Goal: Information Seeking & Learning: Learn about a topic

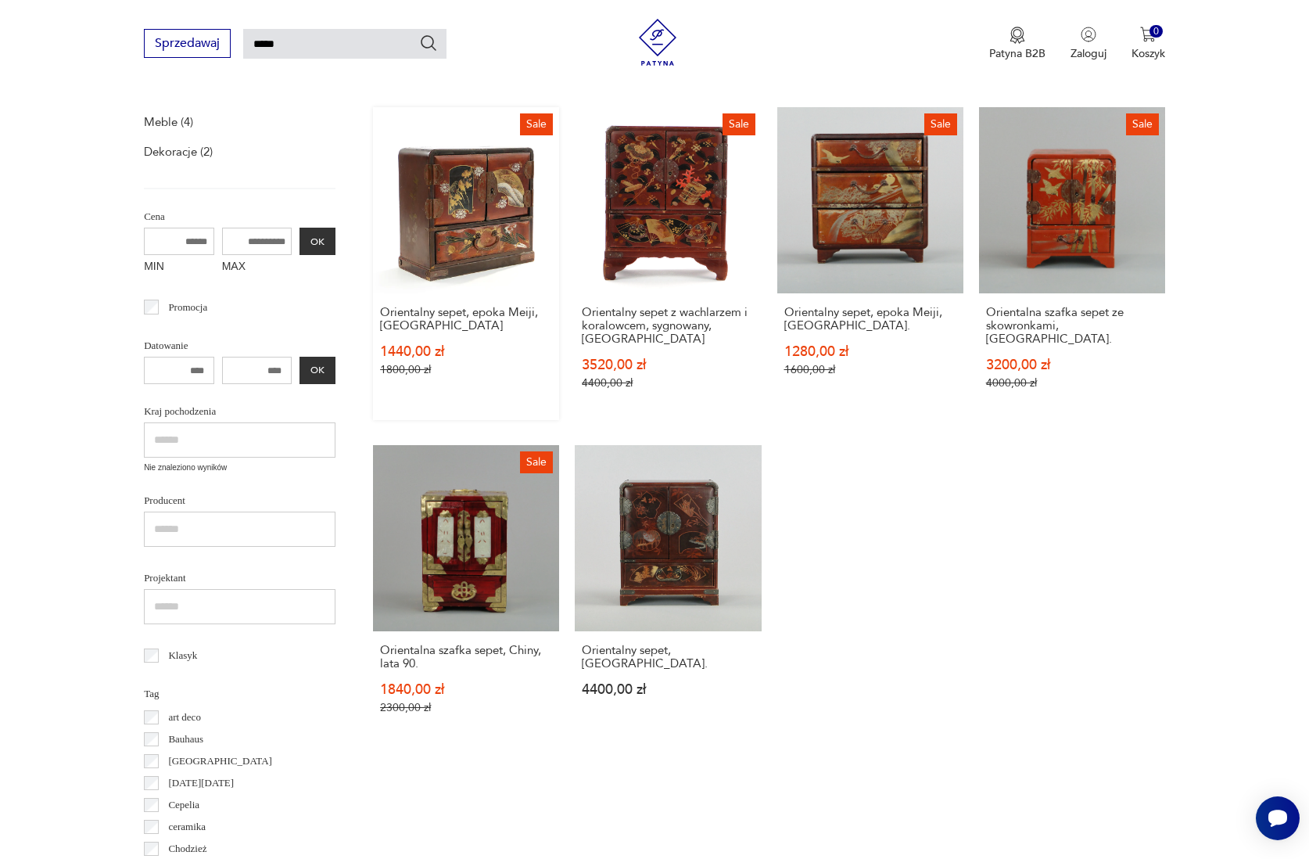
scroll to position [231, 0]
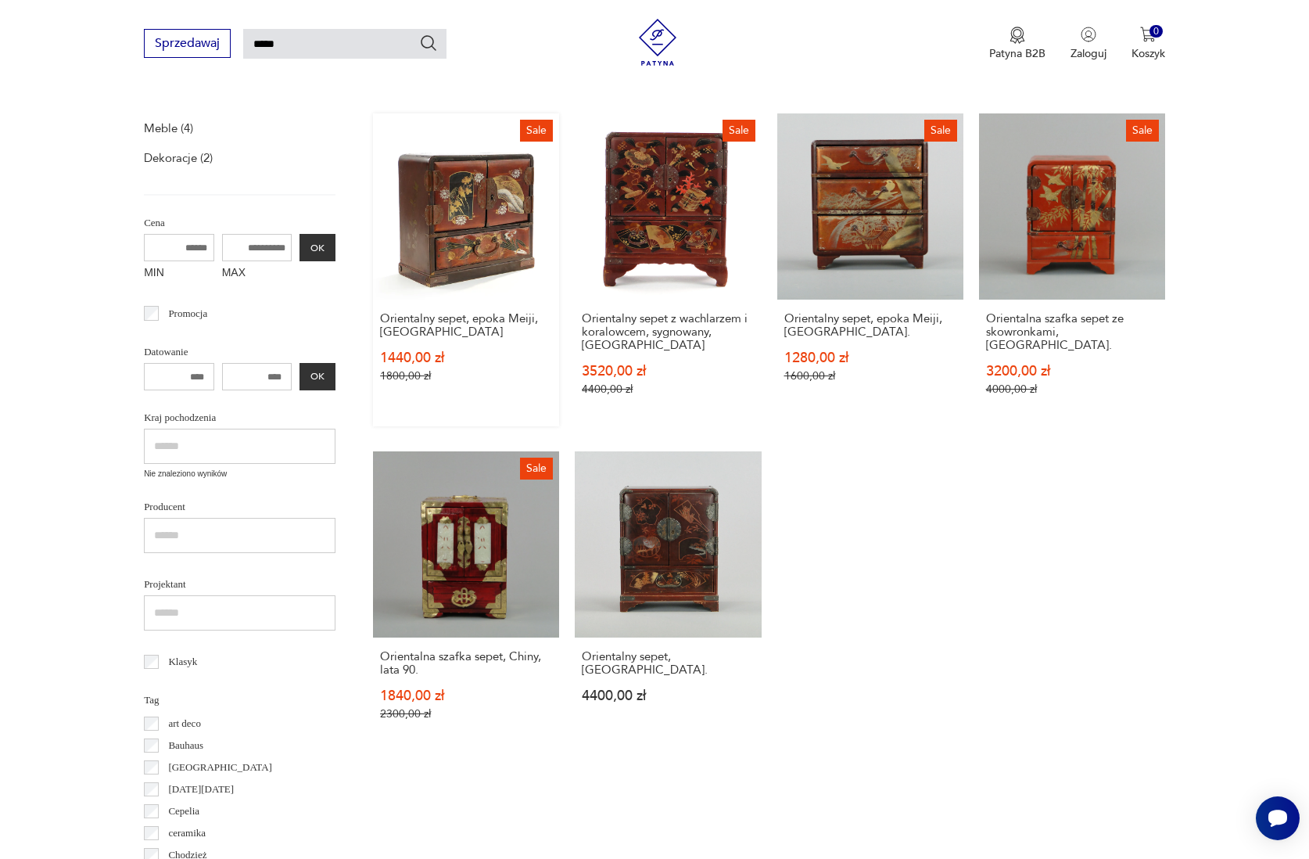
click at [447, 265] on link "Sale Orientalny sepet, epoka Meiji, [GEOGRAPHIC_DATA] 1440,00 zł 1800,00 zł" at bounding box center [466, 269] width 186 height 313
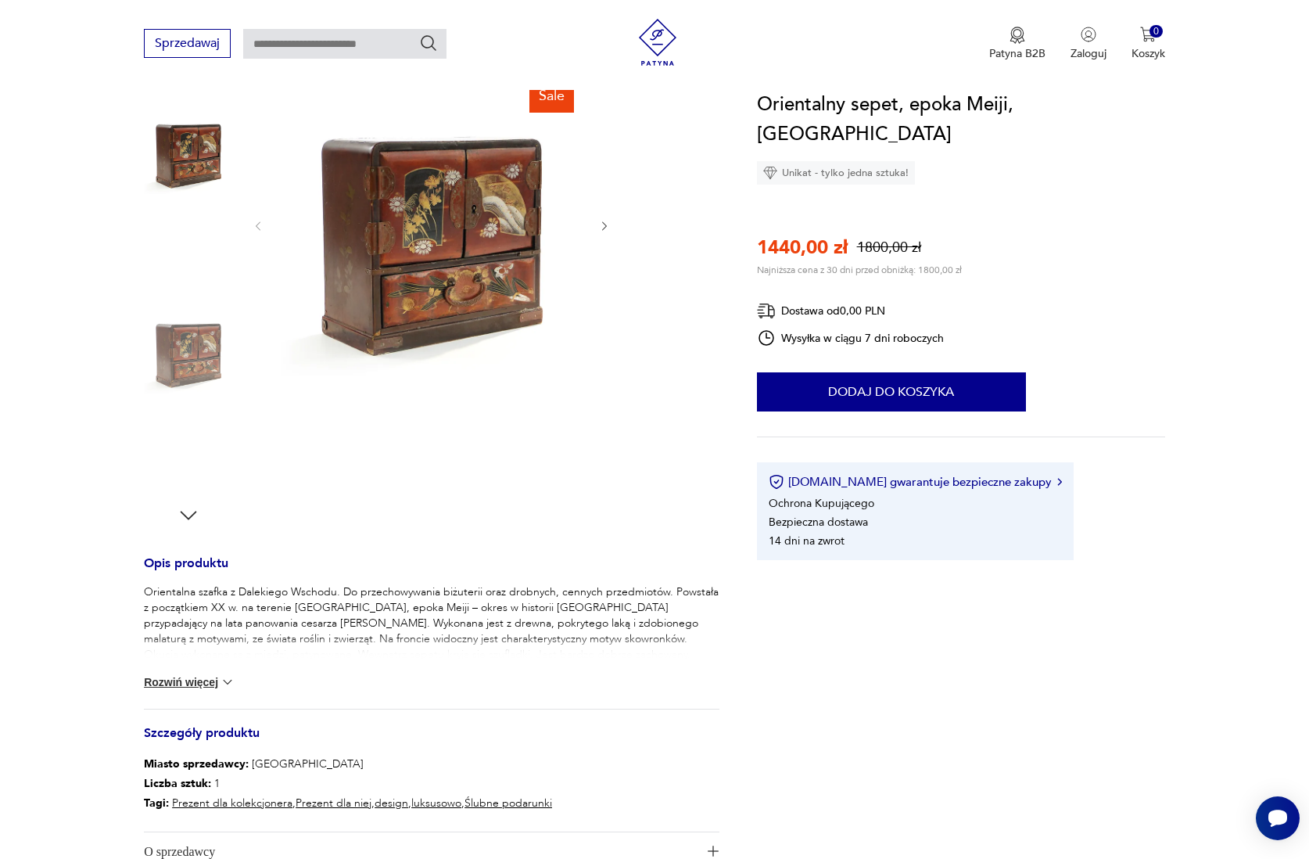
scroll to position [186, 0]
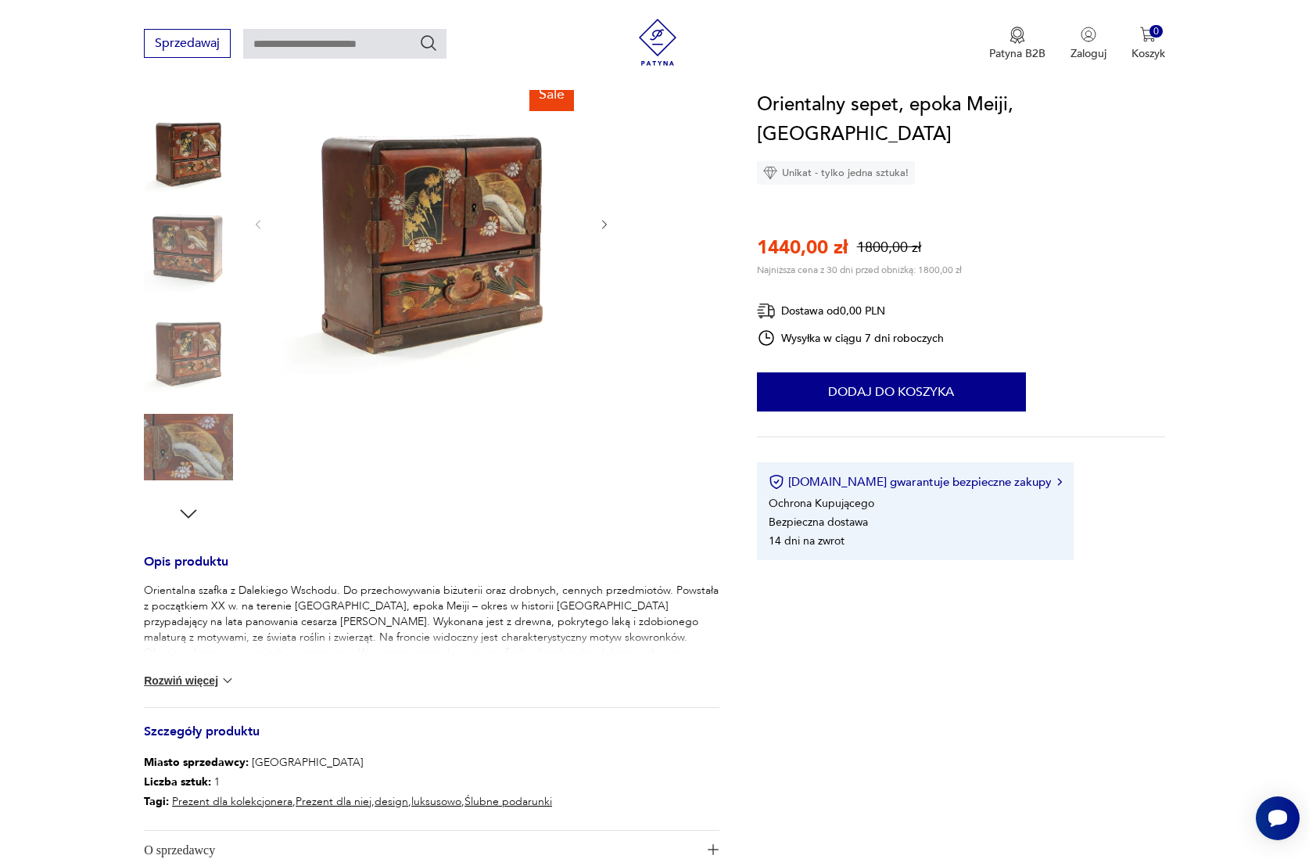
click at [187, 677] on button "Rozwiń więcej" at bounding box center [189, 681] width 91 height 16
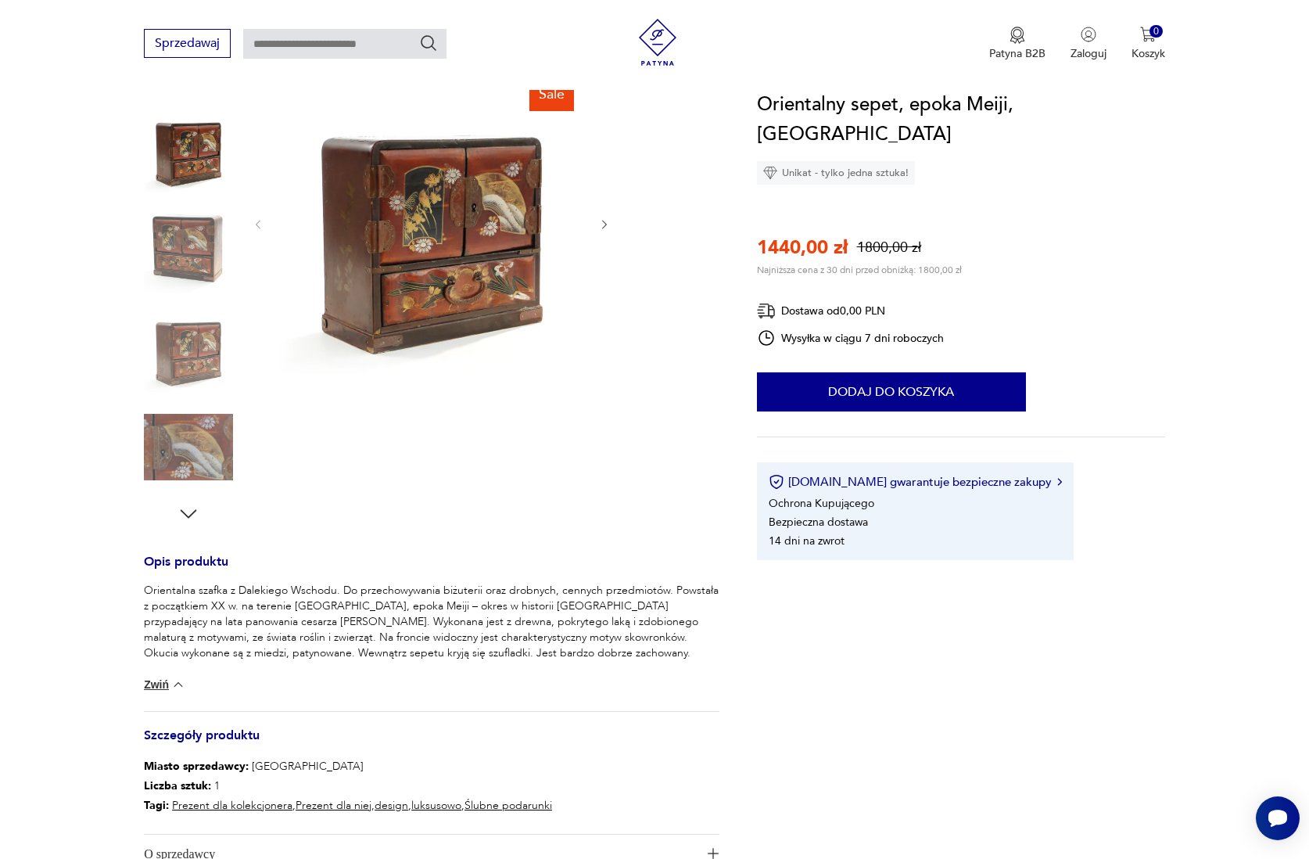
click at [203, 441] on img at bounding box center [188, 447] width 89 height 89
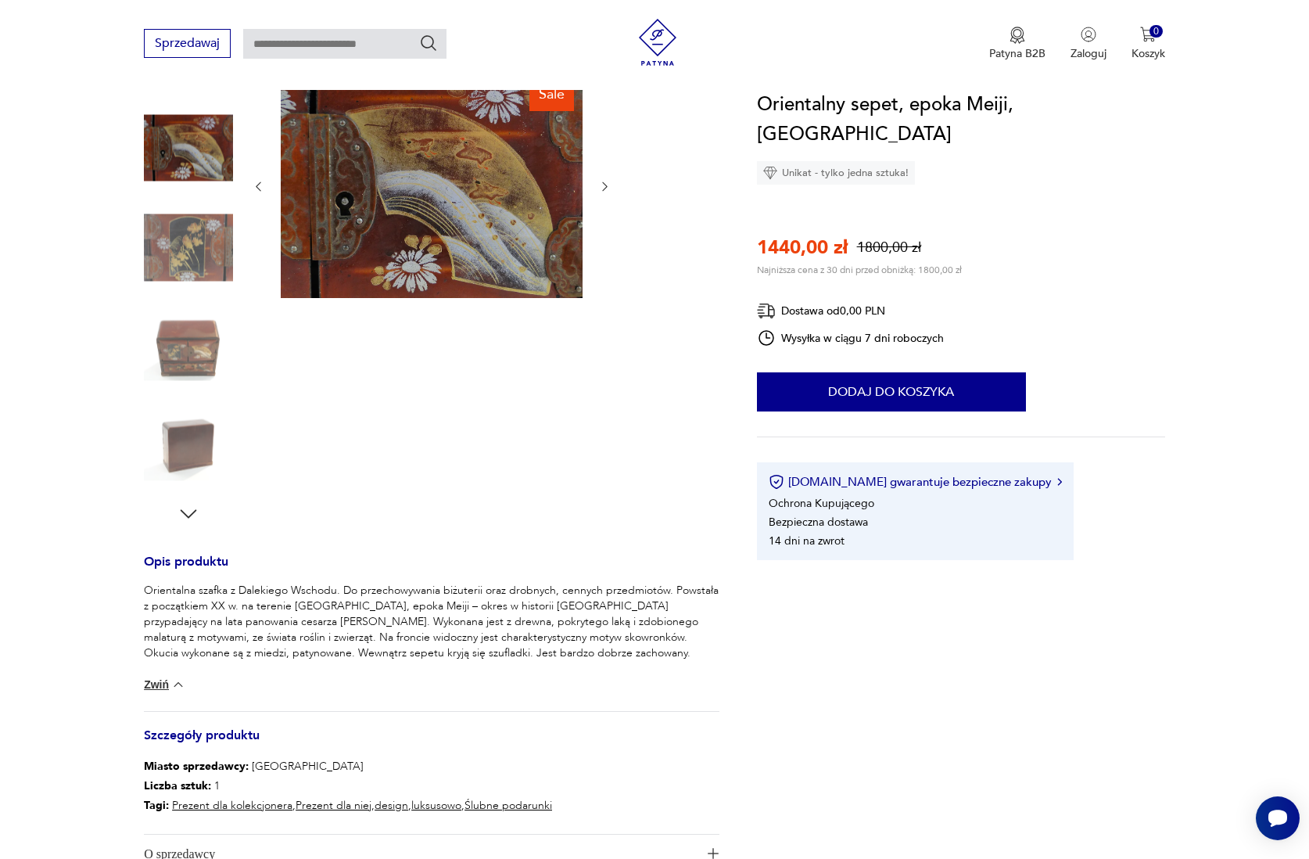
click at [196, 352] on img at bounding box center [188, 347] width 89 height 89
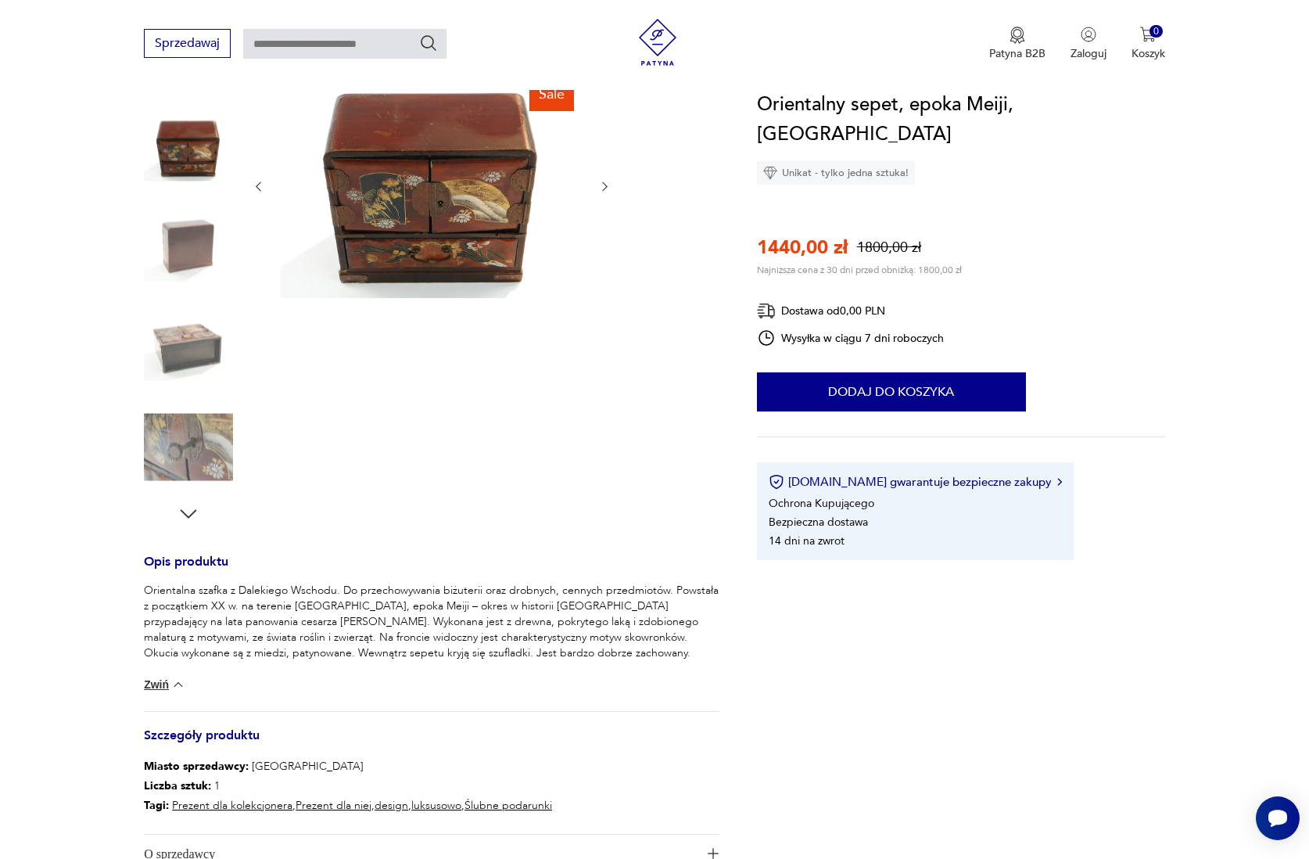
click at [187, 508] on icon "button" at bounding box center [188, 513] width 23 height 23
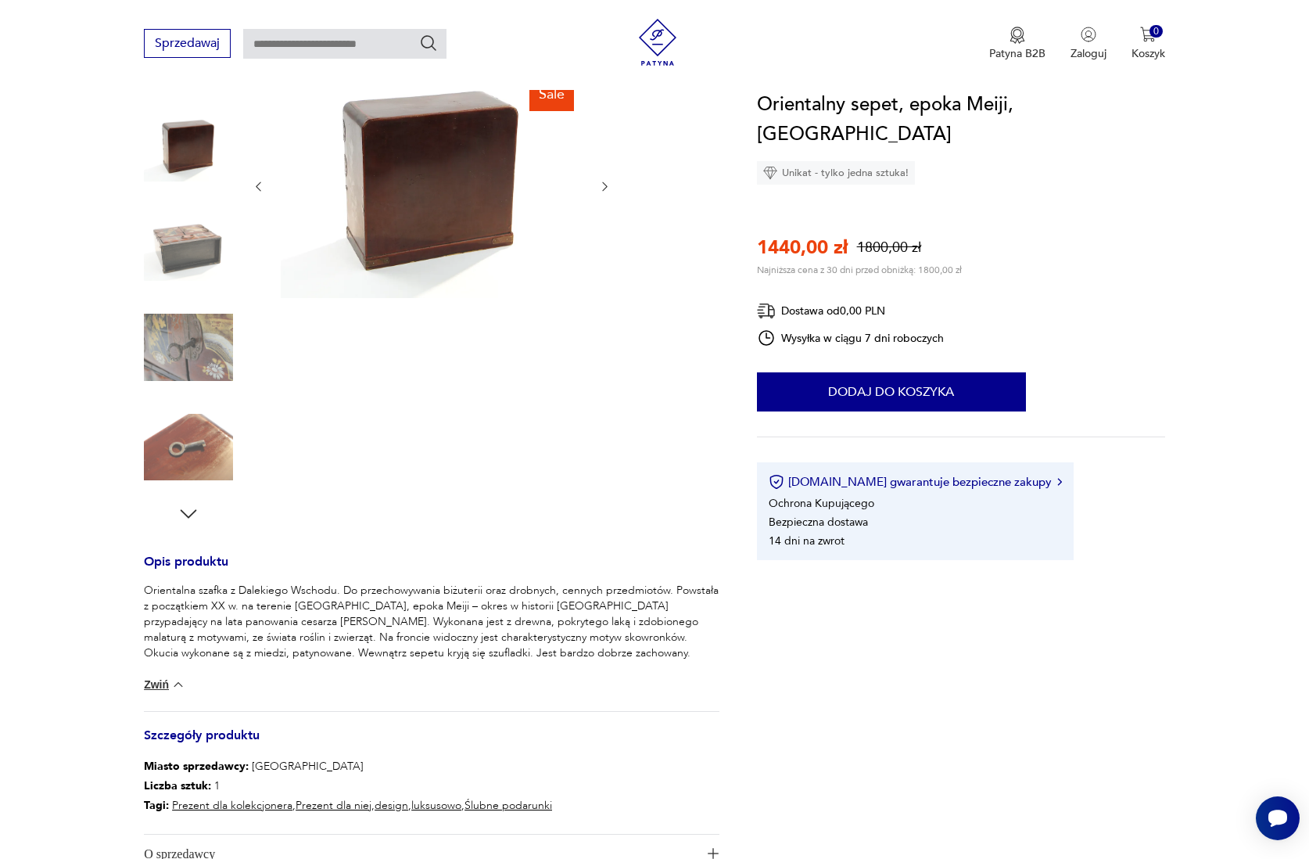
click at [187, 510] on icon "button" at bounding box center [188, 513] width 23 height 23
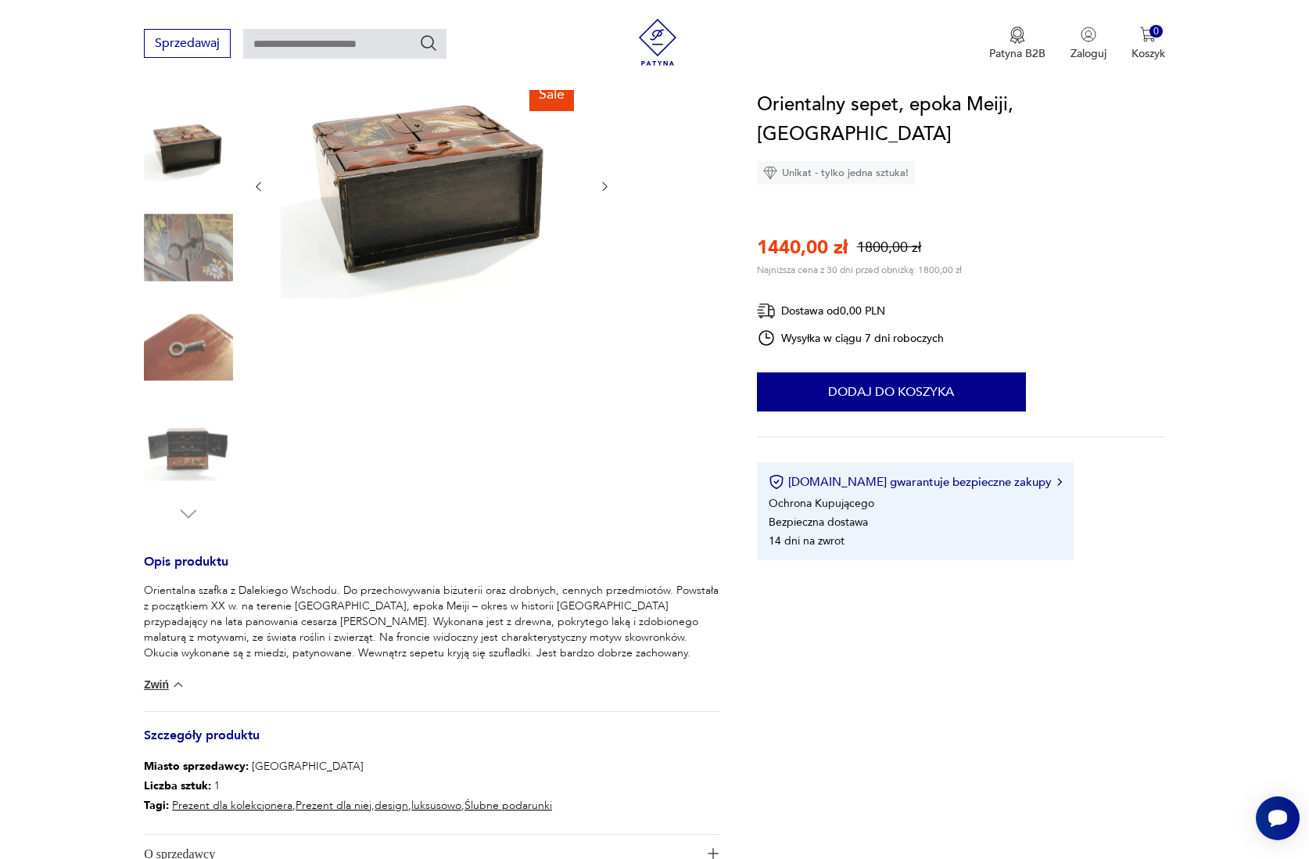
click at [189, 451] on img at bounding box center [188, 447] width 89 height 89
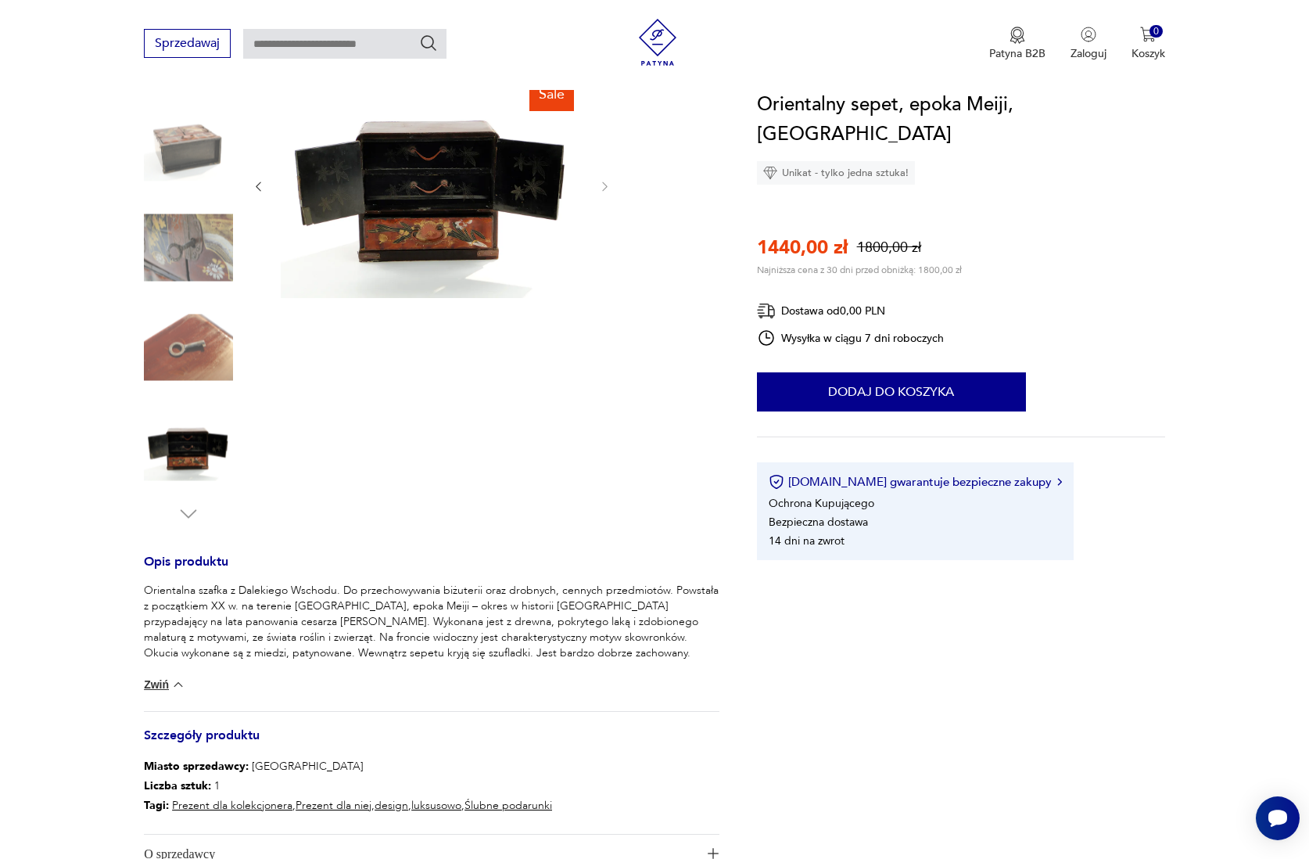
click at [455, 184] on img at bounding box center [432, 185] width 302 height 226
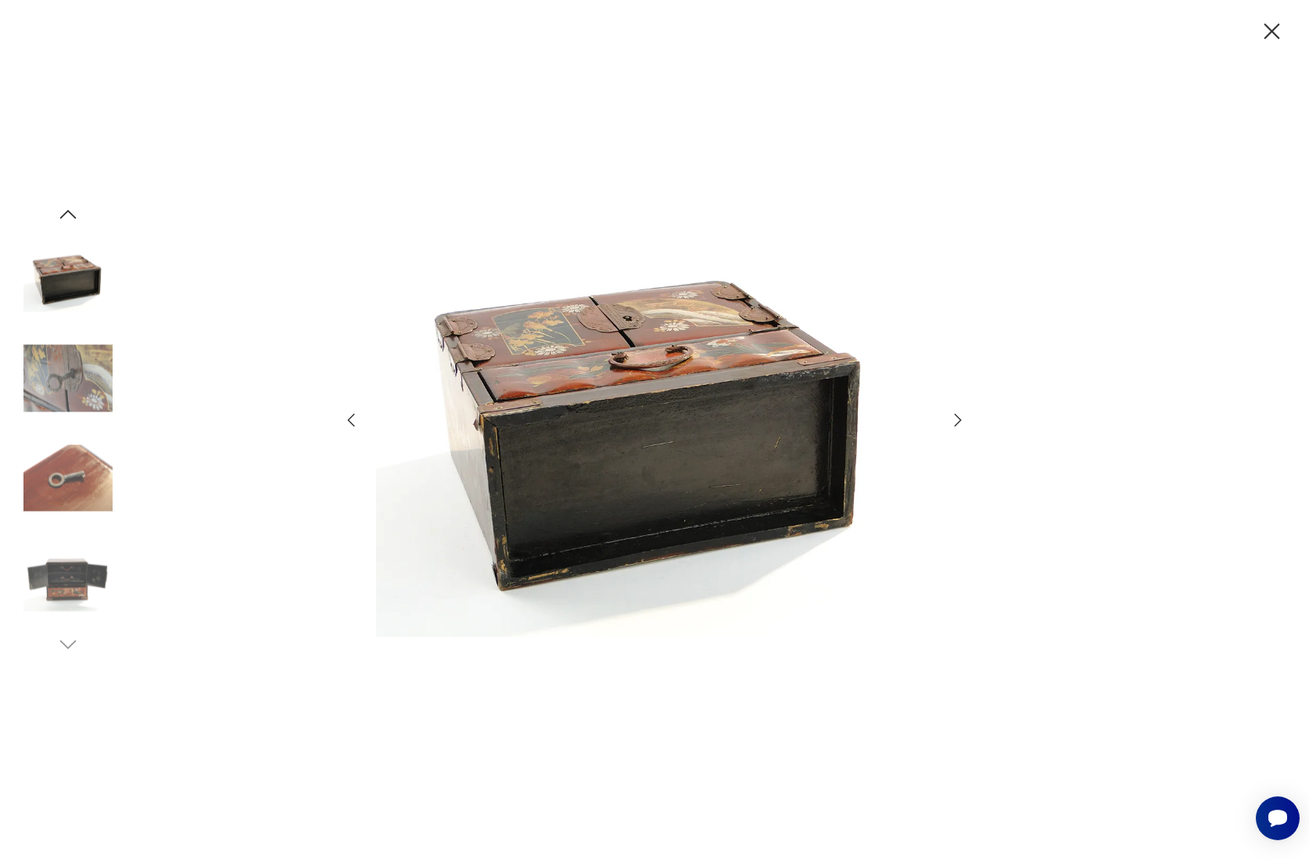
click at [56, 578] on img at bounding box center [67, 577] width 89 height 89
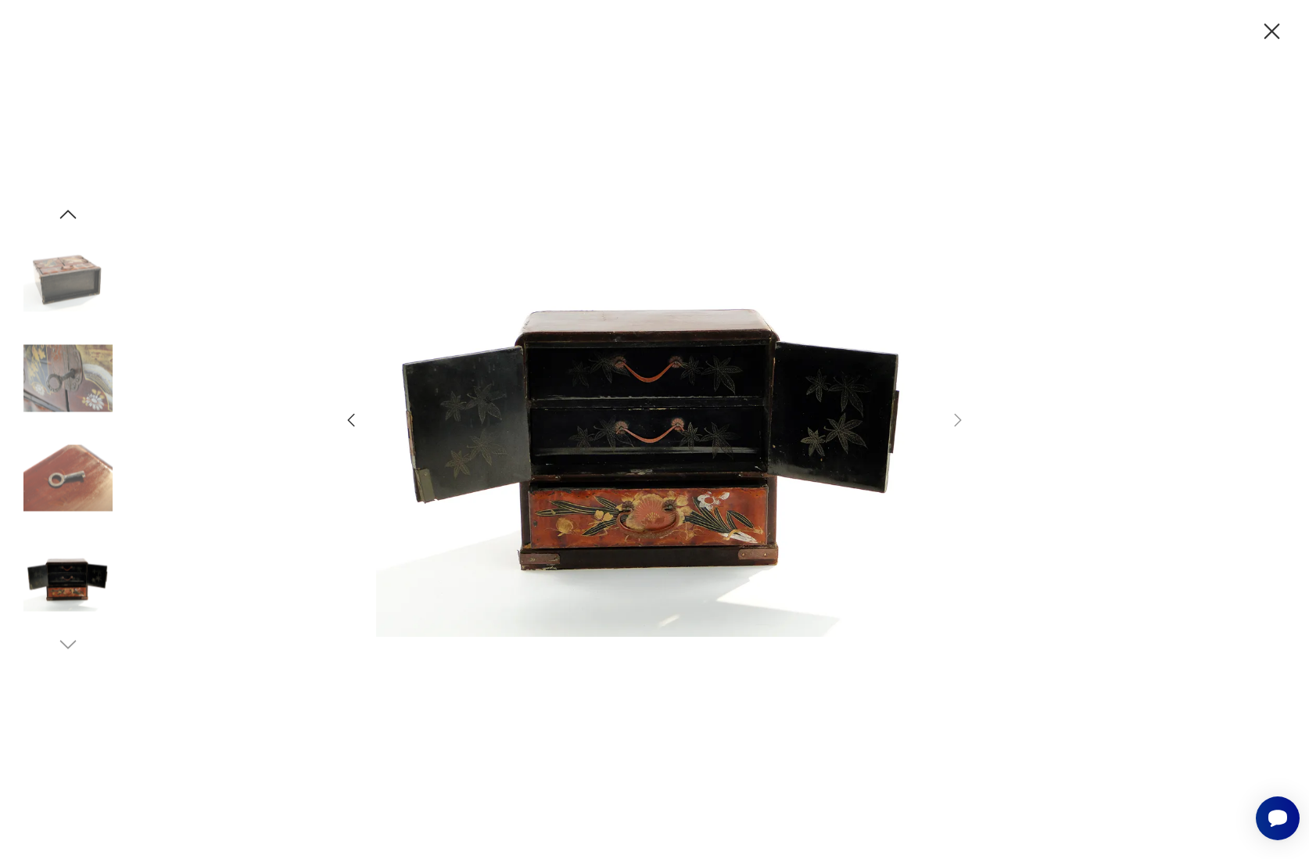
type input "*****"
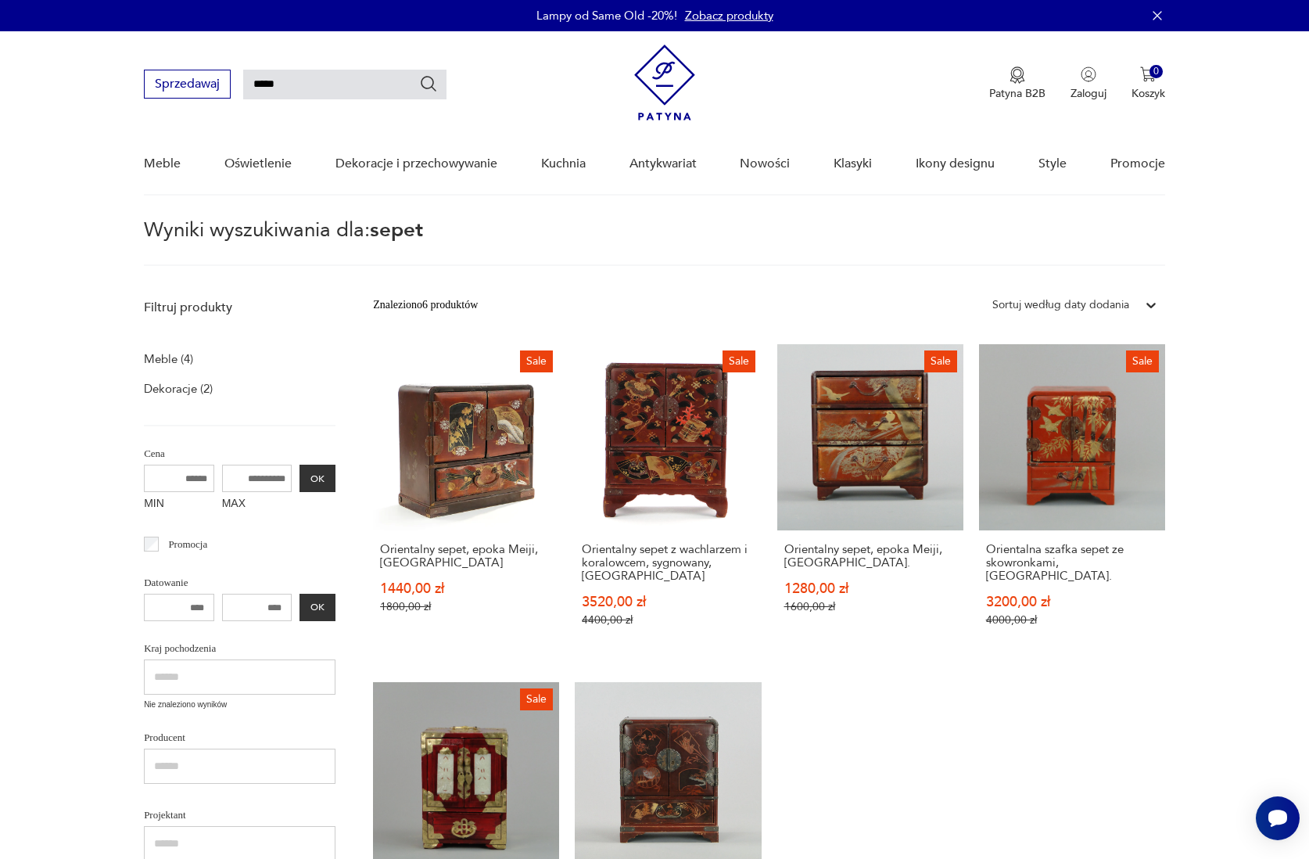
click at [839, 695] on div "Sale Orientalny sepet, epoka Meiji, [GEOGRAPHIC_DATA] 1440,00 zł 1800,00 zł Sal…" at bounding box center [769, 663] width 792 height 638
drag, startPoint x: 1305, startPoint y: 420, endPoint x: 1278, endPoint y: 411, distance: 28.0
click at [1301, 417] on section "Filtruj produkty Meble (4) Dekoracje (2) Cena MIN MAX OK Promocja Datowanie OK …" at bounding box center [654, 755] width 1309 height 929
click at [986, 801] on div "Sale Orientalny sepet, epoka Meiji, [GEOGRAPHIC_DATA] 1440,00 zł 1800,00 zł Sal…" at bounding box center [769, 663] width 792 height 638
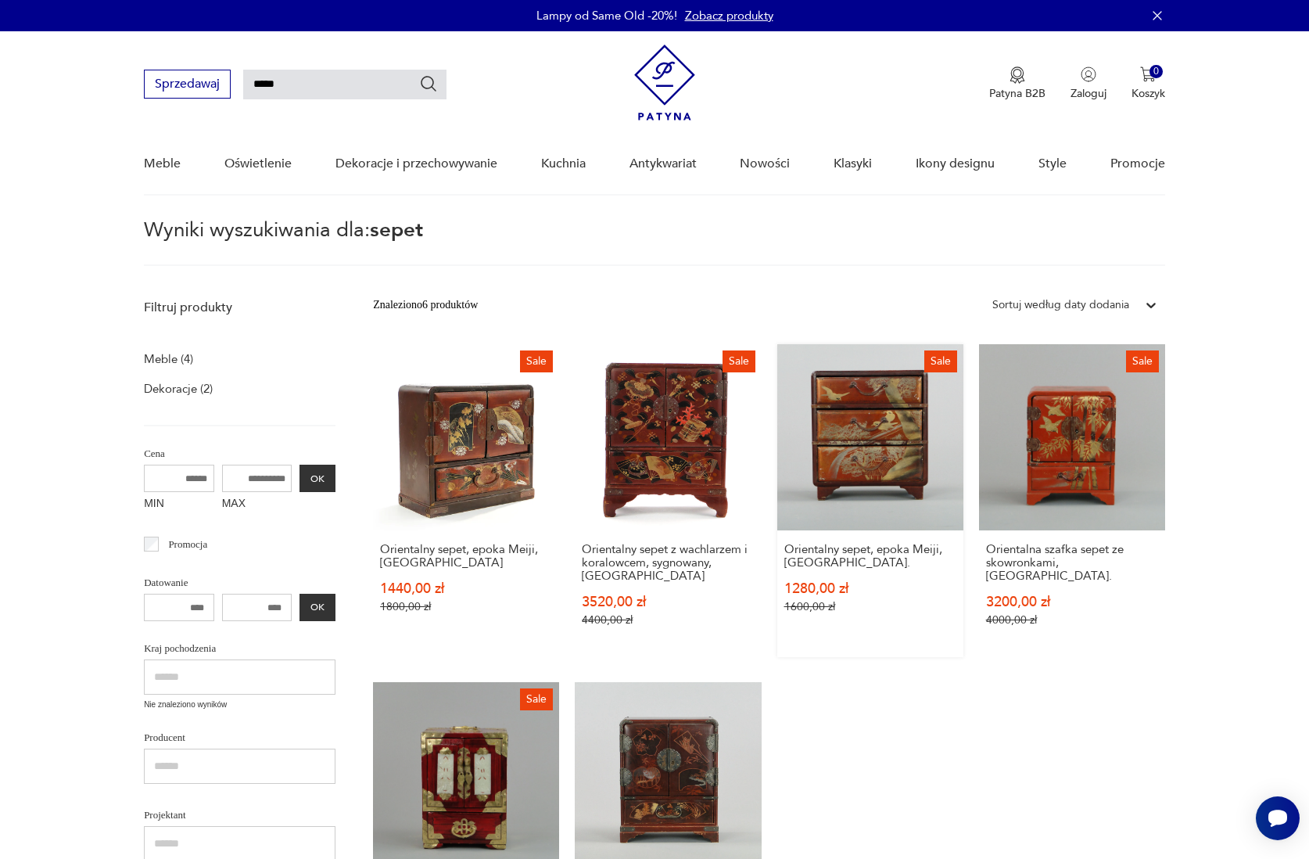
click at [841, 455] on link "Sale Orientalny sepet, epoka Meiji, [GEOGRAPHIC_DATA] 1280,00 zł 1600,00 zł" at bounding box center [871, 500] width 186 height 313
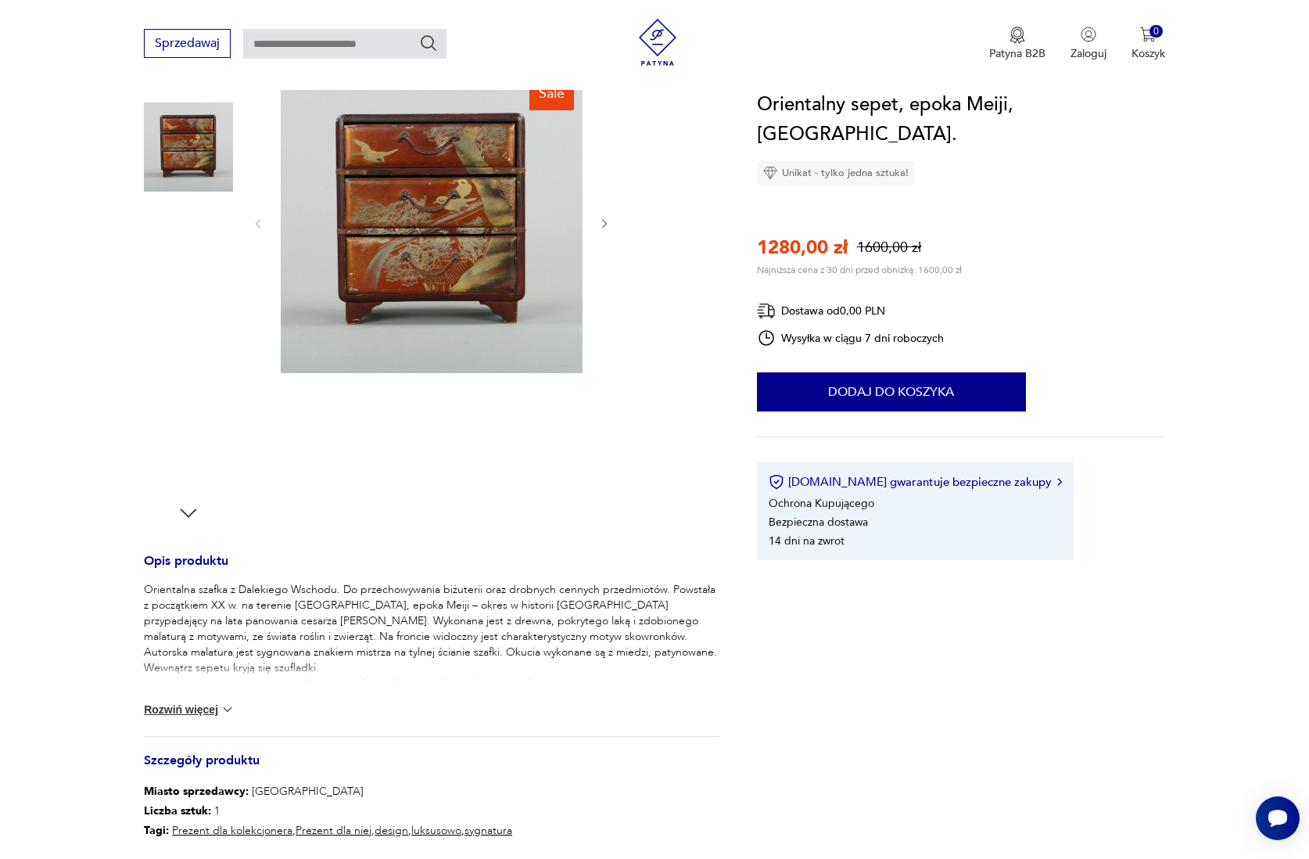
scroll to position [189, 0]
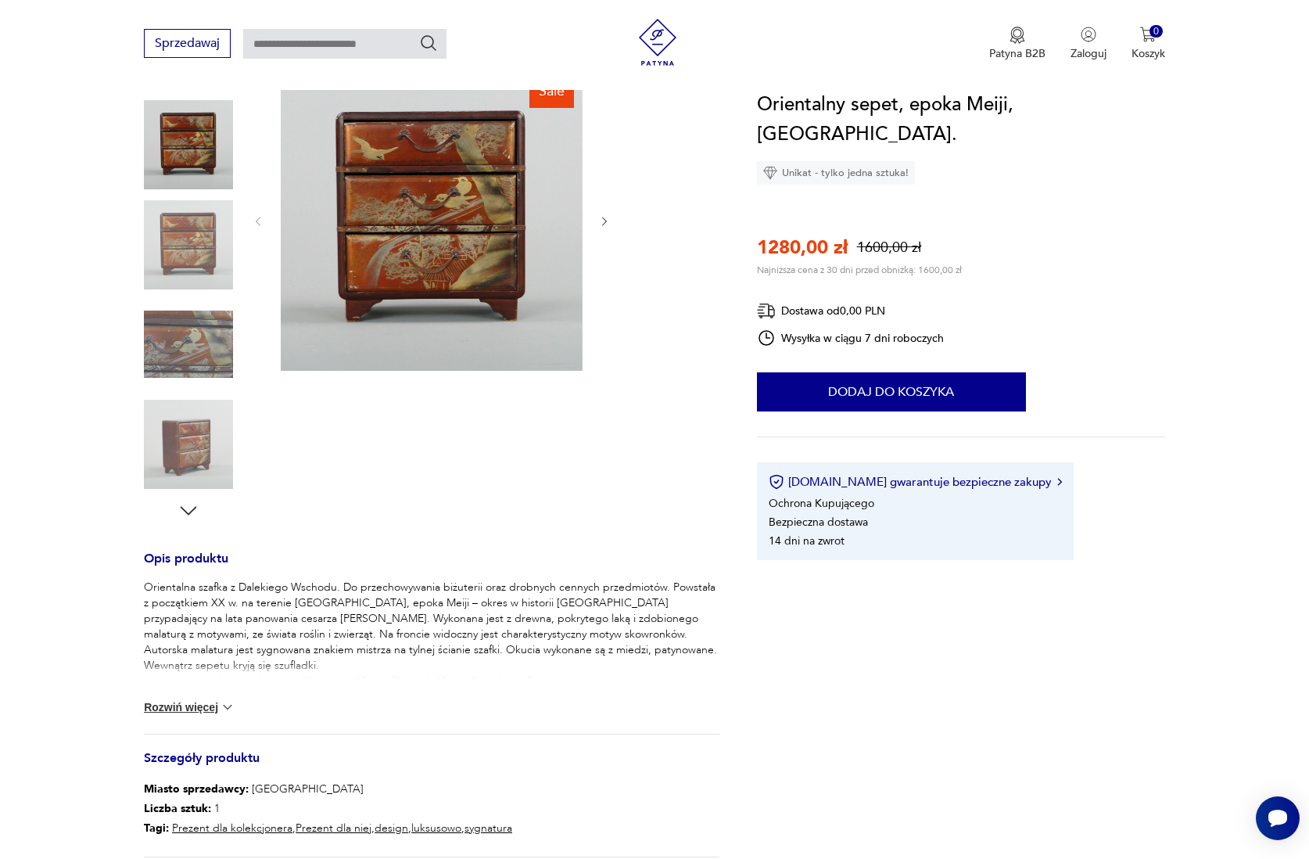
type input "*****"
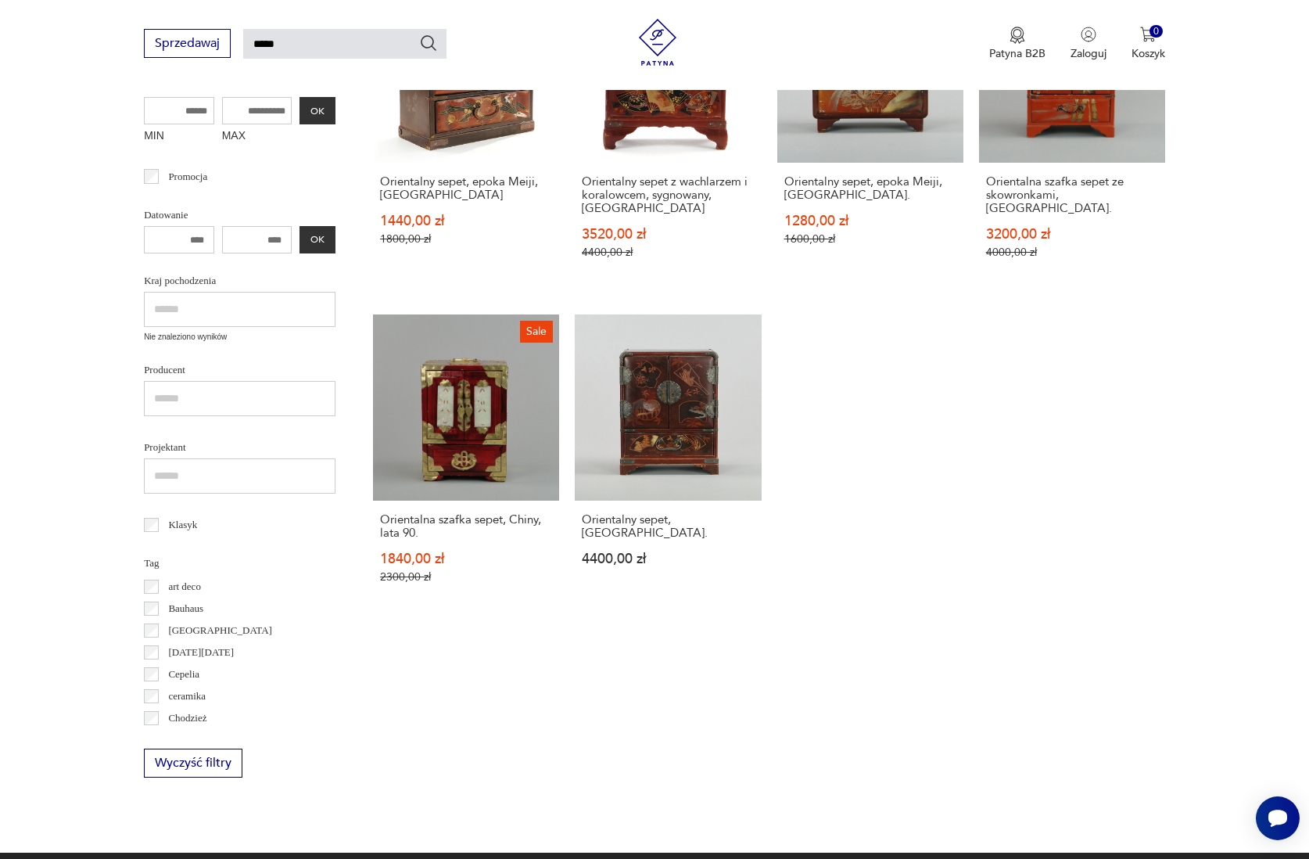
scroll to position [369, 0]
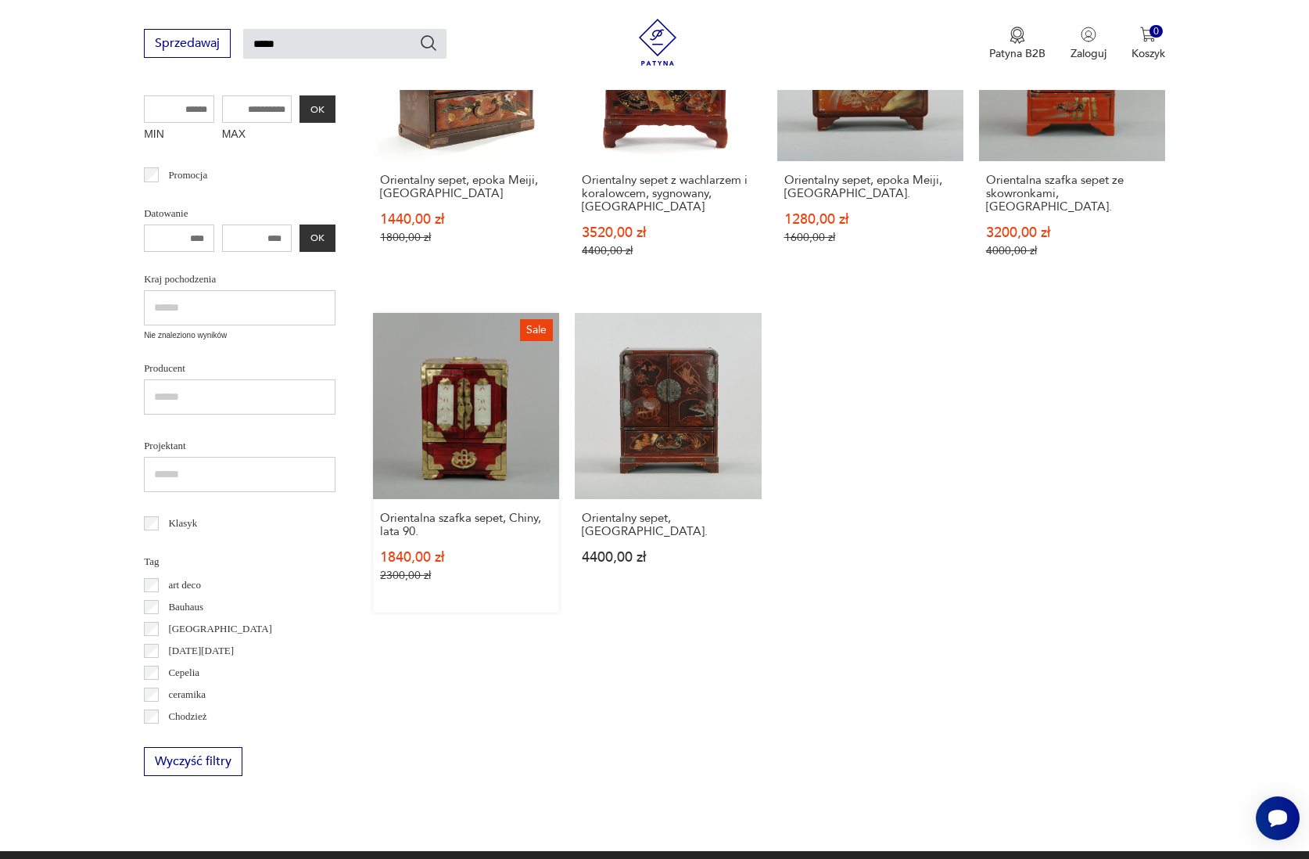
click at [414, 419] on link "Sale Orientalna szafka sepet, Chiny, lata 90. 1840,00 zł 2300,00 zł" at bounding box center [466, 463] width 186 height 300
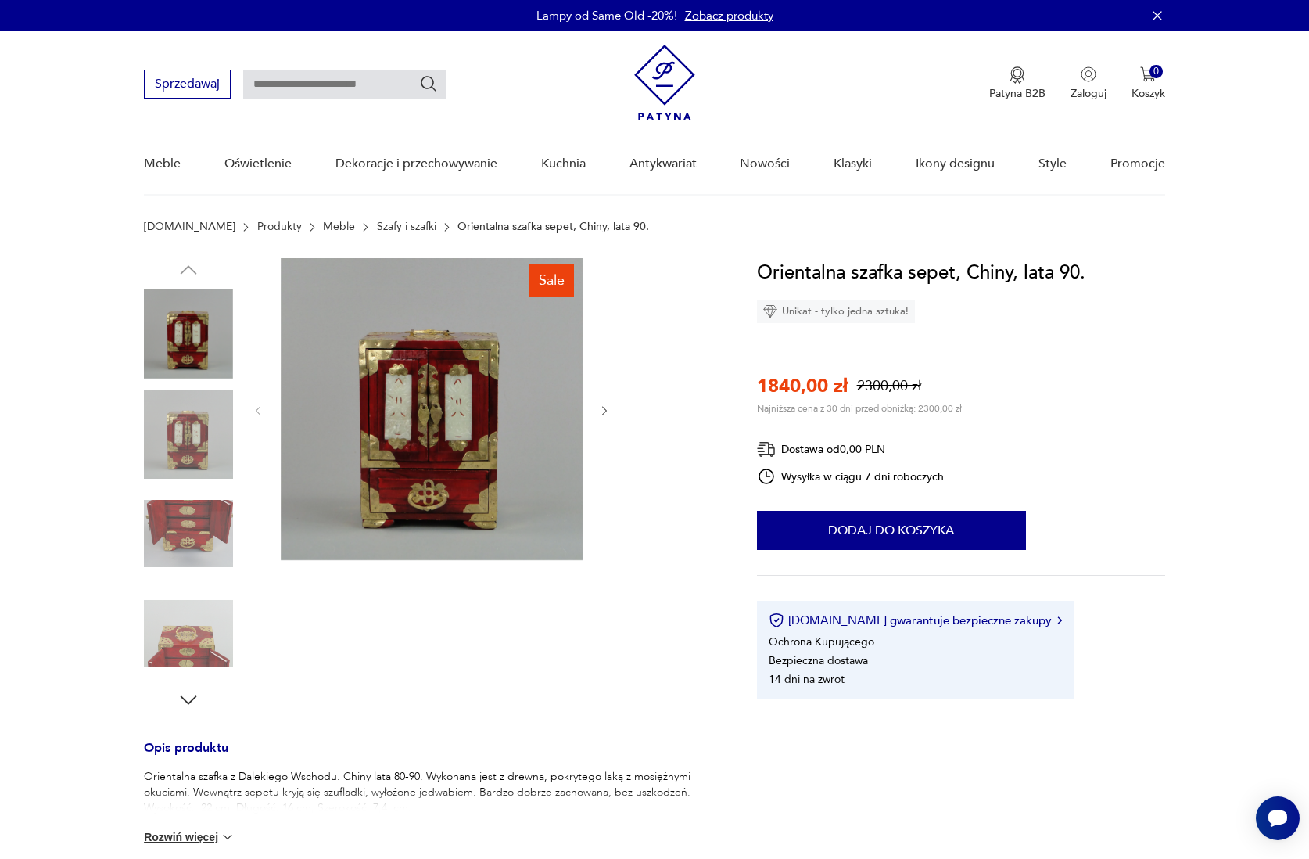
click at [189, 832] on button "Rozwiń więcej" at bounding box center [189, 837] width 91 height 16
click at [189, 699] on icon "button" at bounding box center [188, 699] width 23 height 23
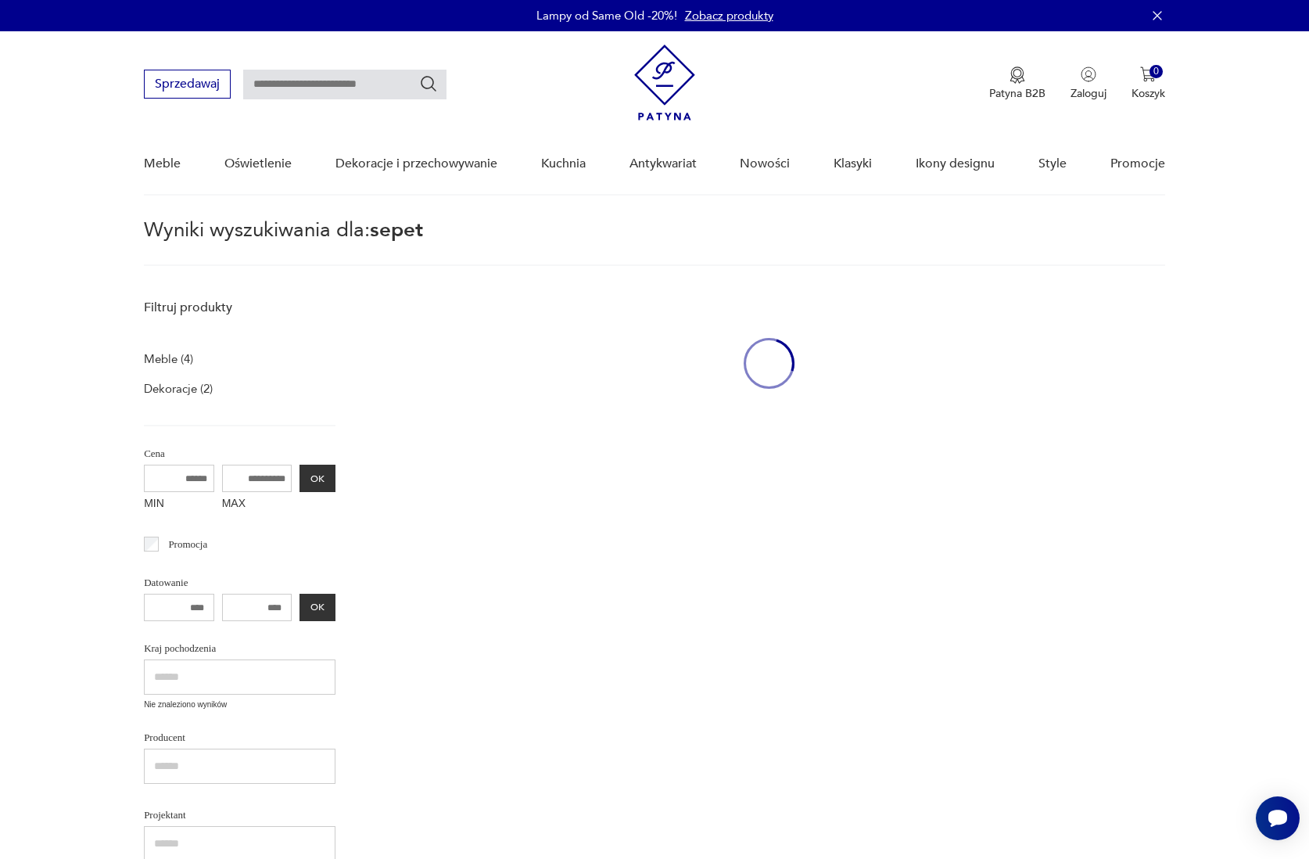
type input "*****"
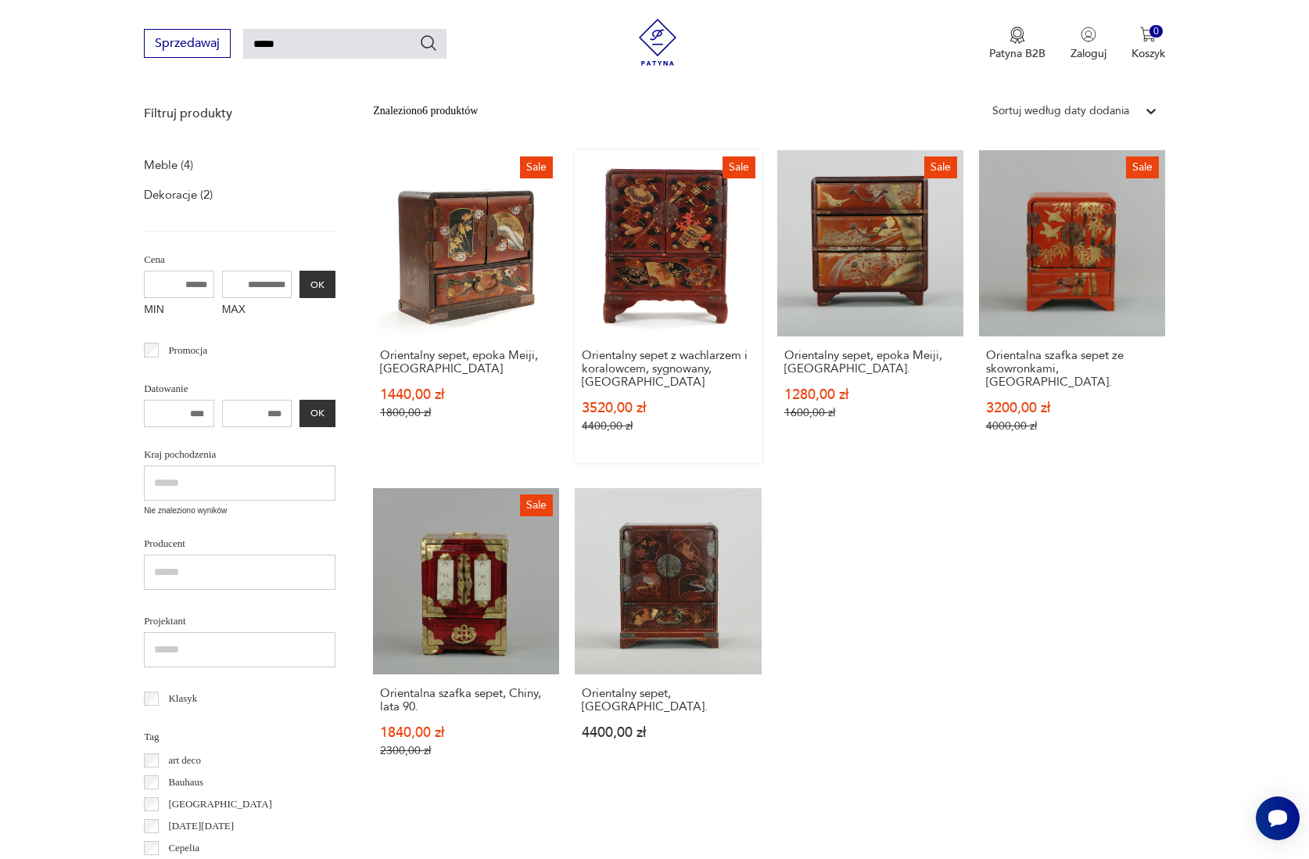
click at [653, 268] on link "Sale Orientalny sepet z wachlarzem i koralowcem, sygnowany, Japonia 3520,00 zł …" at bounding box center [668, 306] width 186 height 313
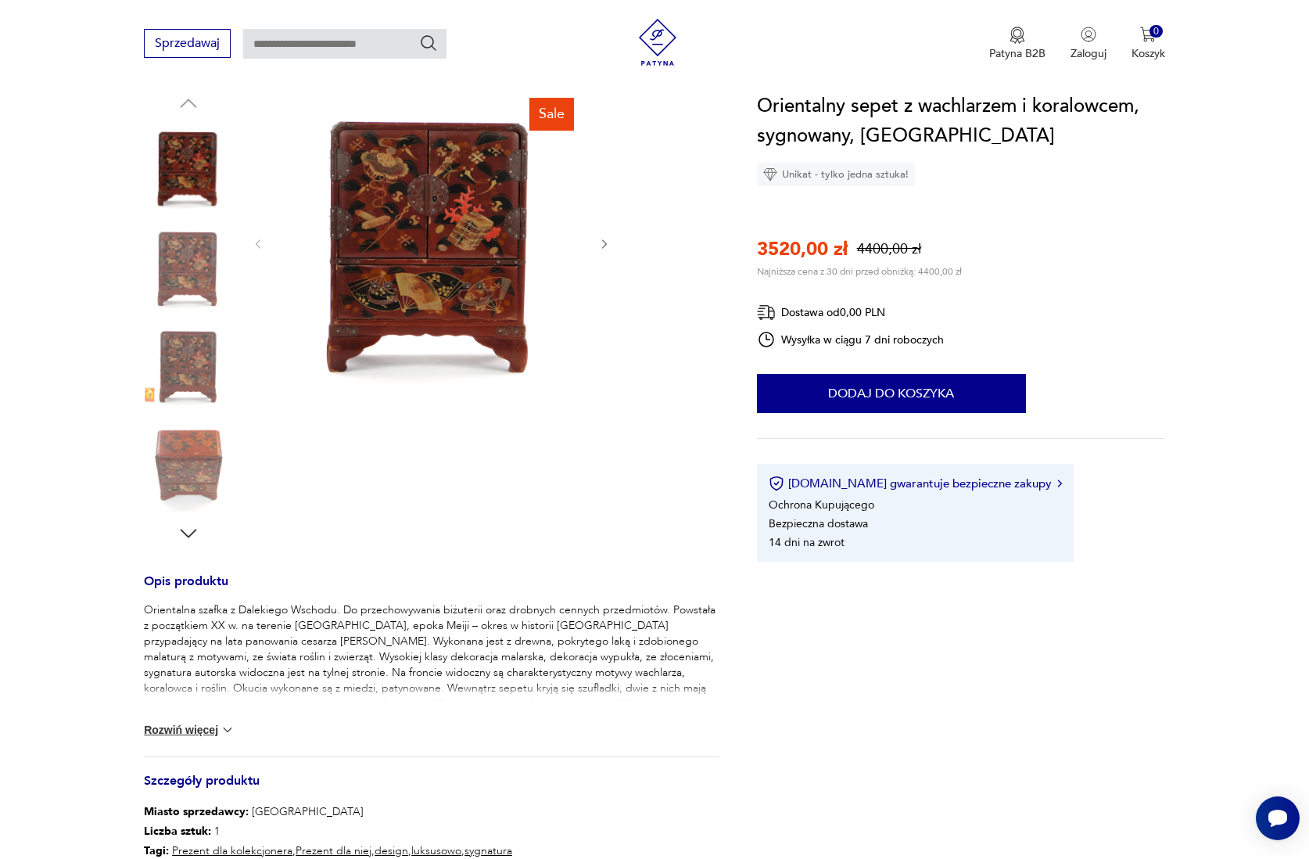
click at [602, 408] on div "Sale" at bounding box center [432, 319] width 360 height 454
click at [606, 408] on div "Sale" at bounding box center [432, 319] width 360 height 454
click at [264, 410] on div "Sale" at bounding box center [432, 319] width 360 height 454
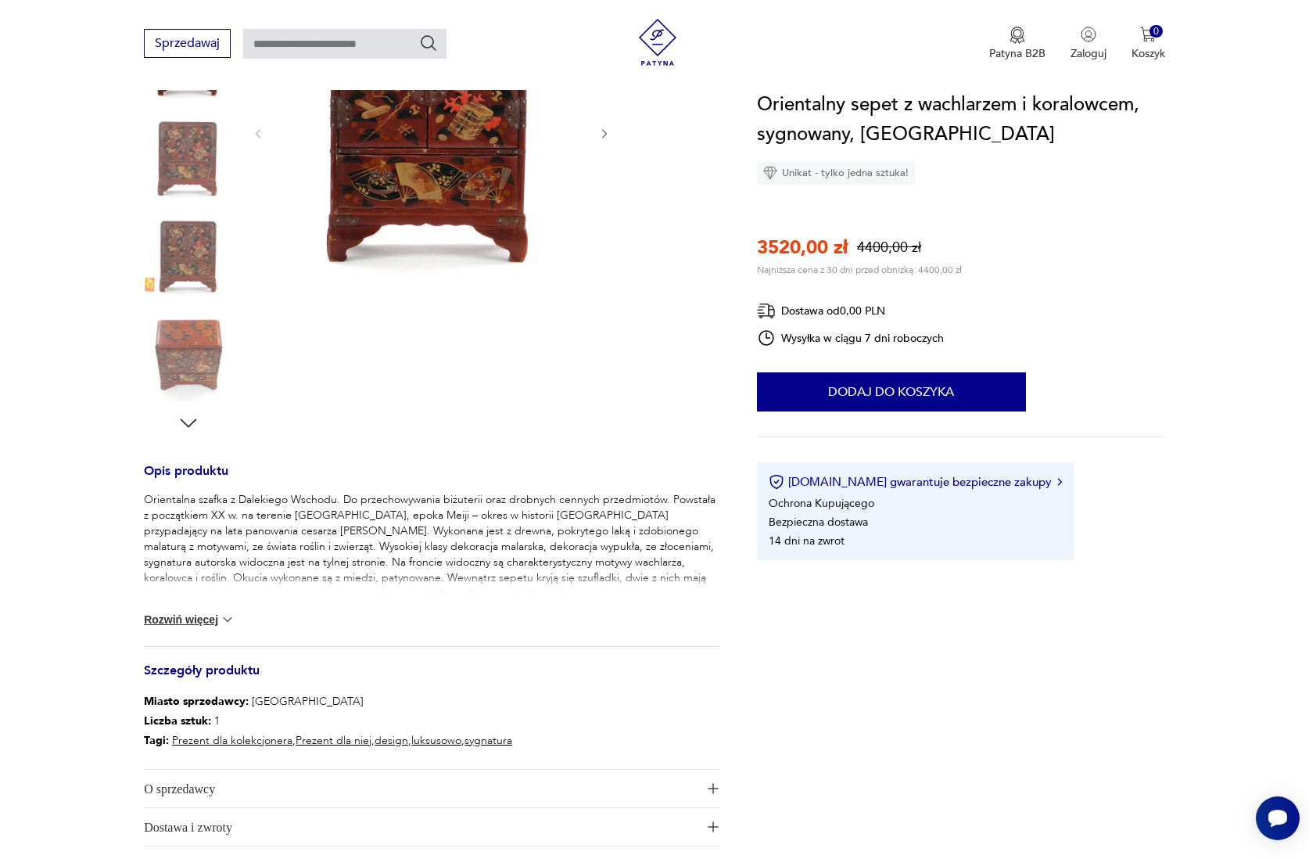
scroll to position [289, 0]
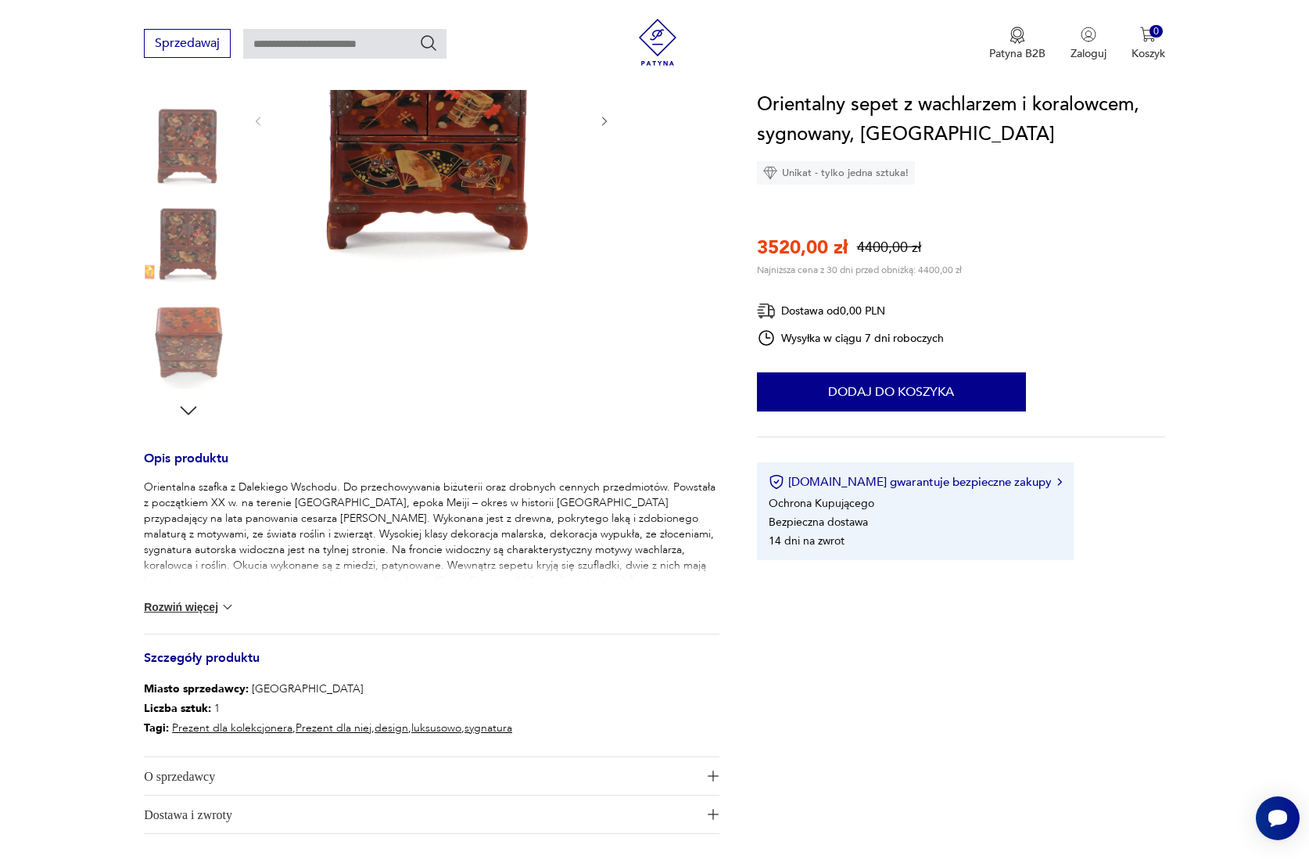
click at [184, 605] on button "Rozwiń więcej" at bounding box center [189, 607] width 91 height 16
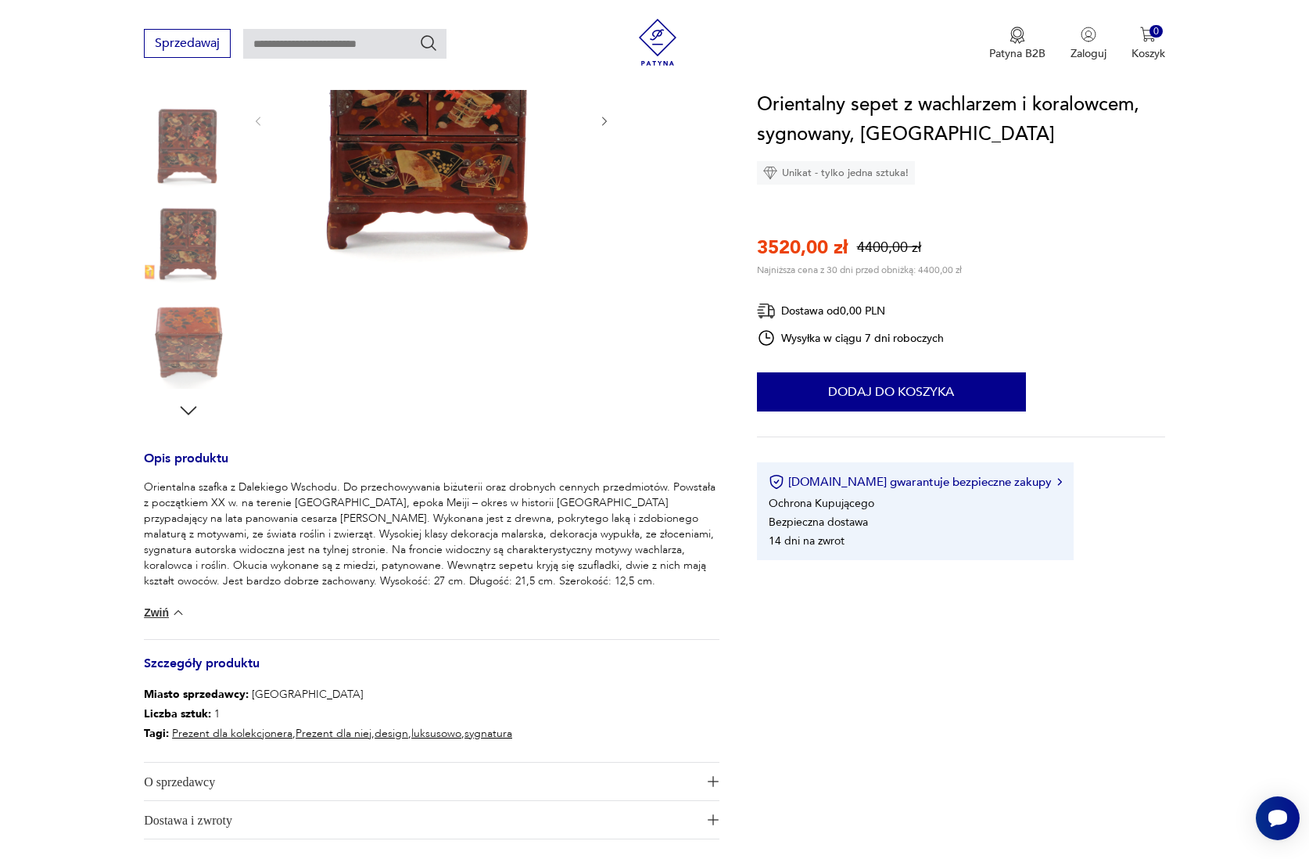
type input "*****"
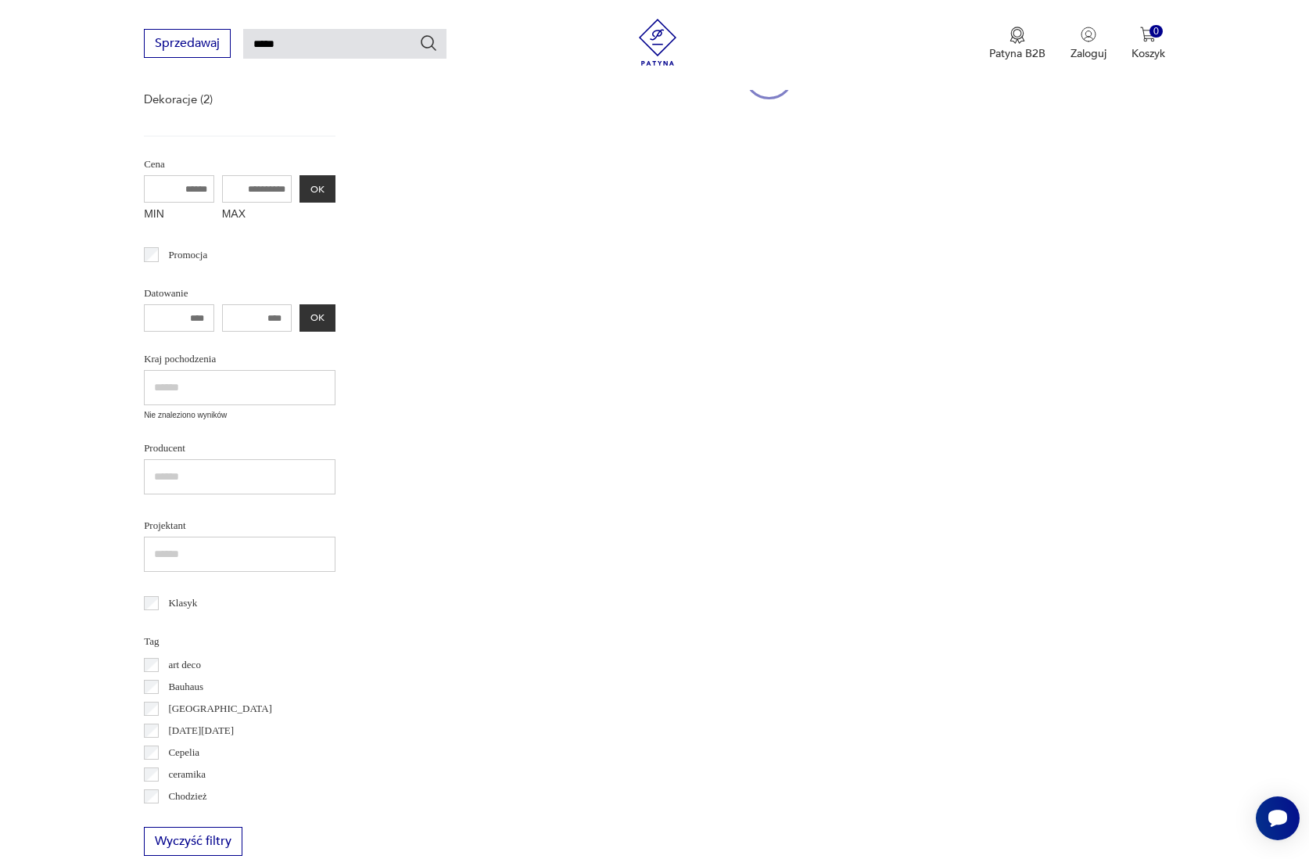
scroll to position [194, 0]
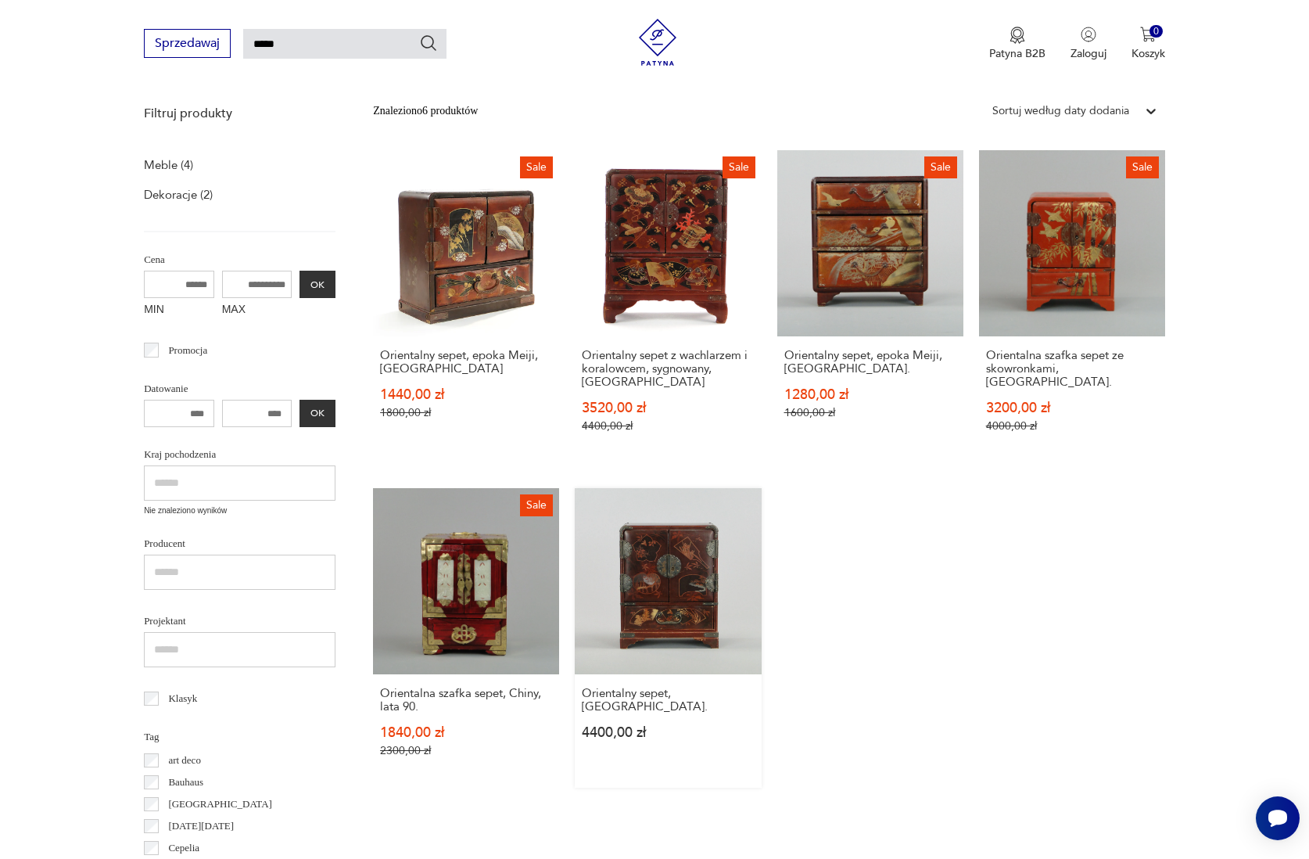
click at [724, 642] on link "Orientalny sepet, [GEOGRAPHIC_DATA] 4400,00 zł" at bounding box center [668, 638] width 186 height 300
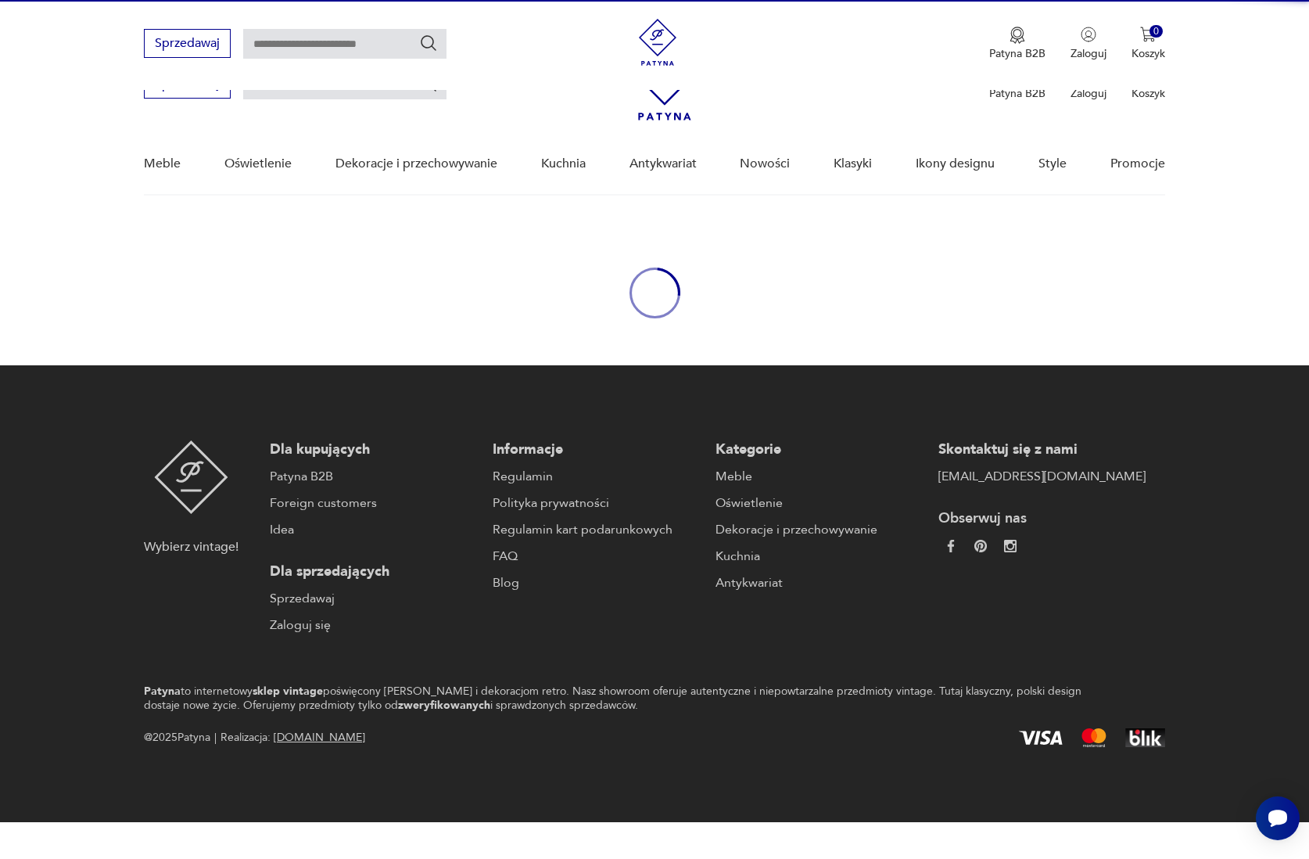
scroll to position [159, 0]
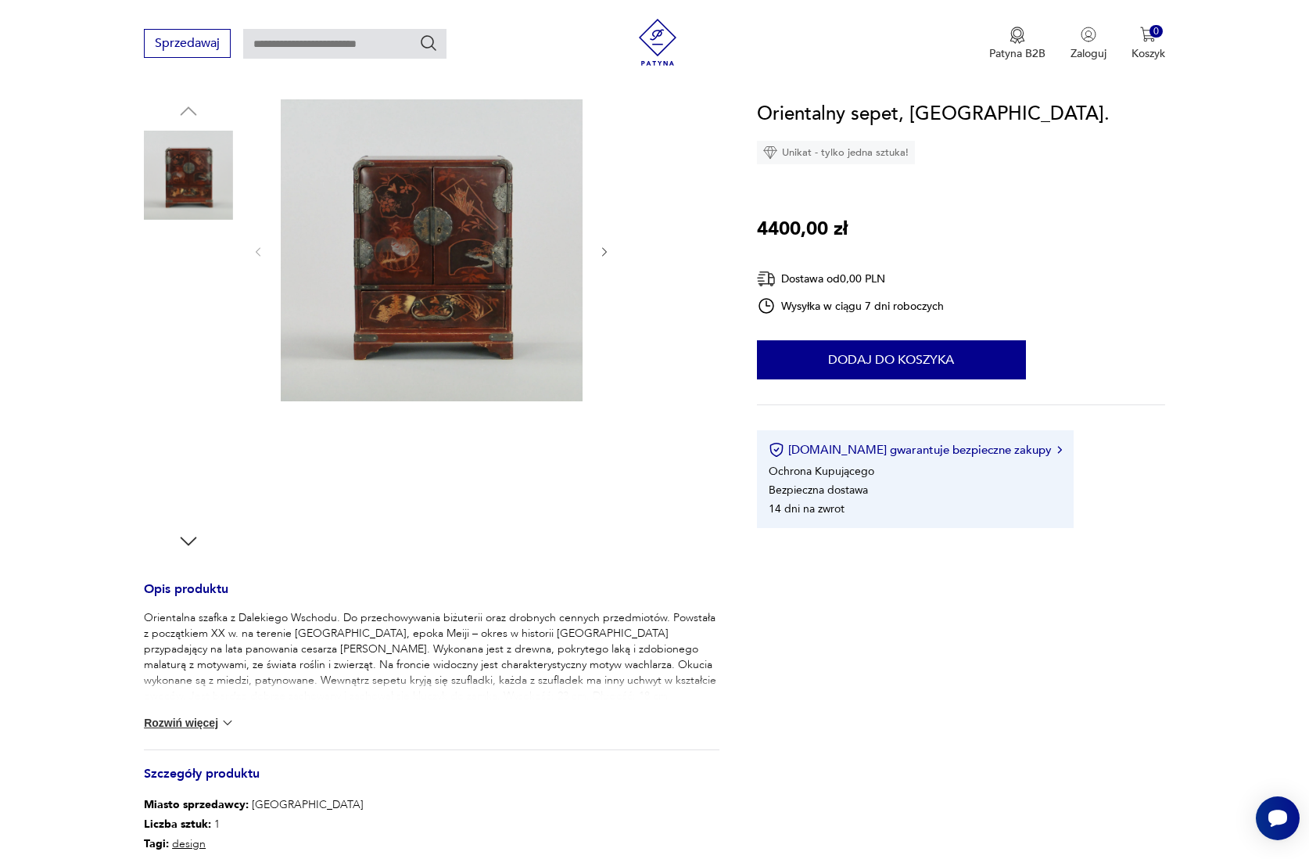
click at [183, 519] on div at bounding box center [188, 474] width 89 height 89
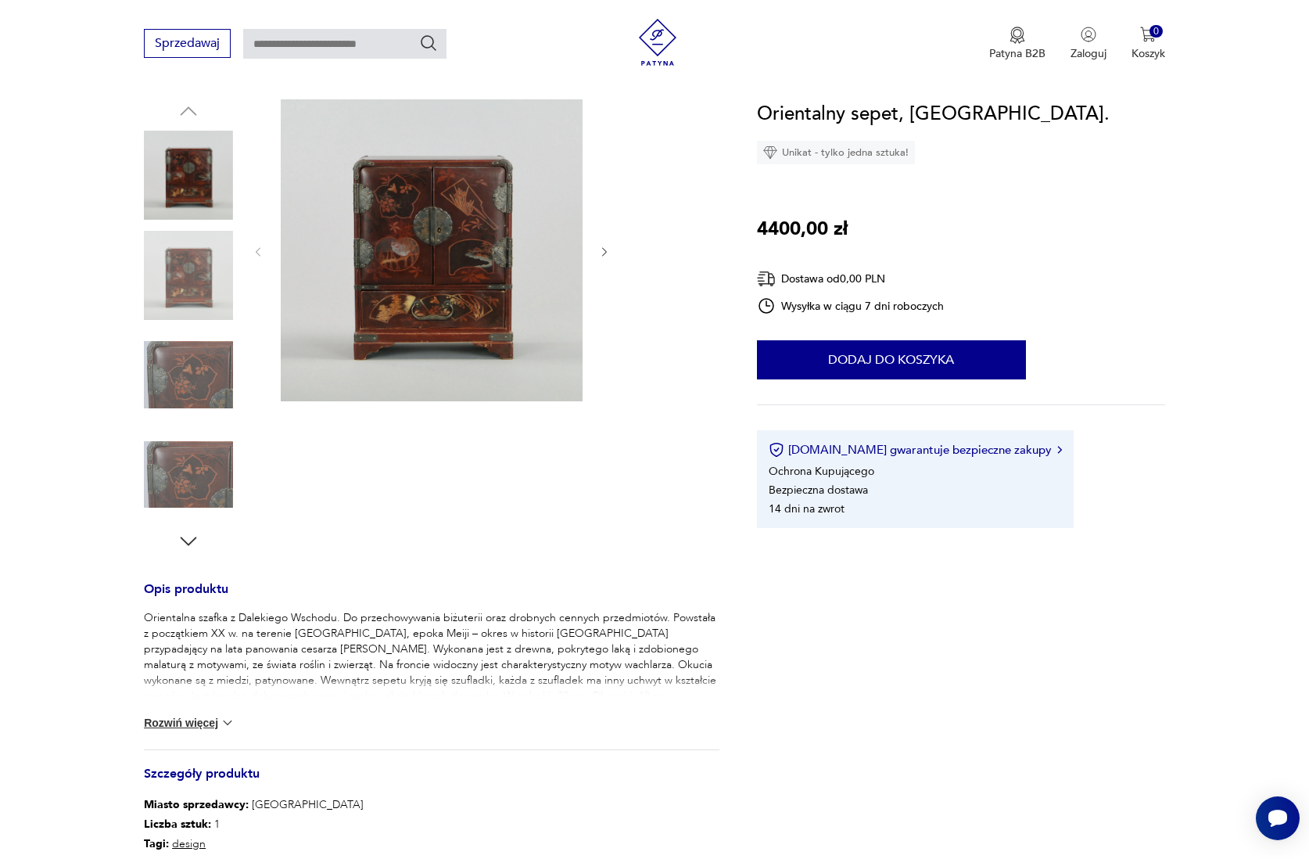
click at [183, 532] on icon "button" at bounding box center [188, 541] width 23 height 23
click at [188, 532] on icon "button" at bounding box center [188, 541] width 23 height 23
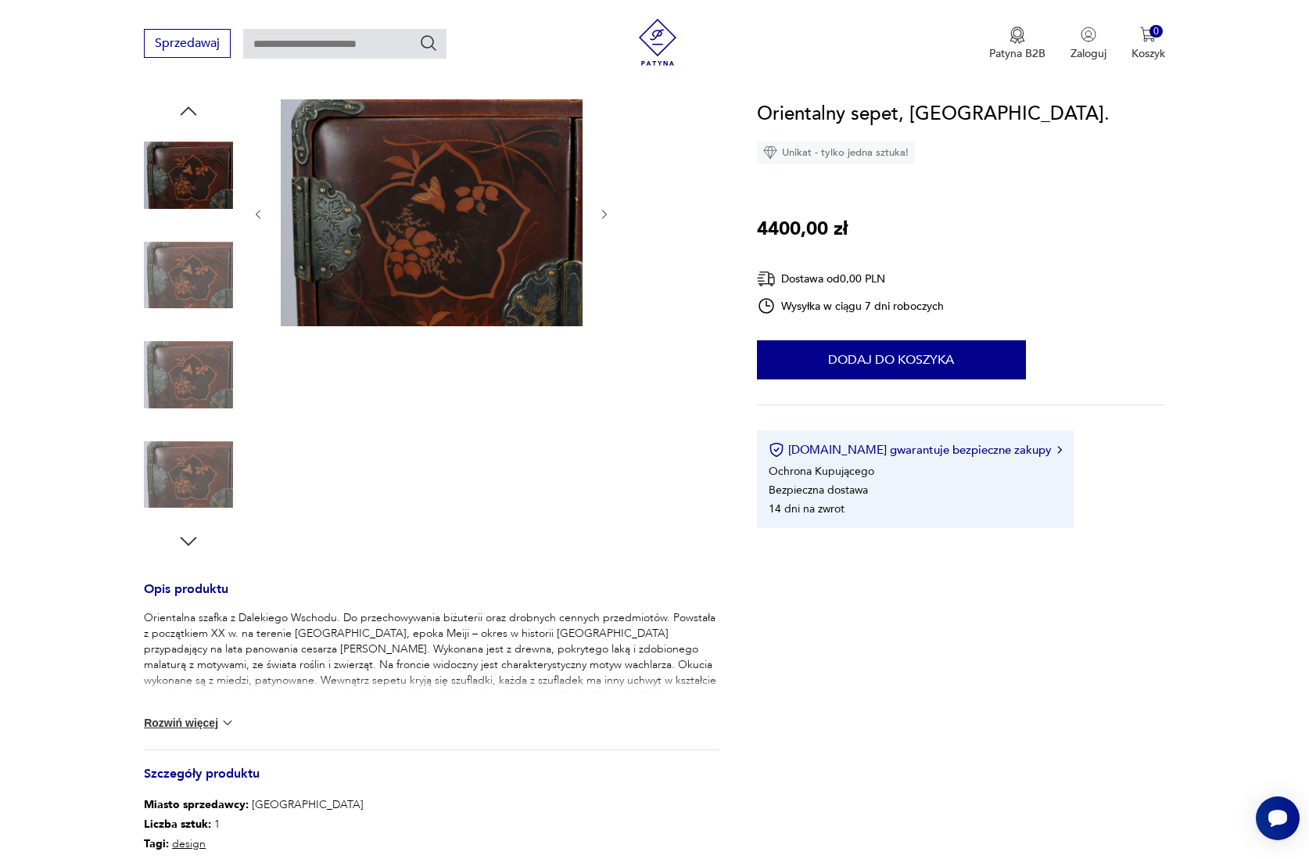
click at [167, 623] on p "Orientalna szafka z Dalekiego Wschodu. Do przechowywania biżuterii oraz drobnyc…" at bounding box center [431, 665] width 575 height 110
click at [200, 436] on img at bounding box center [188, 474] width 89 height 89
click at [191, 634] on p "Orientalna szafka z Dalekiego Wschodu. Do przechowywania biżuterii oraz drobnyc…" at bounding box center [431, 665] width 575 height 110
type input "*****"
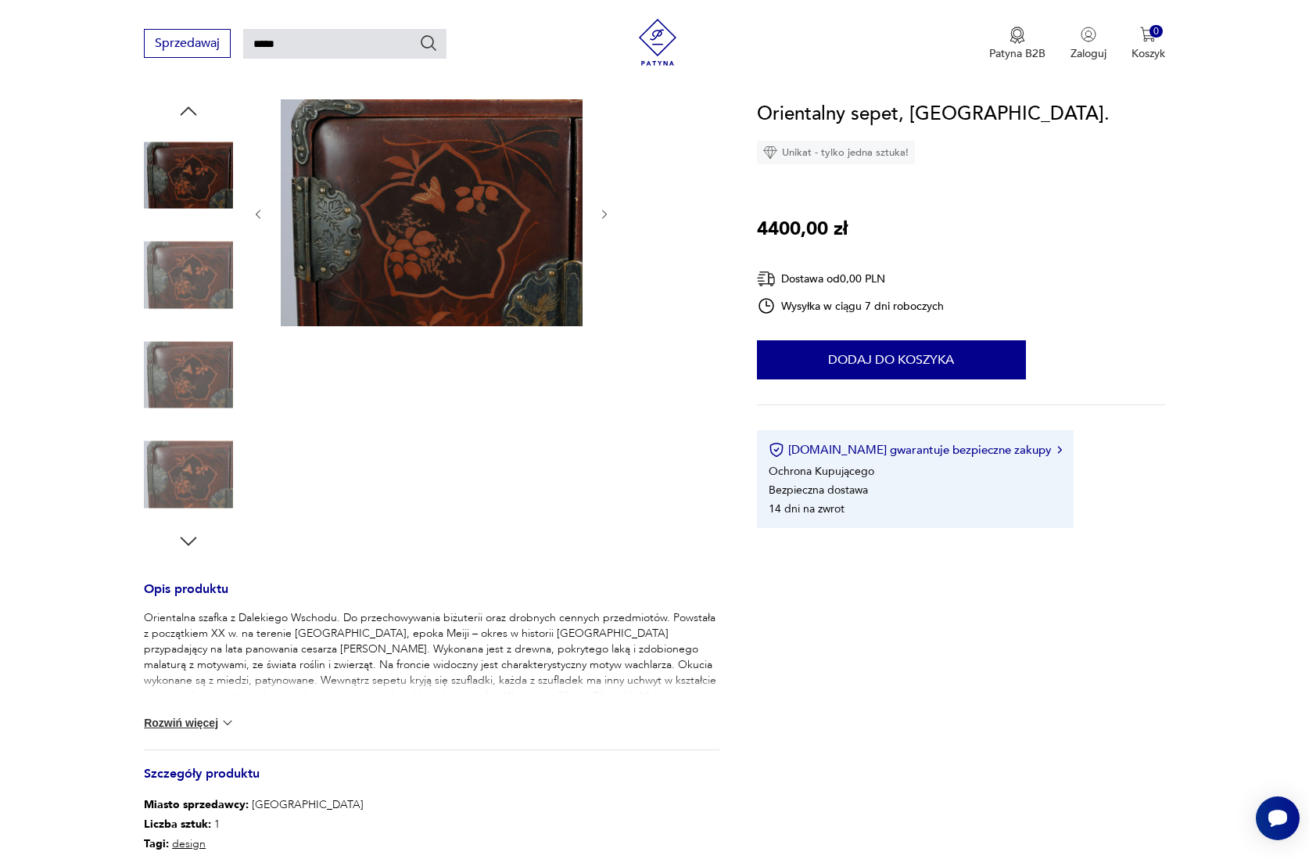
scroll to position [194, 0]
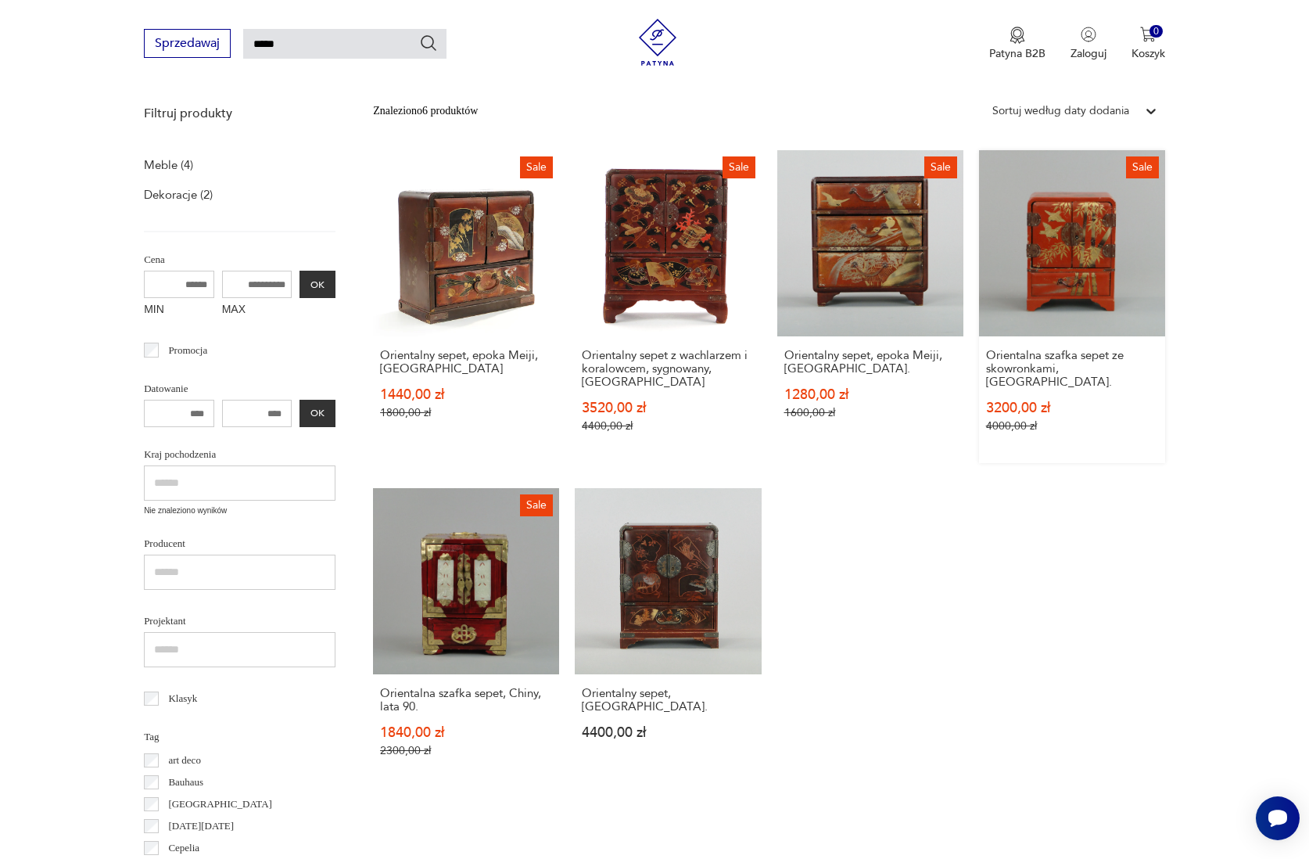
click at [1076, 282] on link "Sale Orientalna szafka sepet ze skowronkami, [GEOGRAPHIC_DATA] 3200,00 zł 4000,…" at bounding box center [1072, 306] width 186 height 313
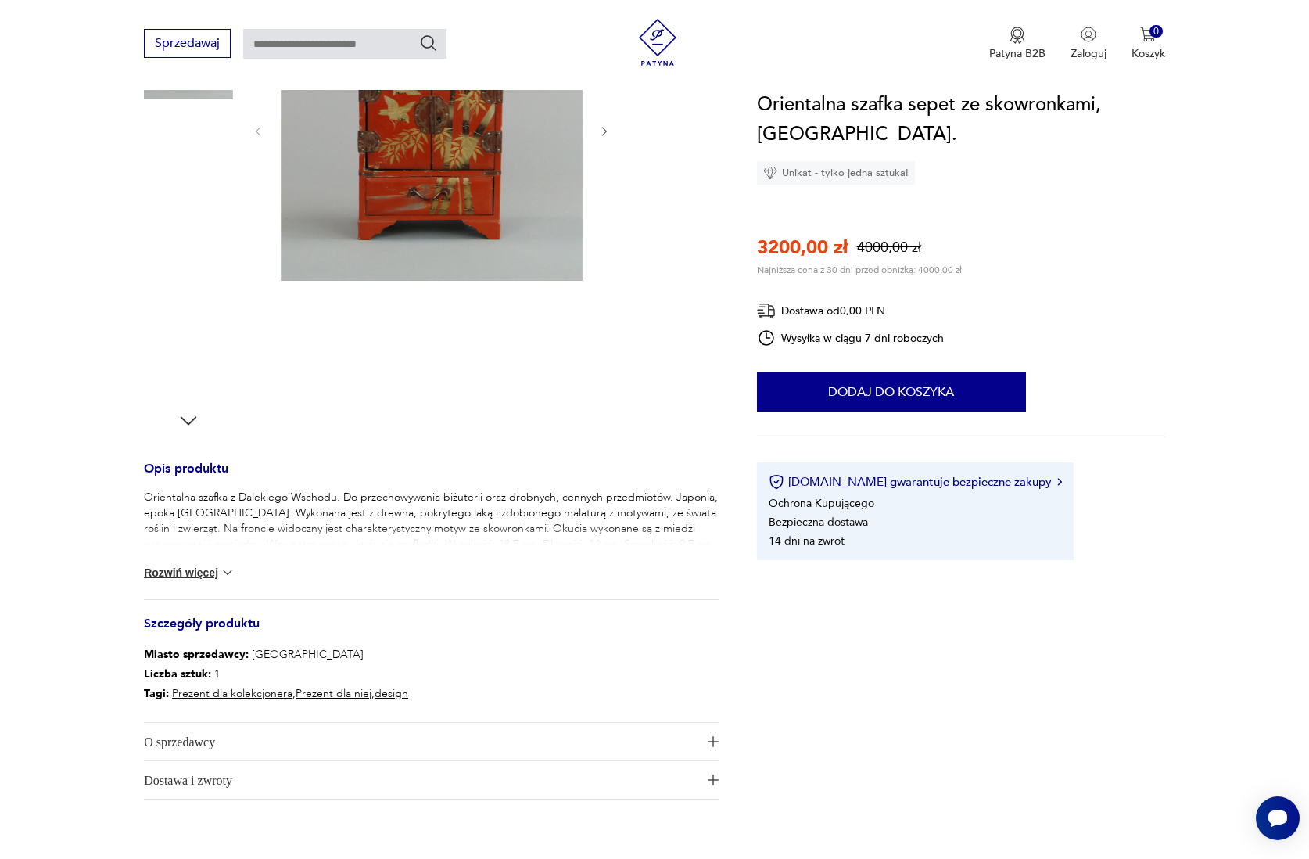
scroll to position [278, 0]
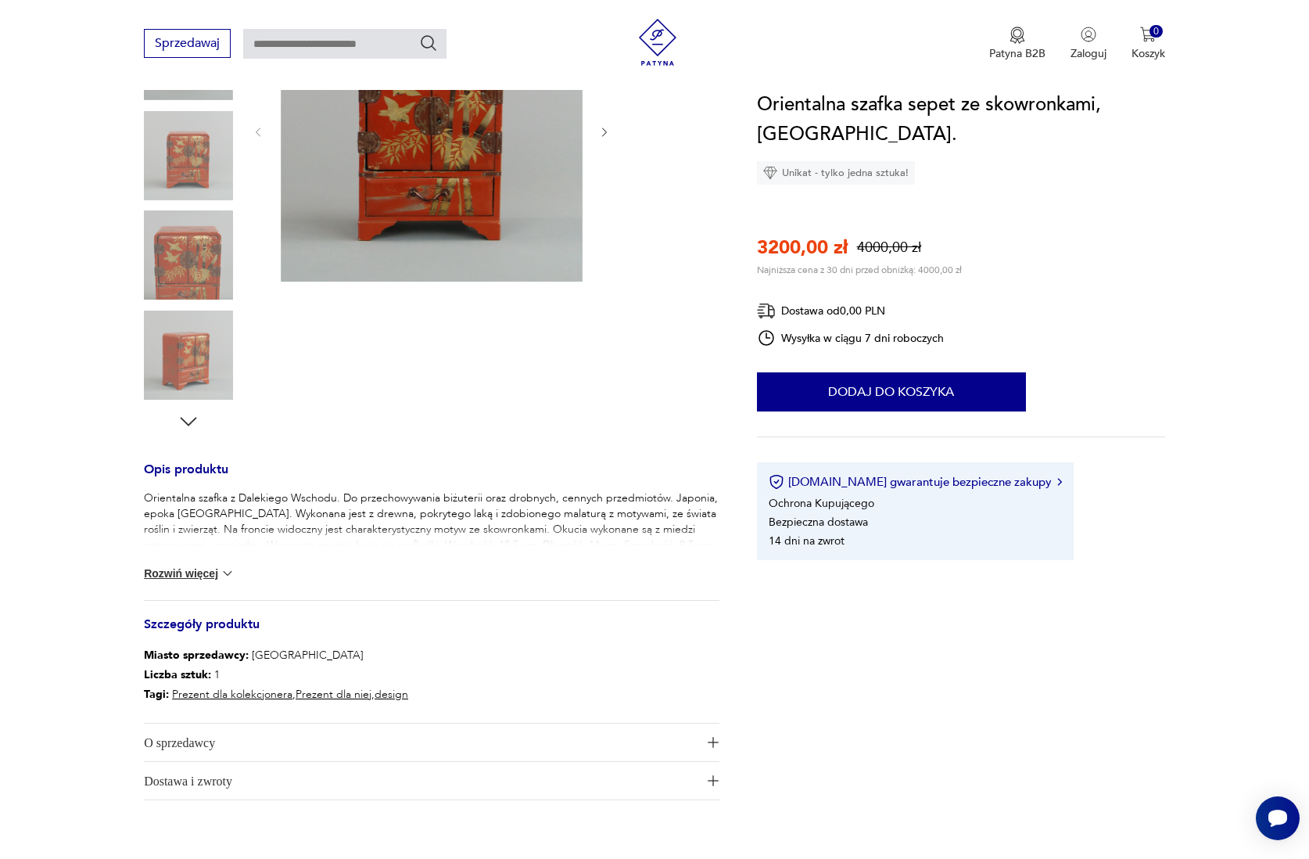
click at [196, 571] on button "Rozwiń więcej" at bounding box center [189, 574] width 91 height 16
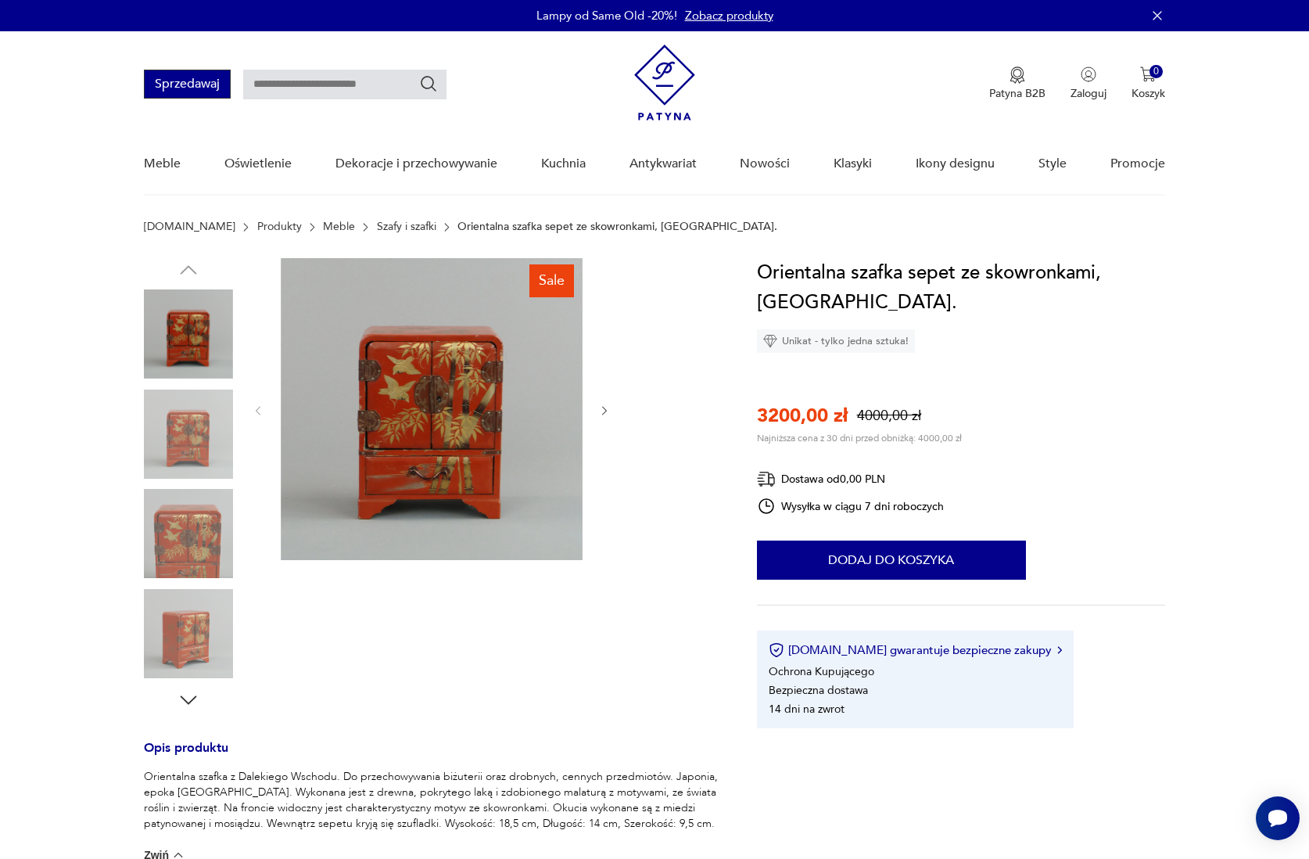
scroll to position [0, 0]
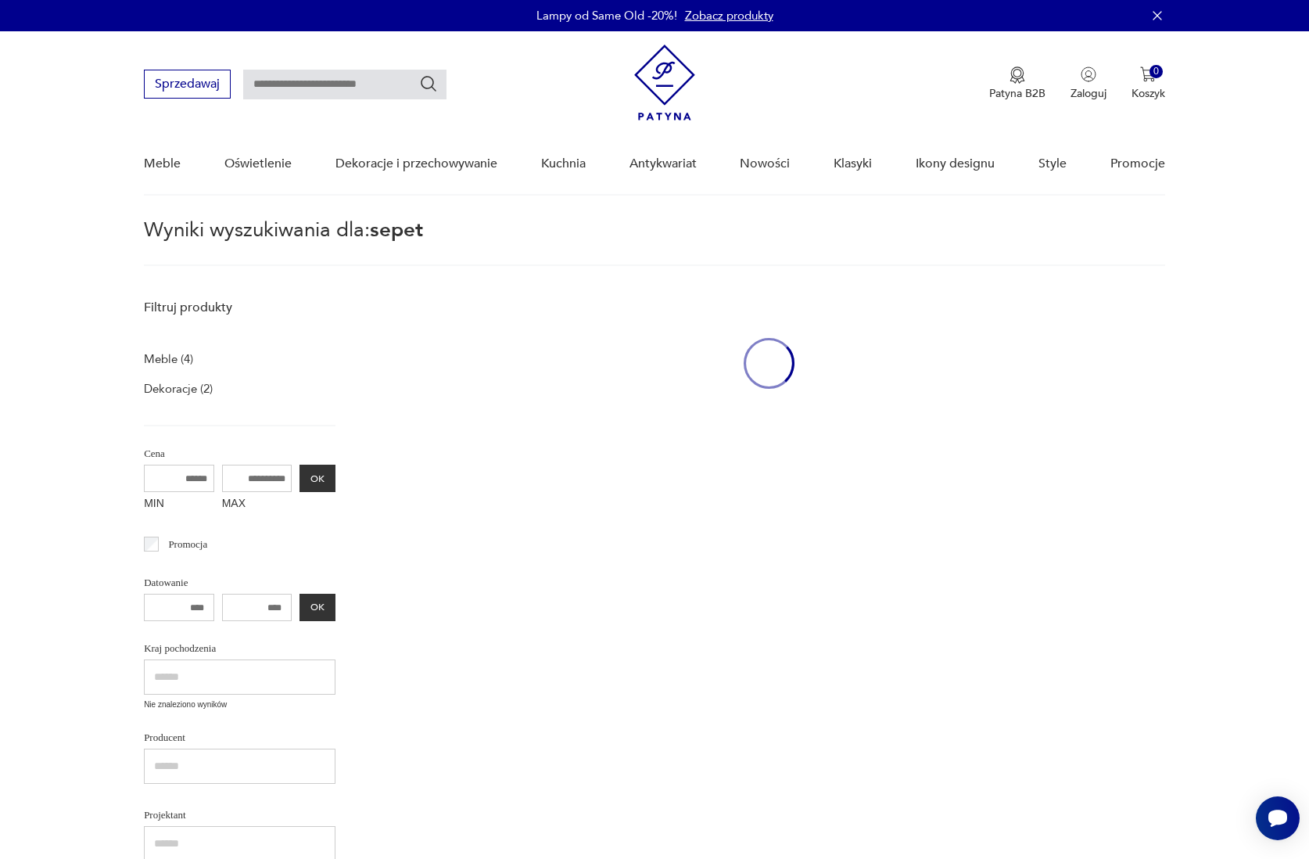
type input "*****"
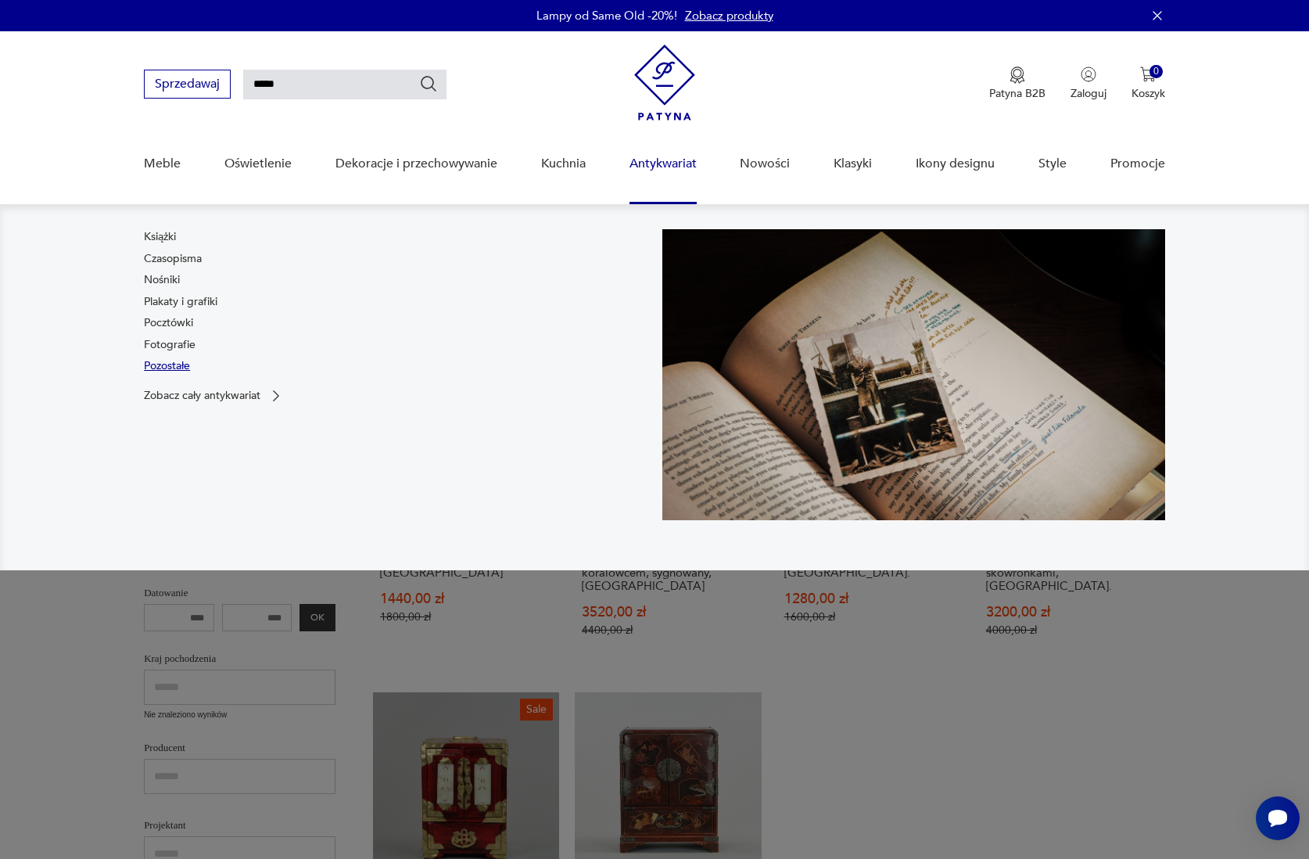
click at [159, 362] on link "Pozostałe" at bounding box center [167, 366] width 46 height 16
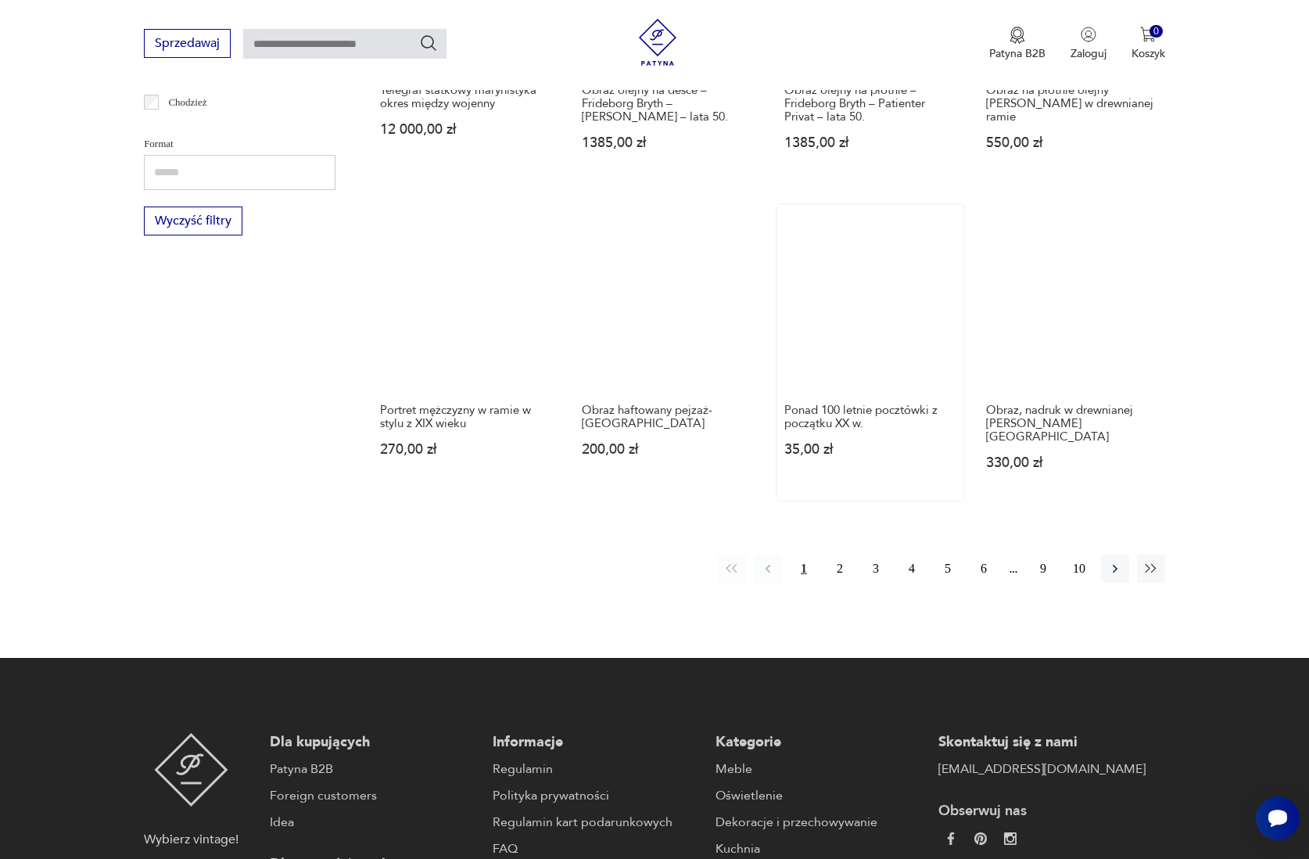
scroll to position [1428, 0]
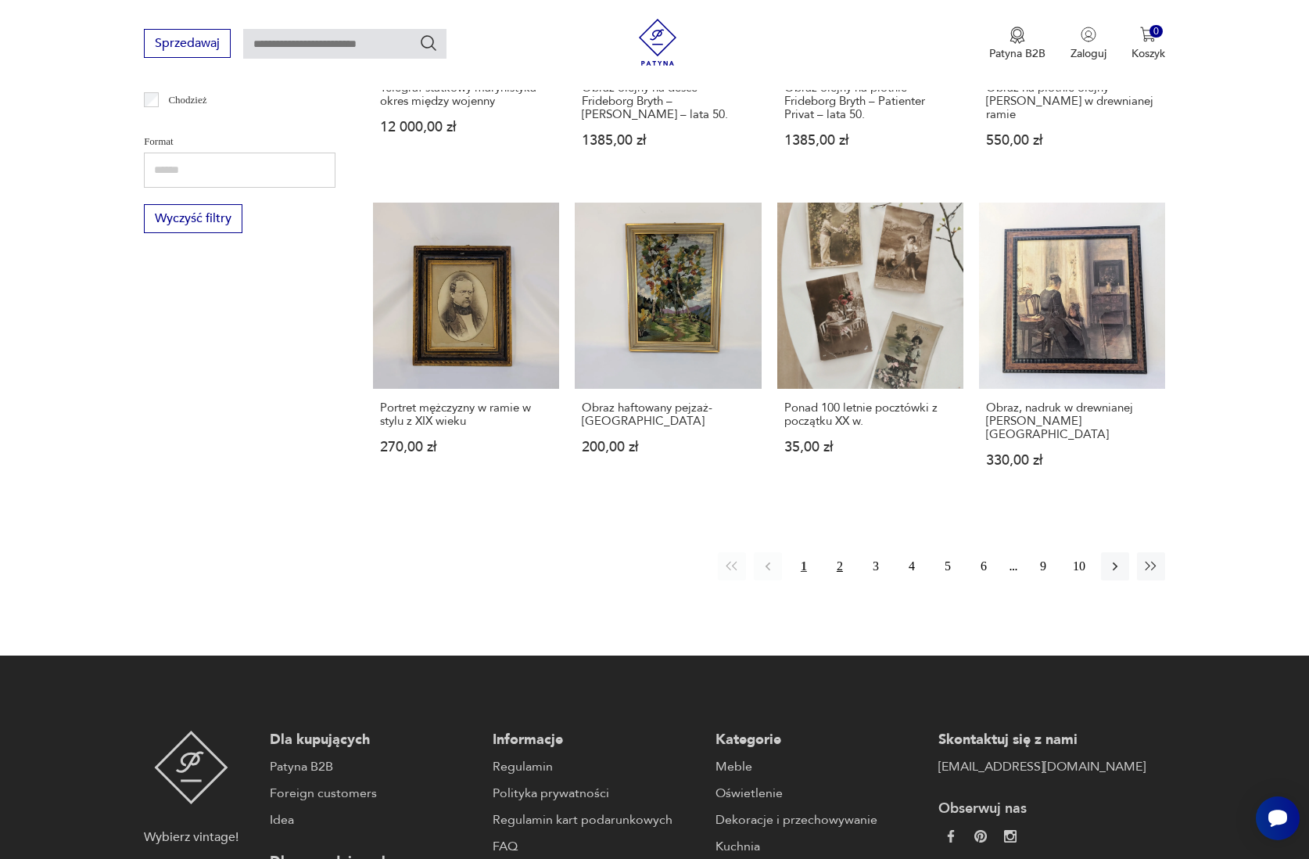
click at [841, 574] on button "2" at bounding box center [840, 566] width 28 height 28
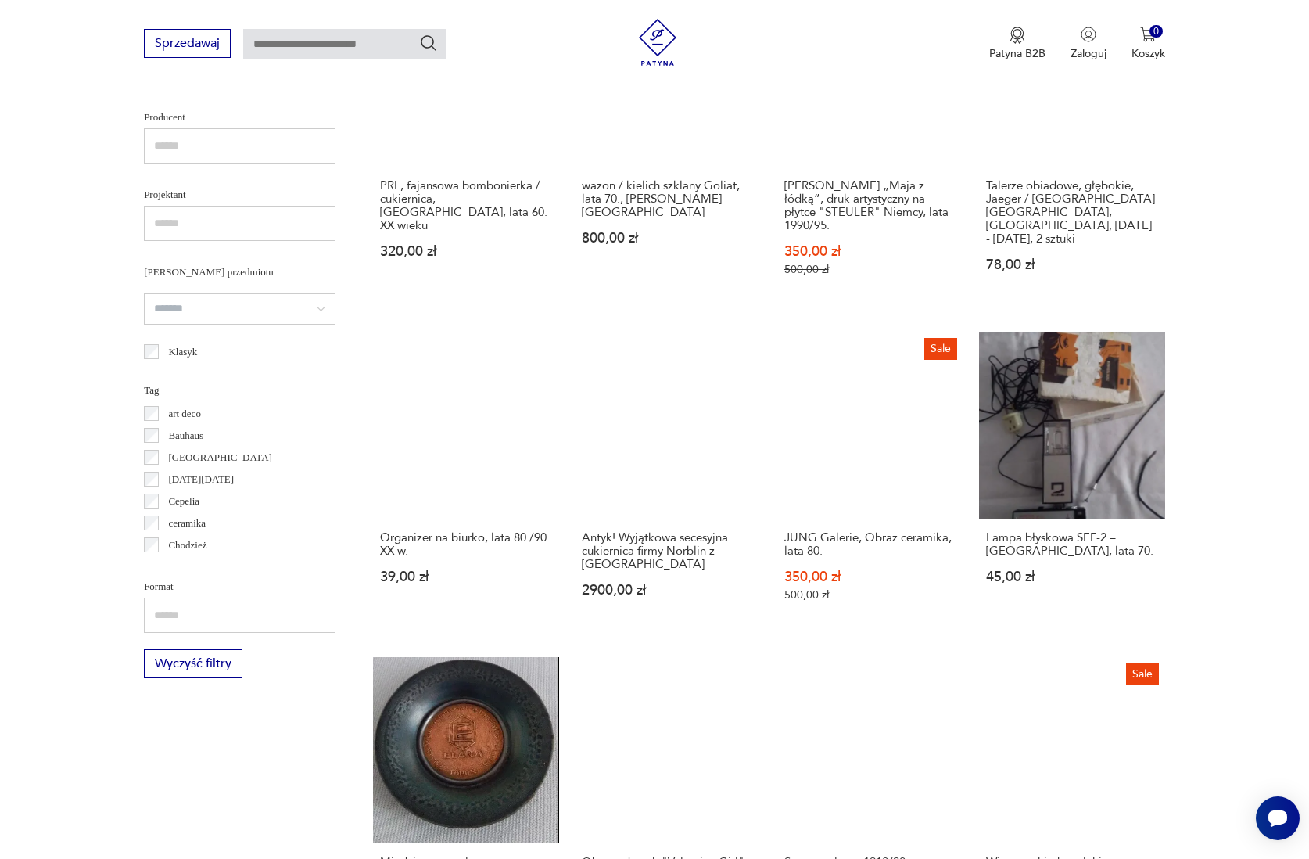
scroll to position [985, 0]
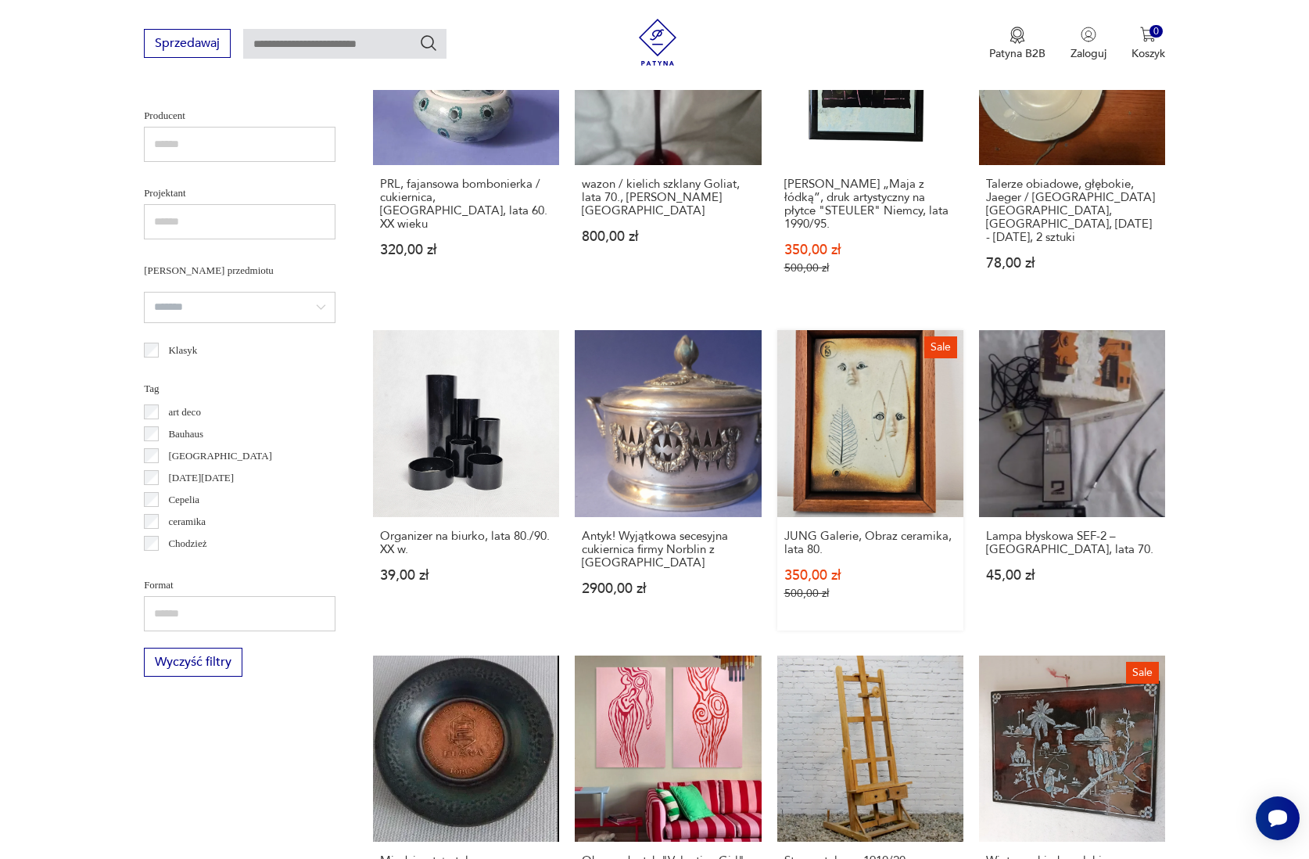
click at [872, 502] on link "Sale JUNG Galerie, Obraz ceramika, lata 80. 350,00 zł 500,00 zł" at bounding box center [871, 480] width 186 height 300
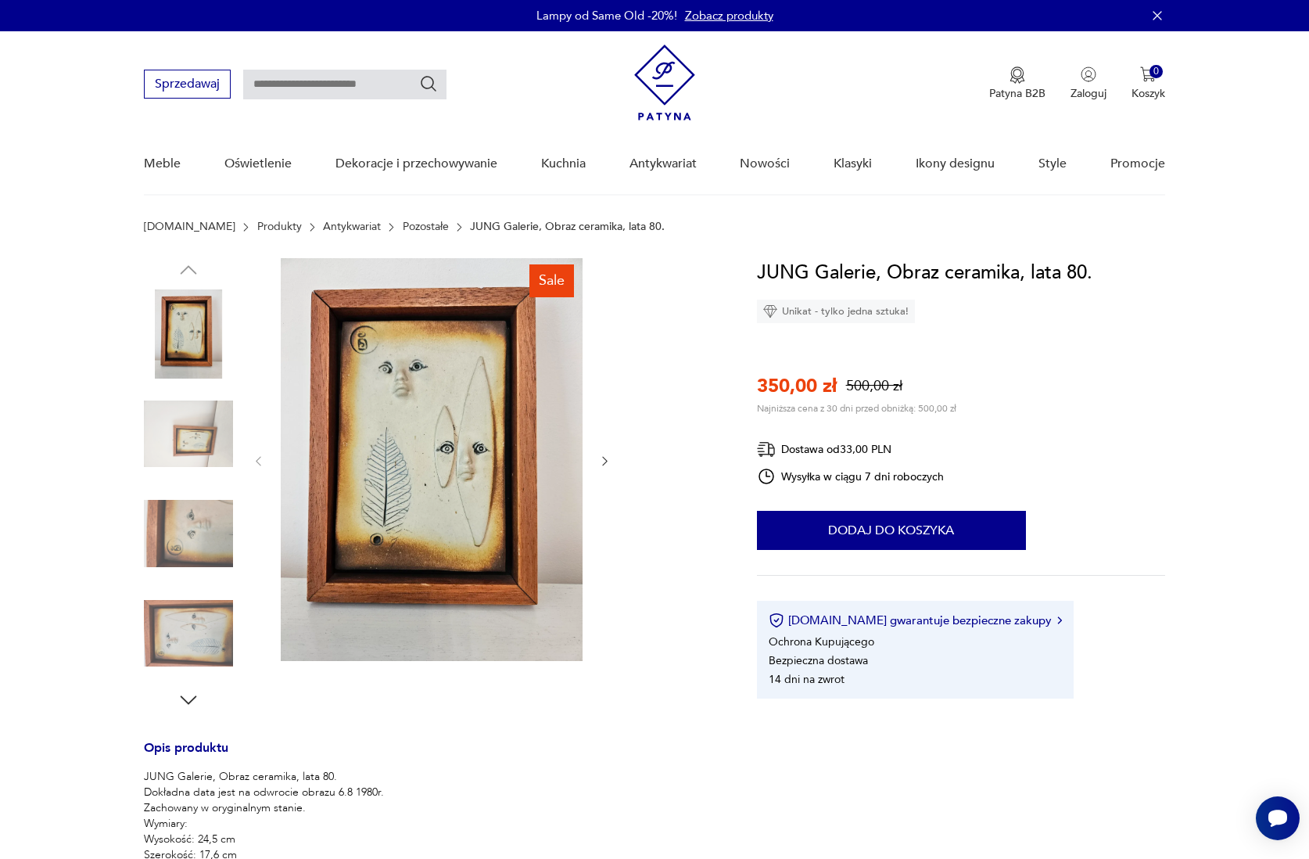
click at [202, 544] on img at bounding box center [188, 533] width 89 height 89
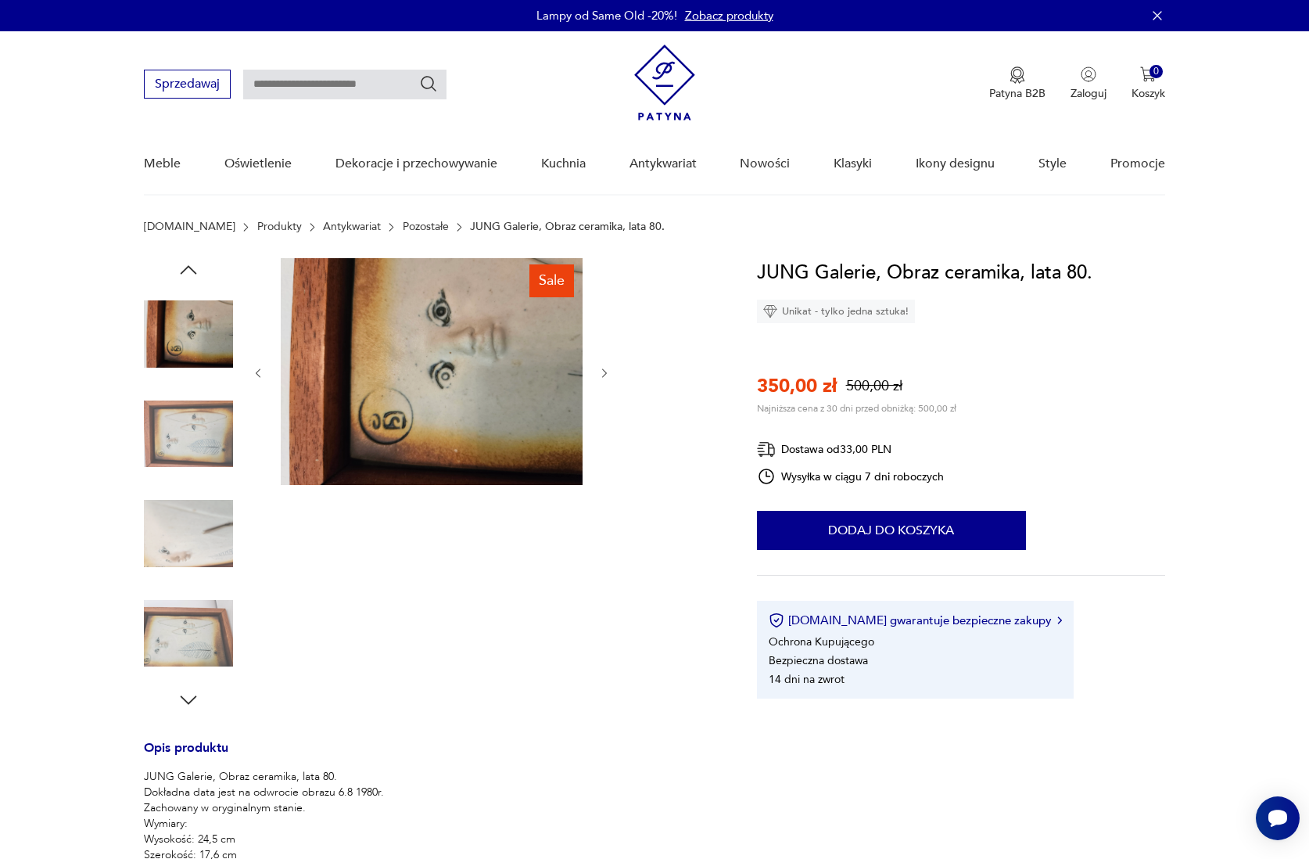
click at [193, 638] on img at bounding box center [188, 633] width 89 height 89
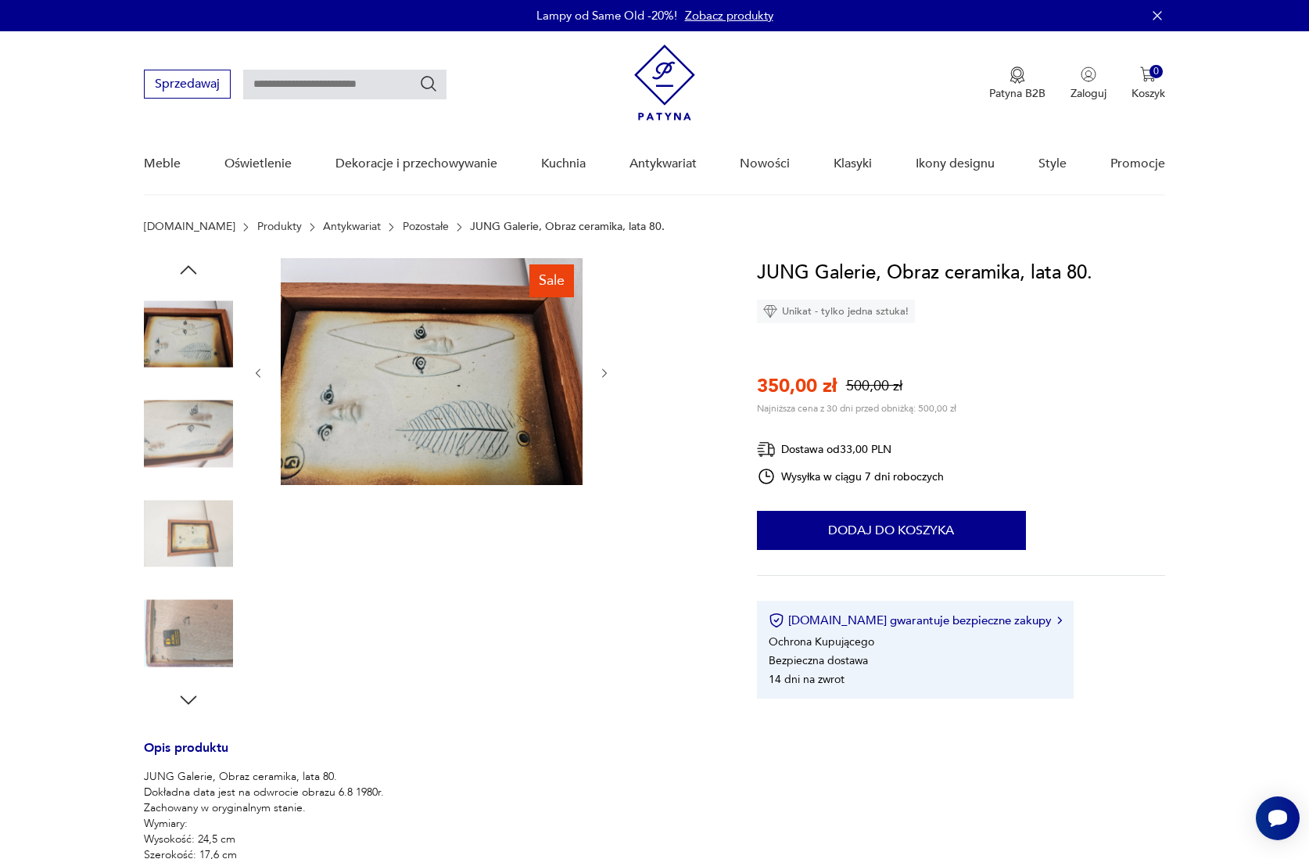
click at [193, 638] on img at bounding box center [188, 633] width 89 height 89
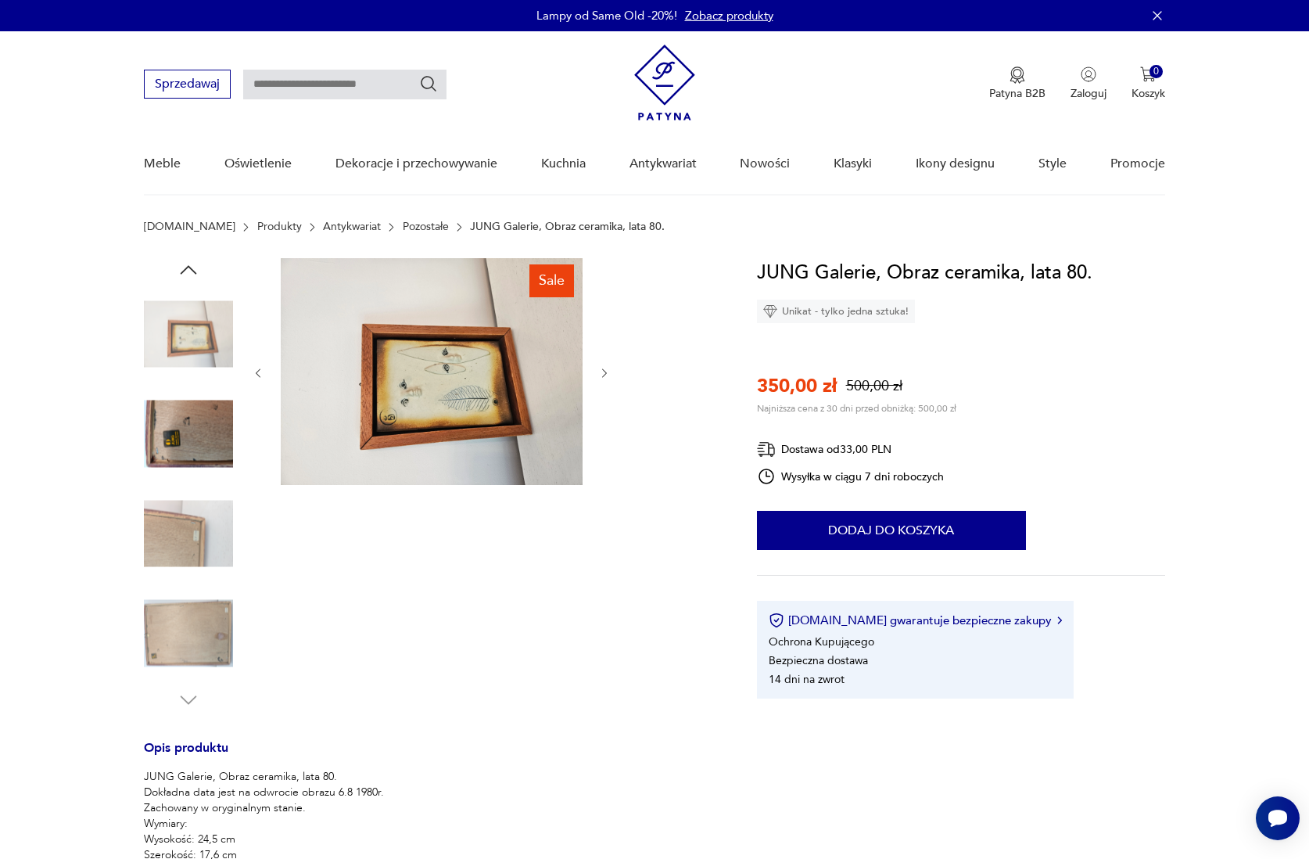
click at [188, 435] on img at bounding box center [188, 434] width 89 height 89
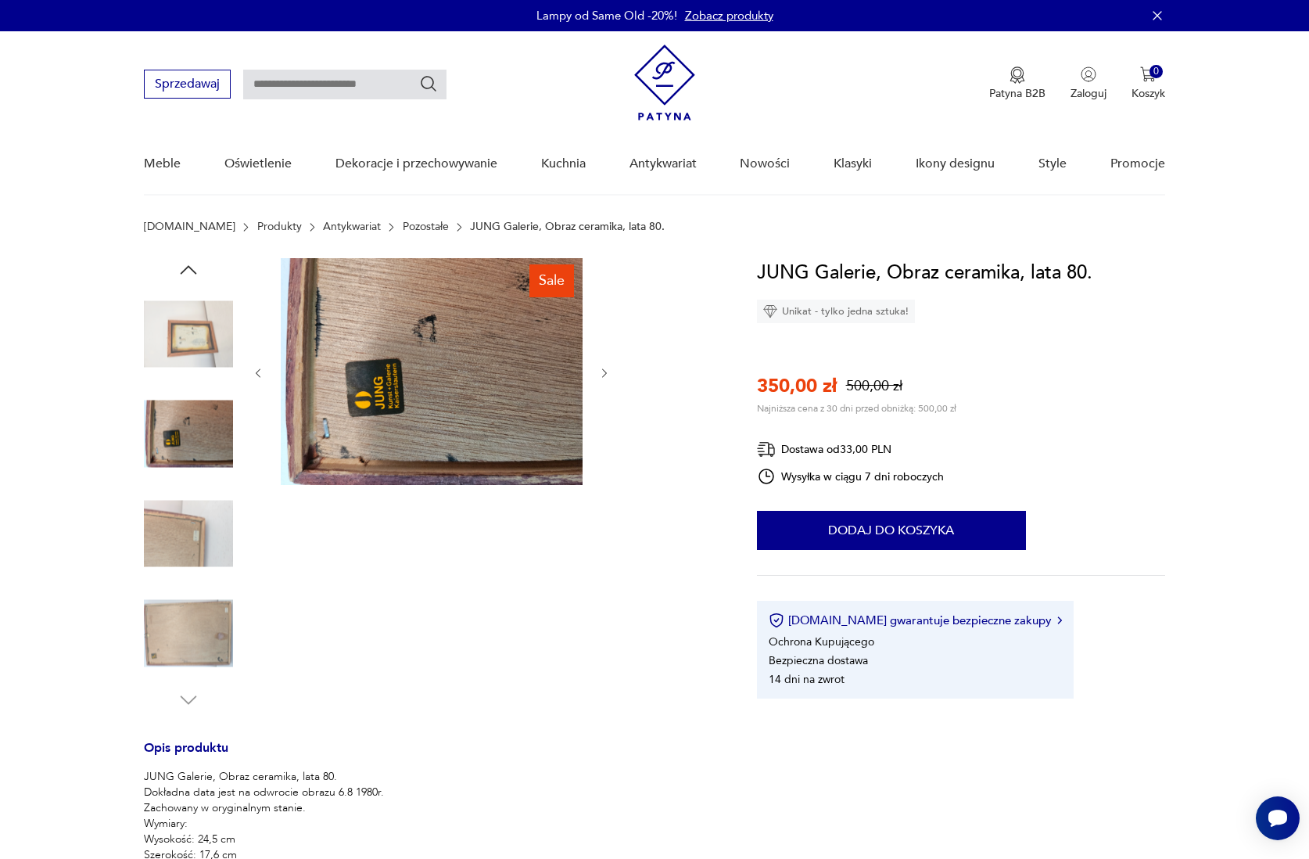
click at [192, 533] on img at bounding box center [188, 533] width 89 height 89
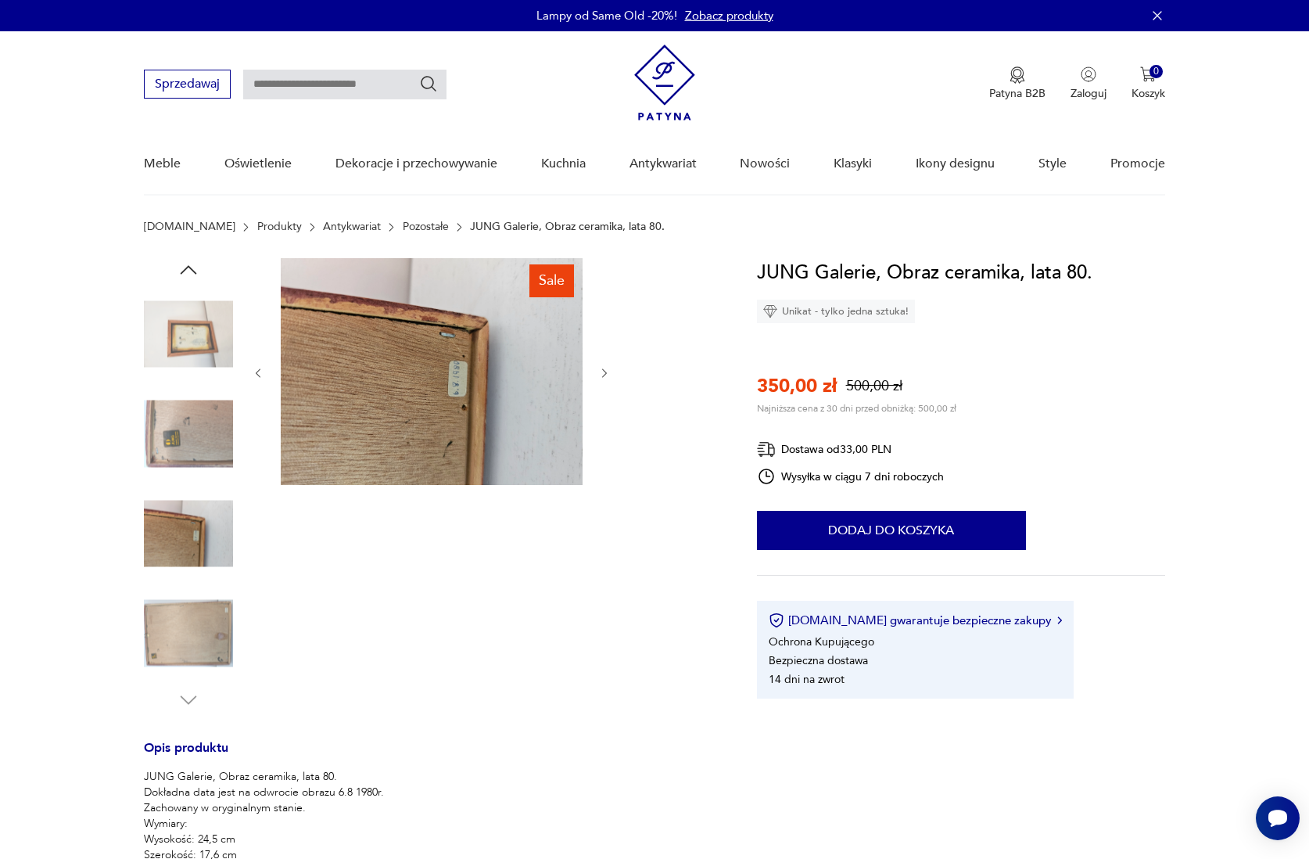
click at [202, 620] on img at bounding box center [188, 633] width 89 height 89
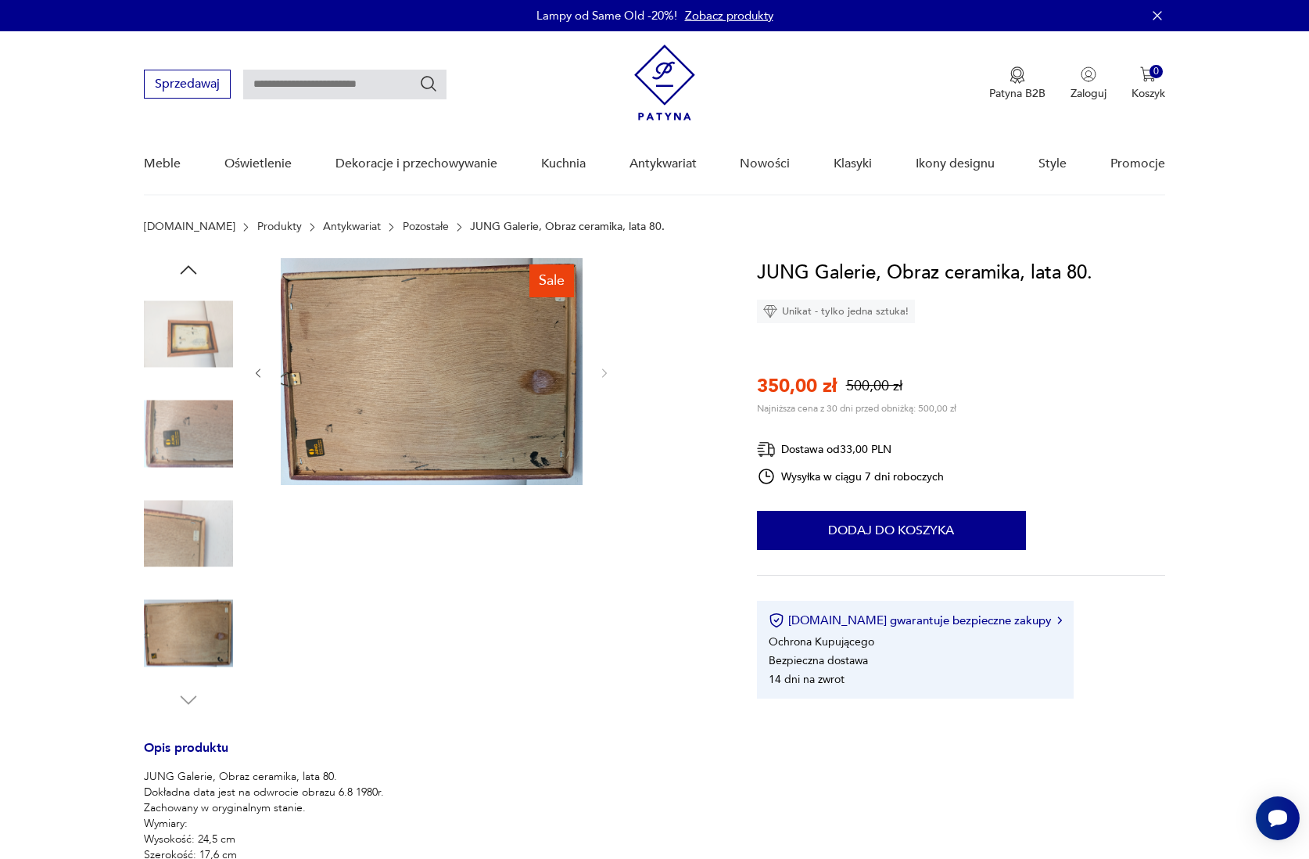
click at [192, 329] on img at bounding box center [188, 333] width 89 height 89
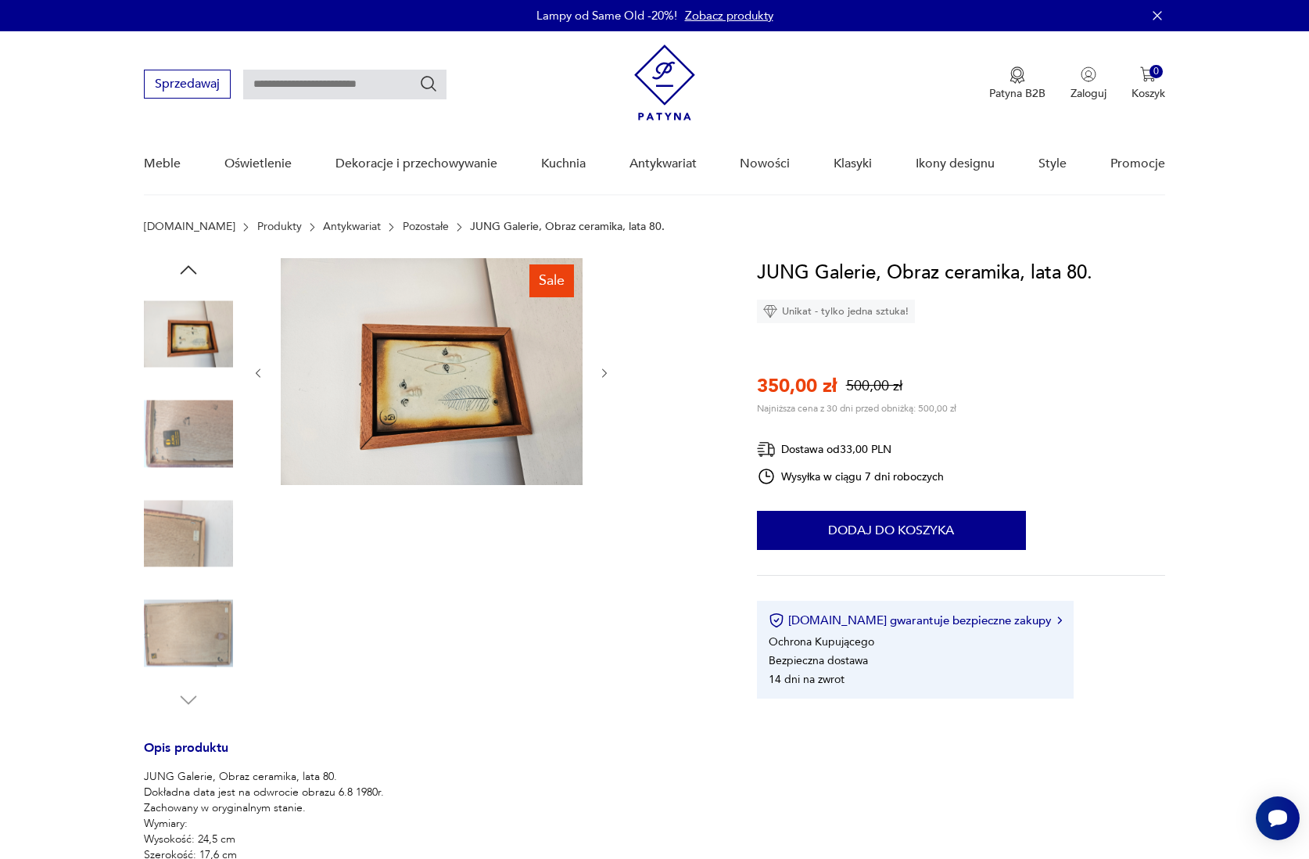
click at [262, 373] on icon "button" at bounding box center [258, 373] width 13 height 13
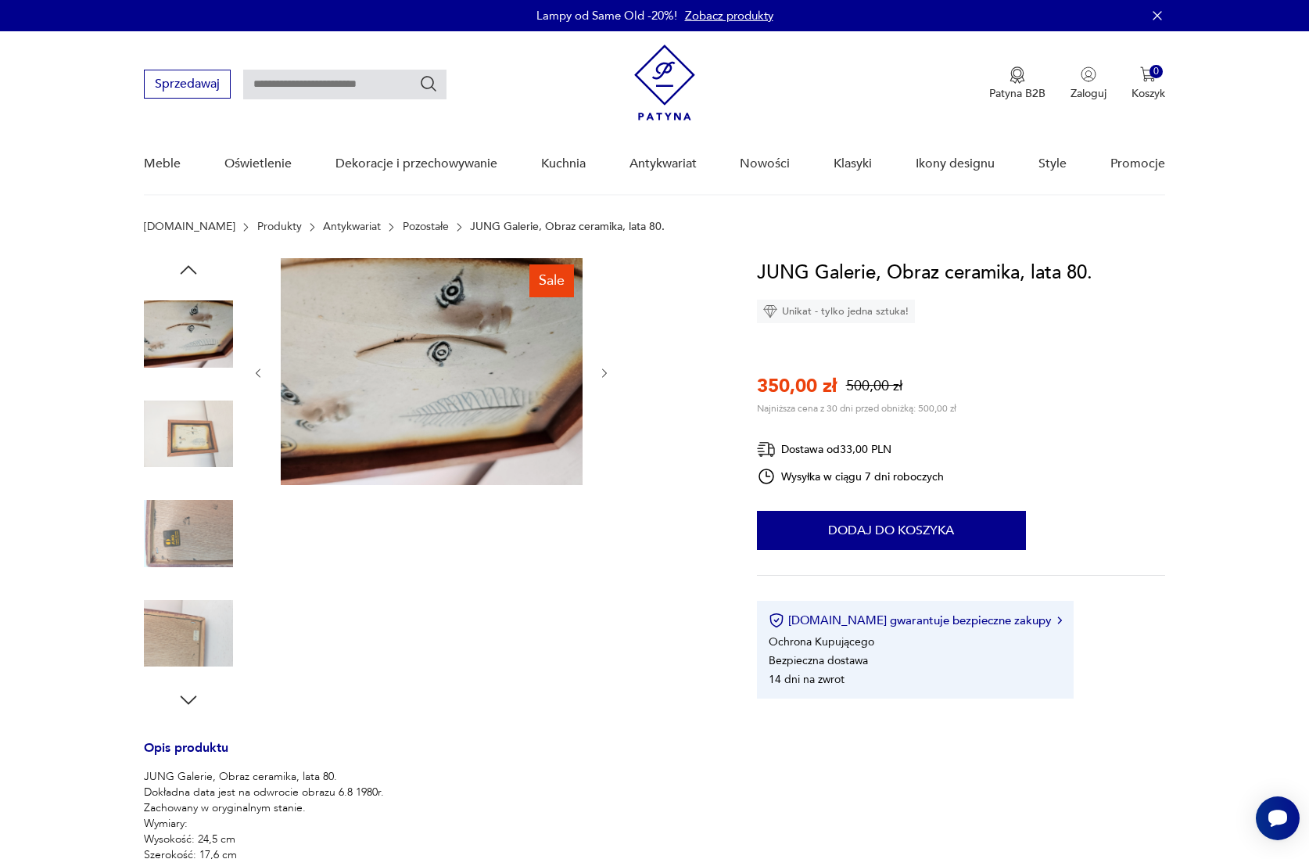
click at [262, 373] on icon "button" at bounding box center [258, 373] width 13 height 13
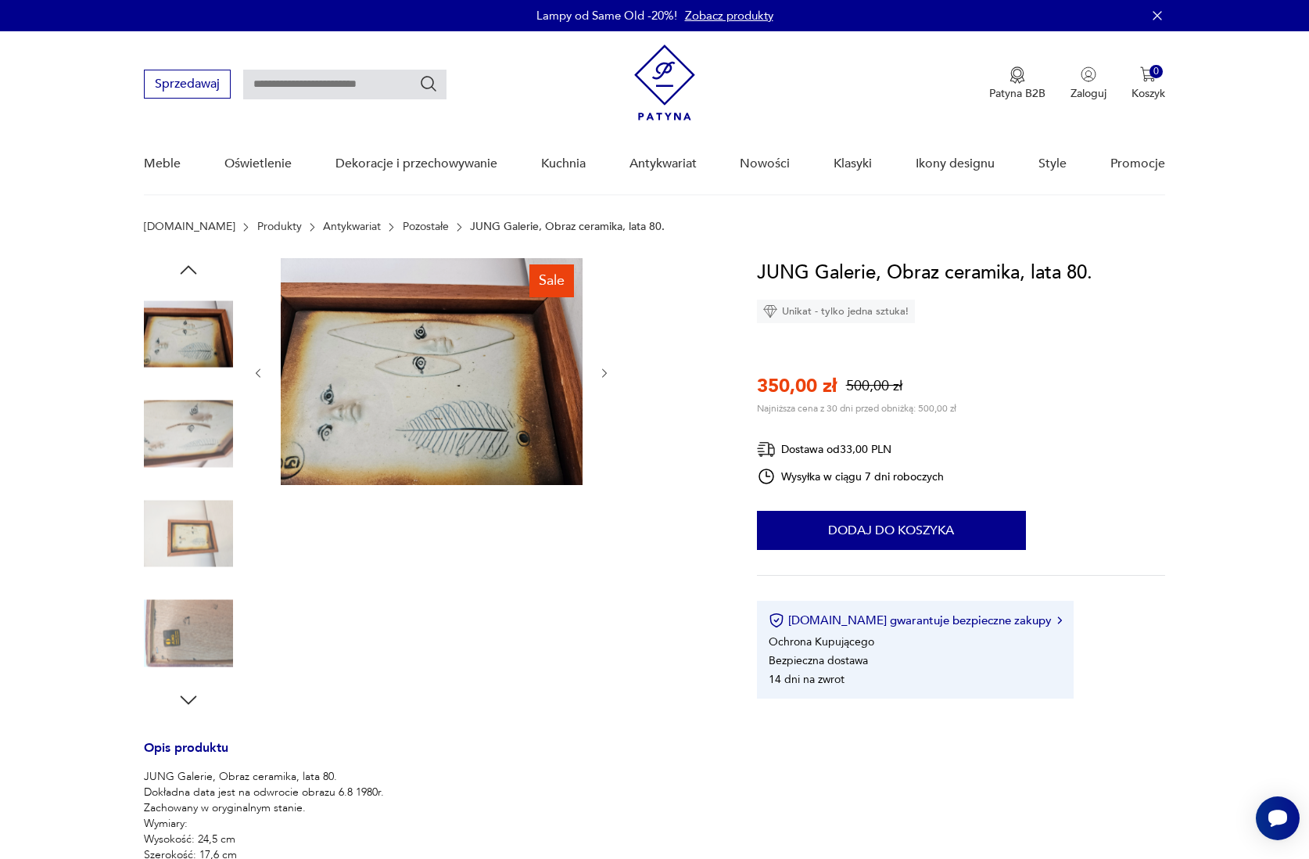
click at [262, 373] on icon "button" at bounding box center [258, 373] width 13 height 13
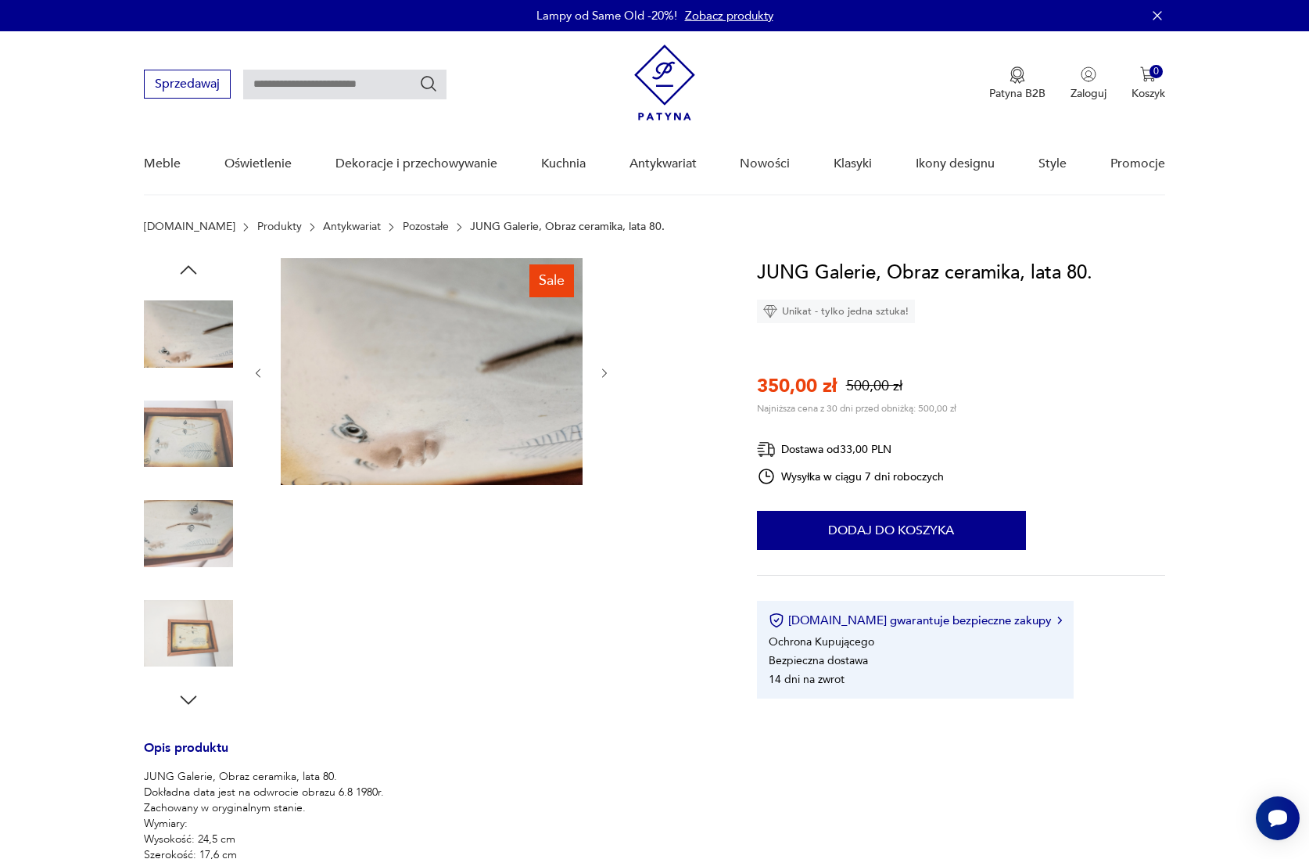
click at [262, 373] on icon "button" at bounding box center [258, 373] width 13 height 13
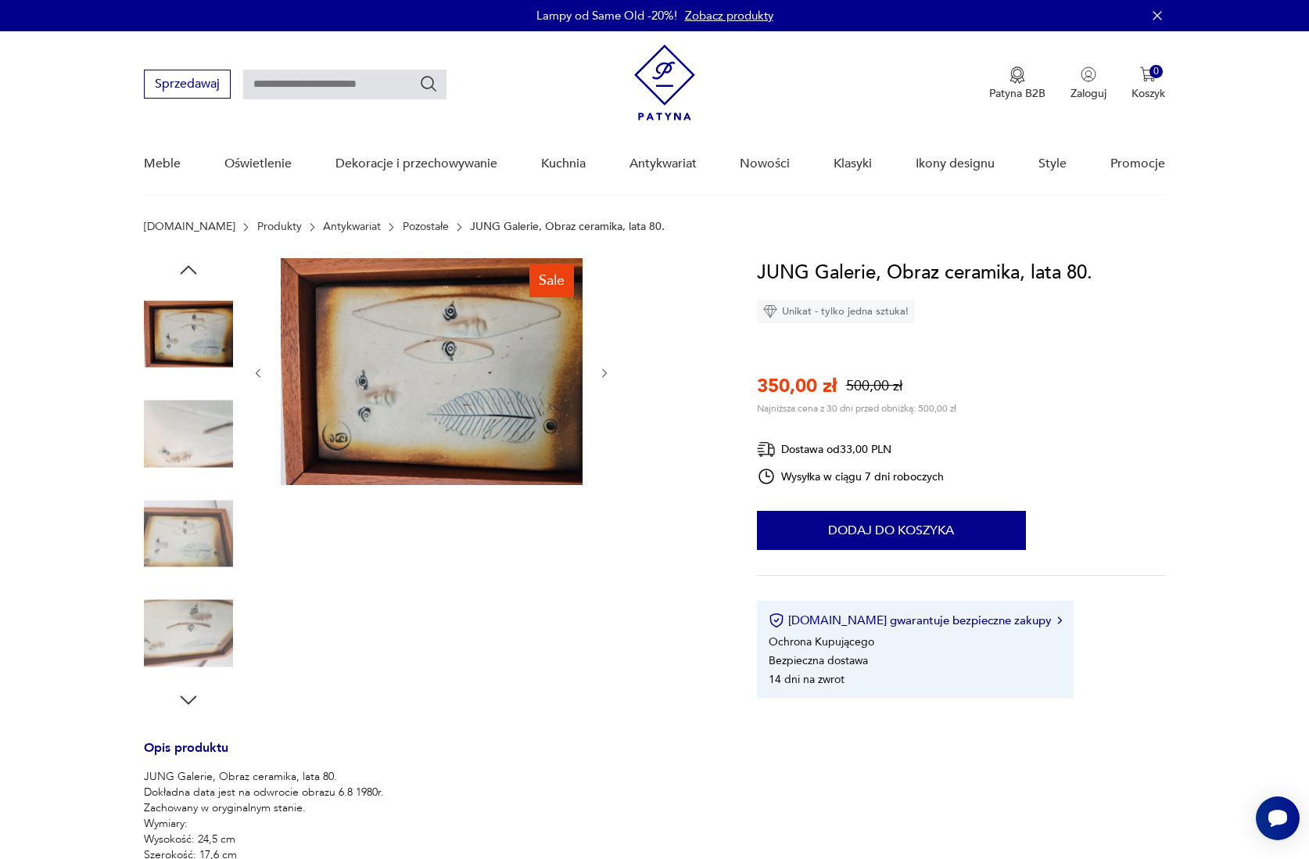
click at [262, 373] on icon "button" at bounding box center [258, 373] width 13 height 13
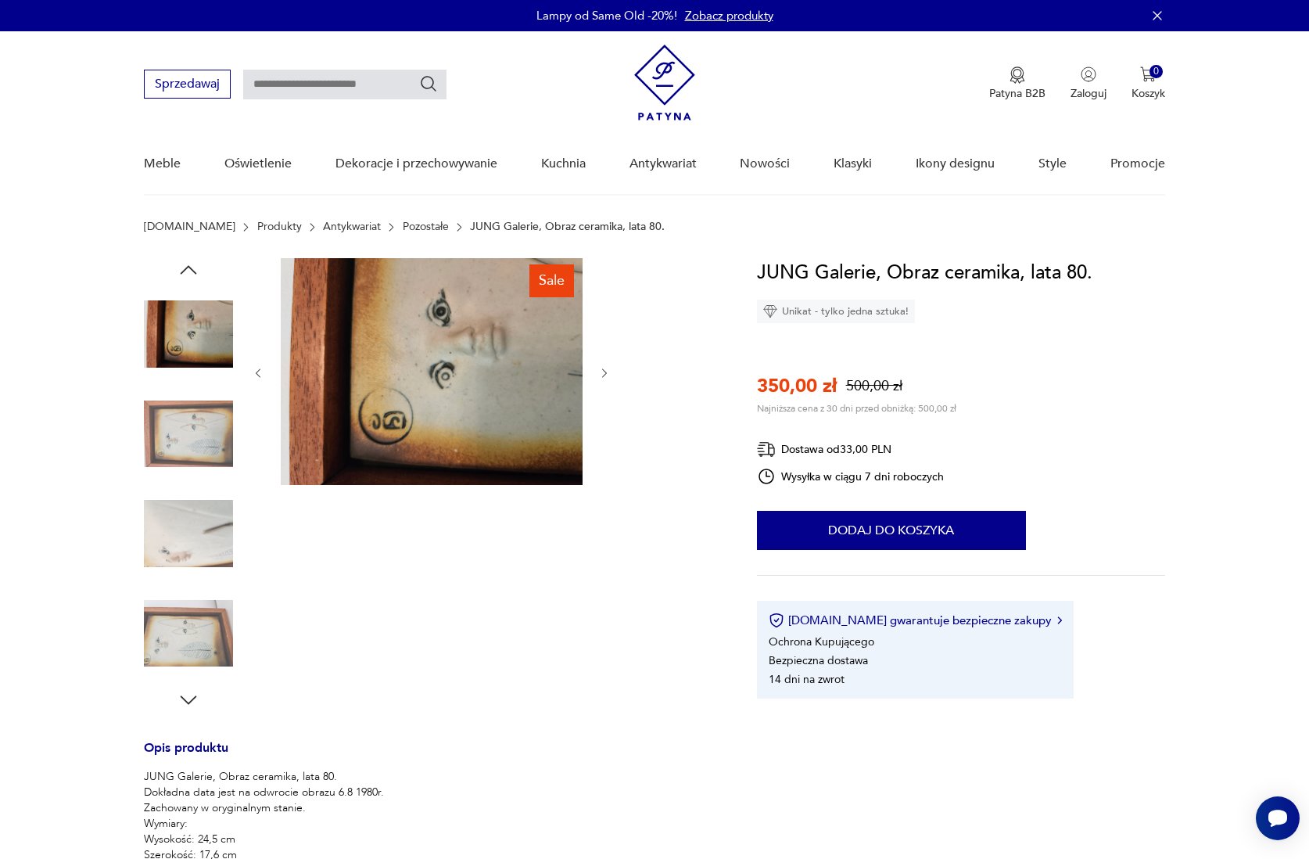
click at [262, 373] on icon "button" at bounding box center [258, 373] width 13 height 13
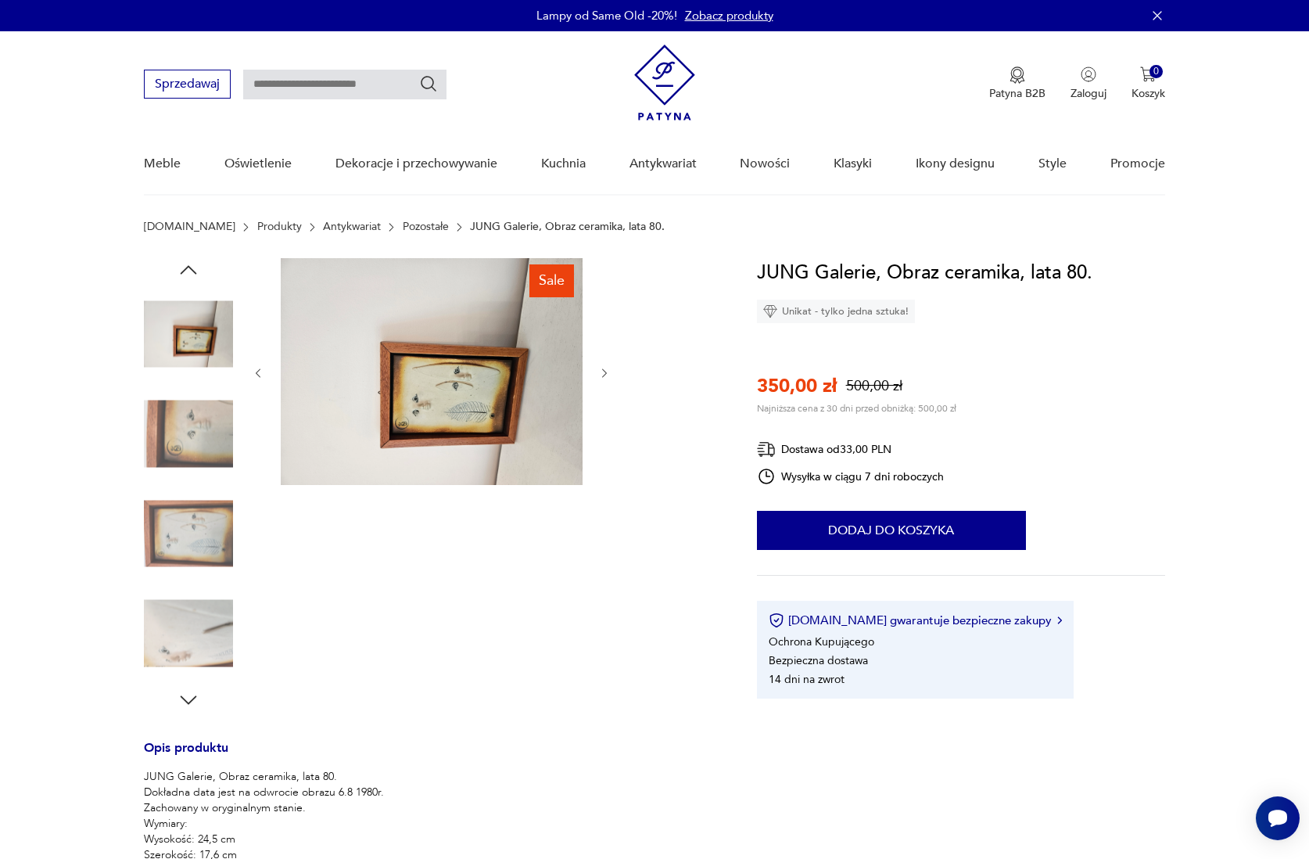
click at [262, 373] on icon "button" at bounding box center [258, 373] width 13 height 13
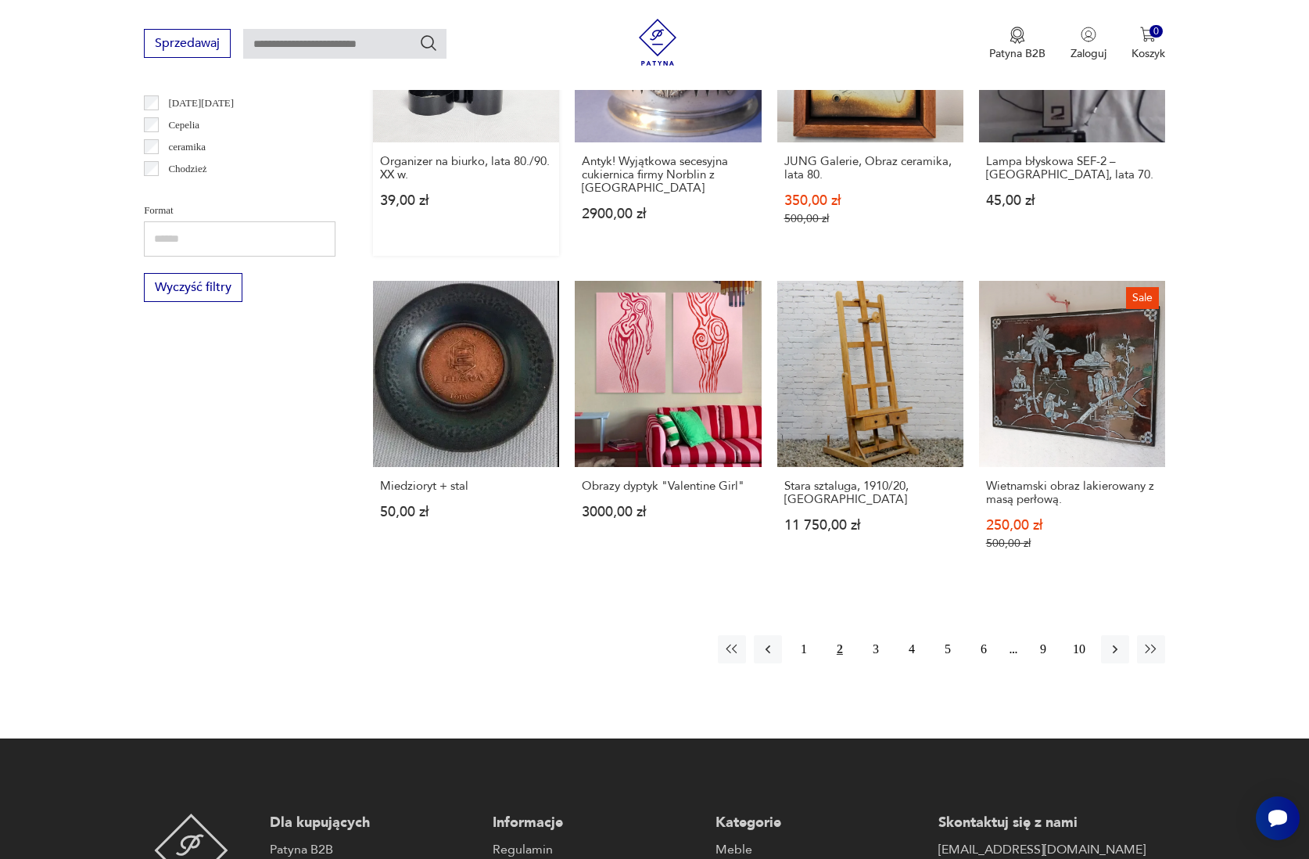
scroll to position [1360, 0]
click at [877, 663] on button "3" at bounding box center [876, 648] width 28 height 28
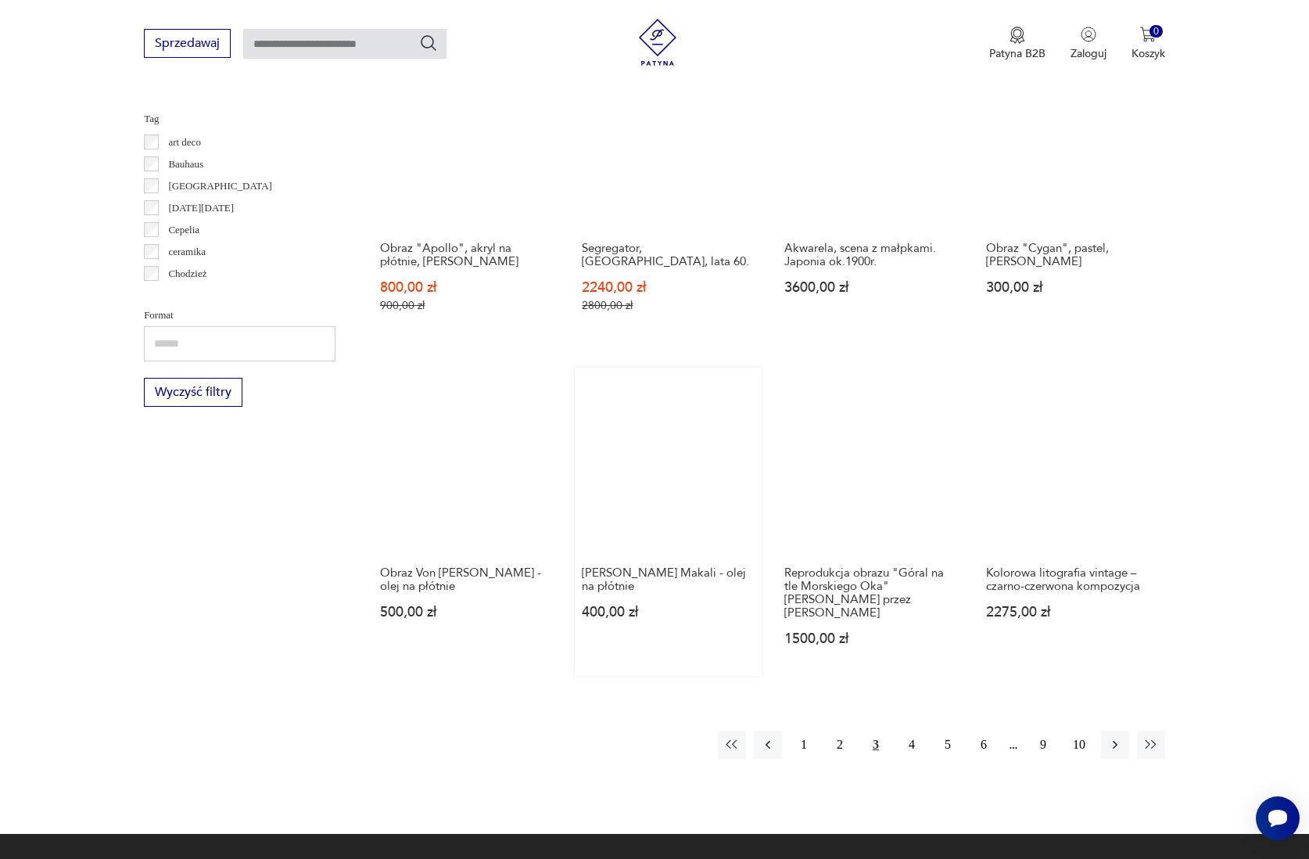
scroll to position [1256, 0]
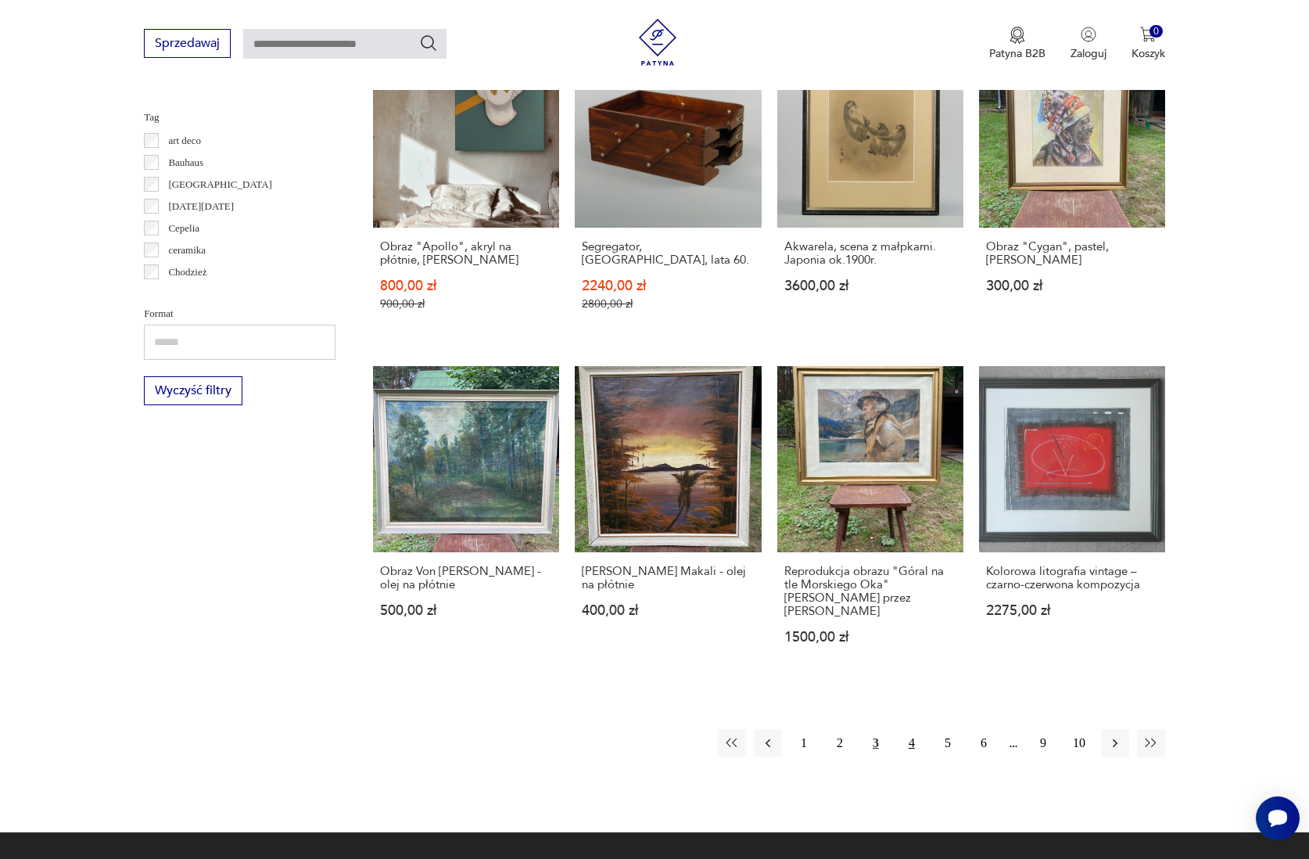
click at [914, 753] on button "4" at bounding box center [912, 743] width 28 height 28
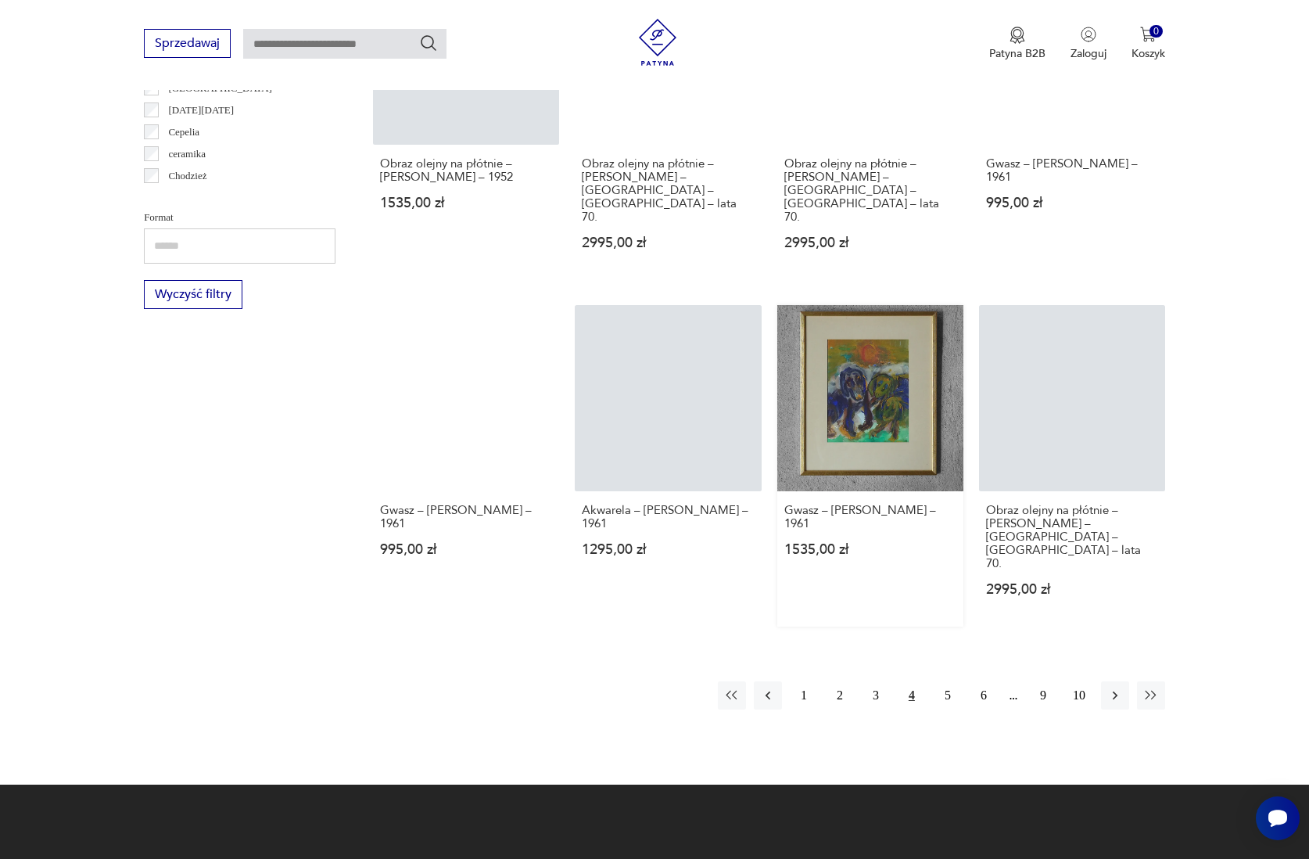
scroll to position [1353, 0]
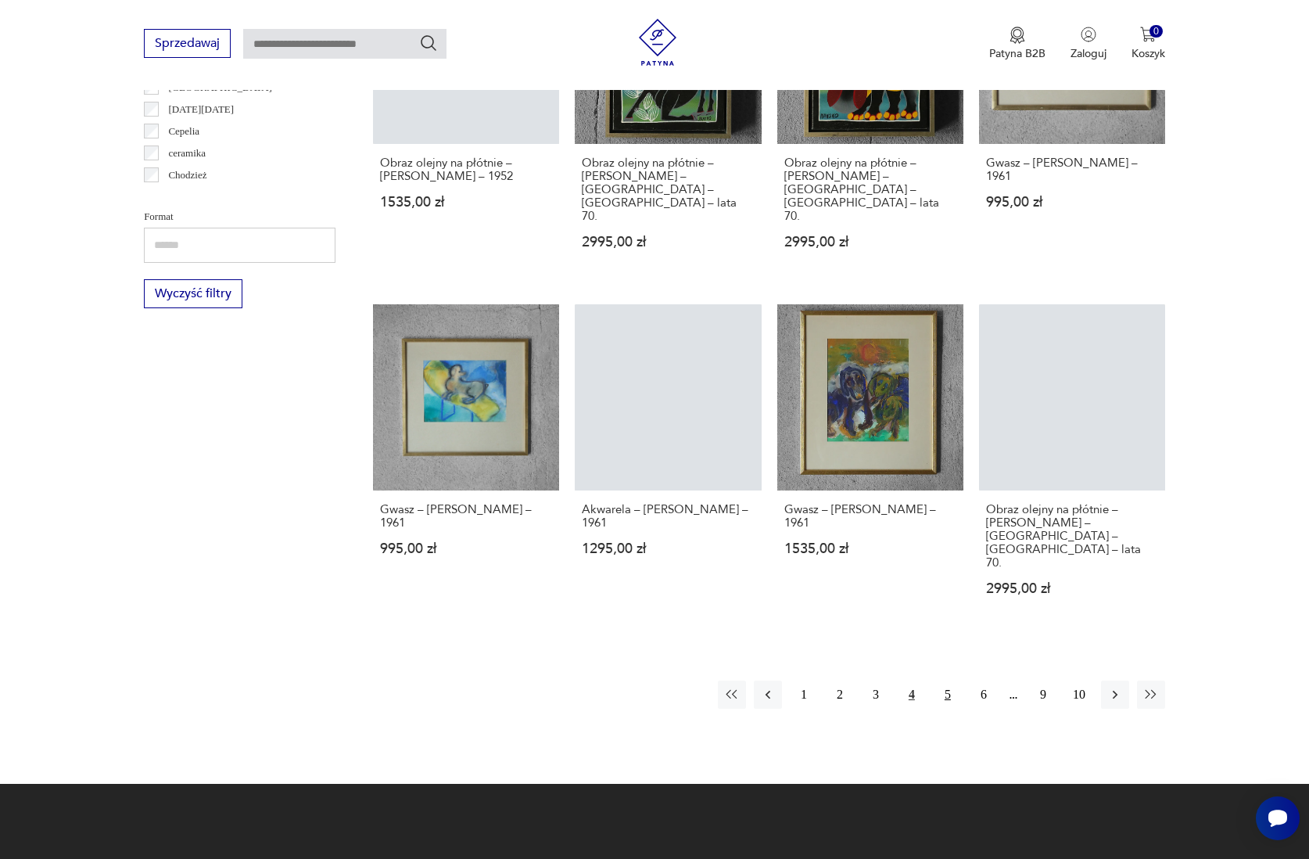
click at [948, 681] on button "5" at bounding box center [948, 695] width 28 height 28
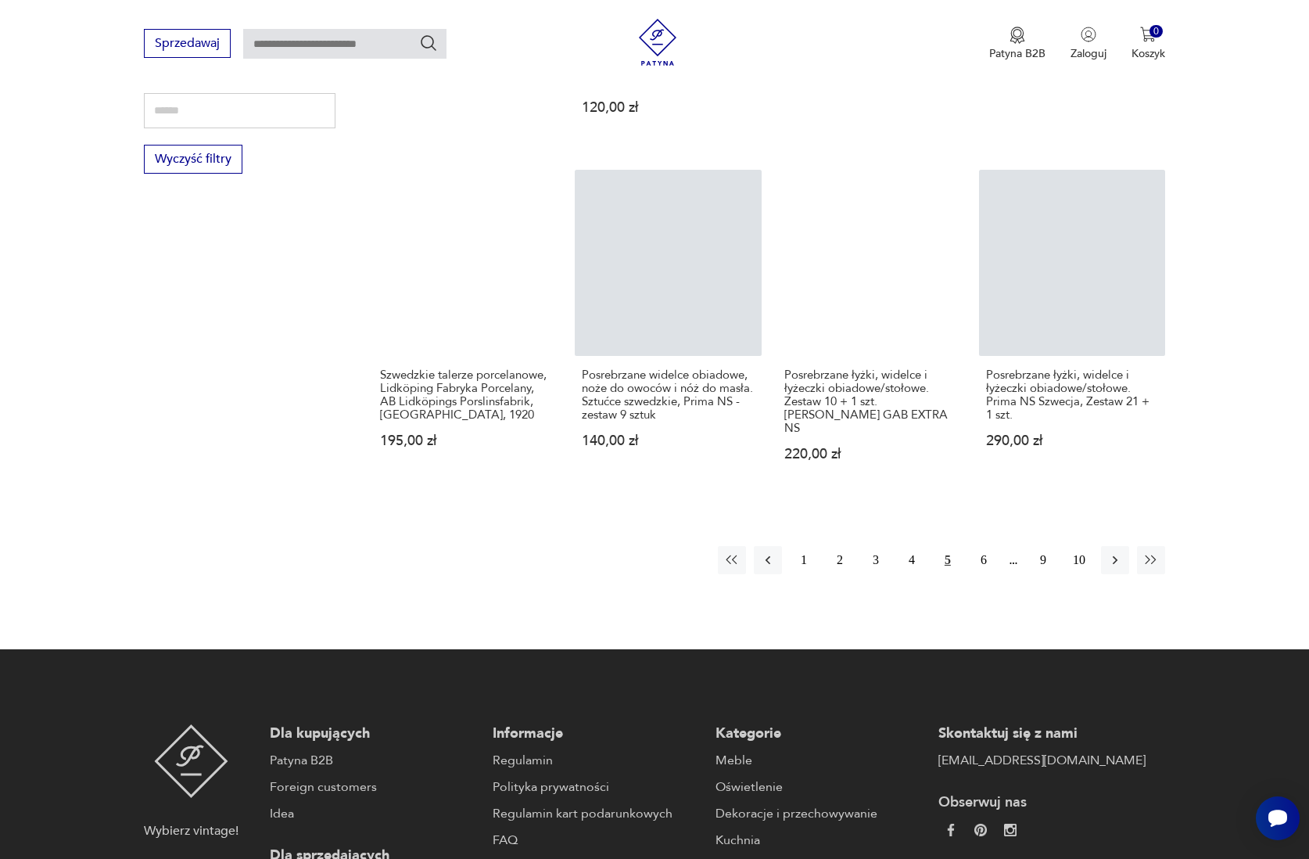
scroll to position [1491, 0]
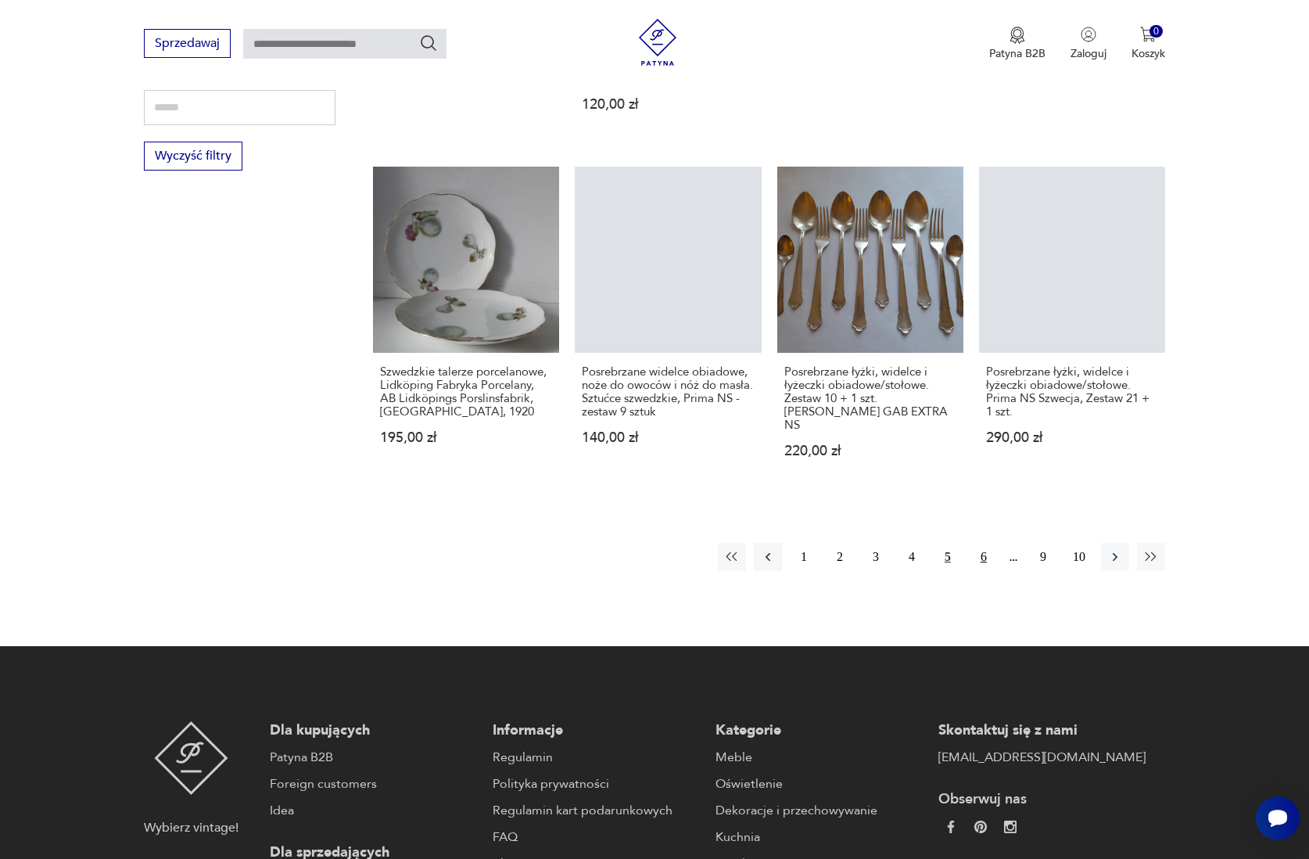
click at [983, 553] on button "6" at bounding box center [984, 557] width 28 height 28
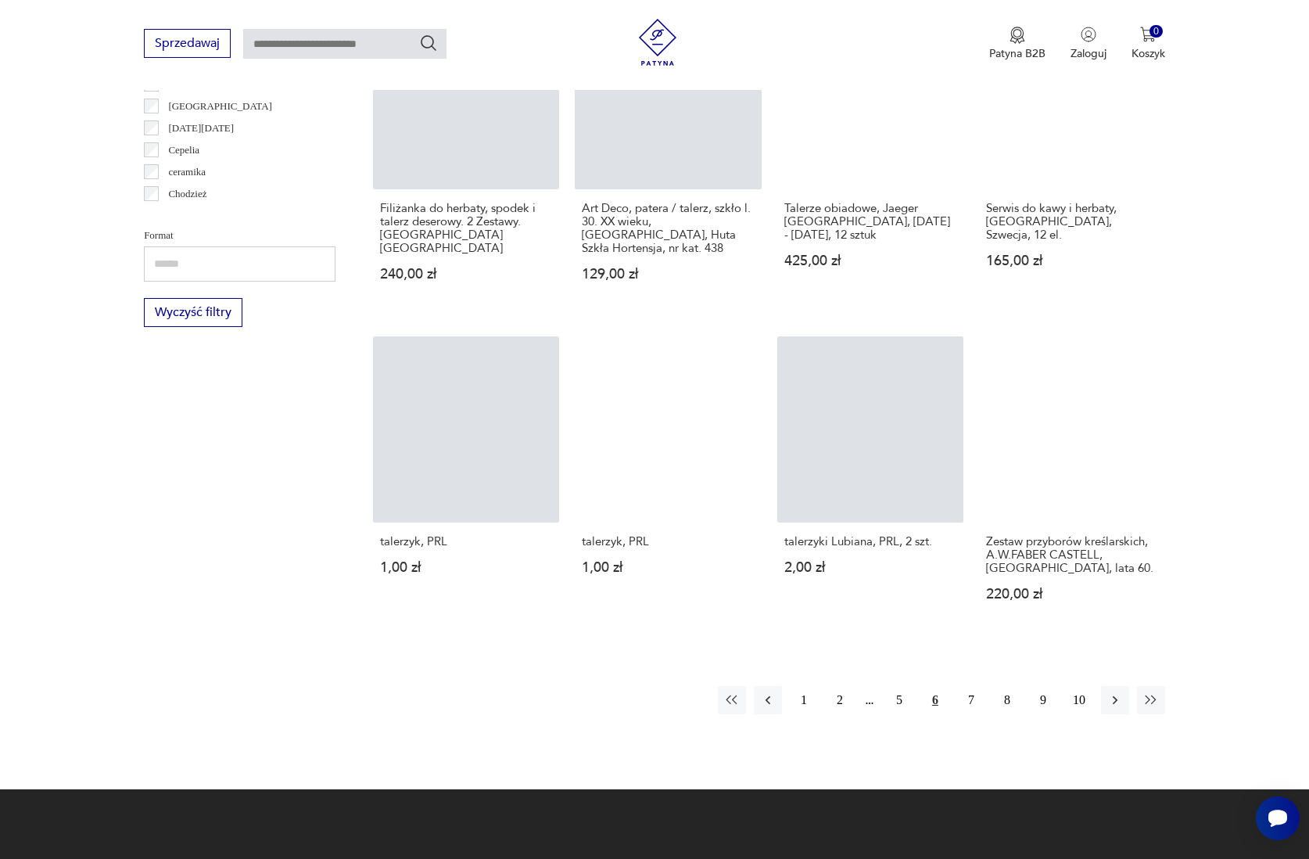
scroll to position [1335, 0]
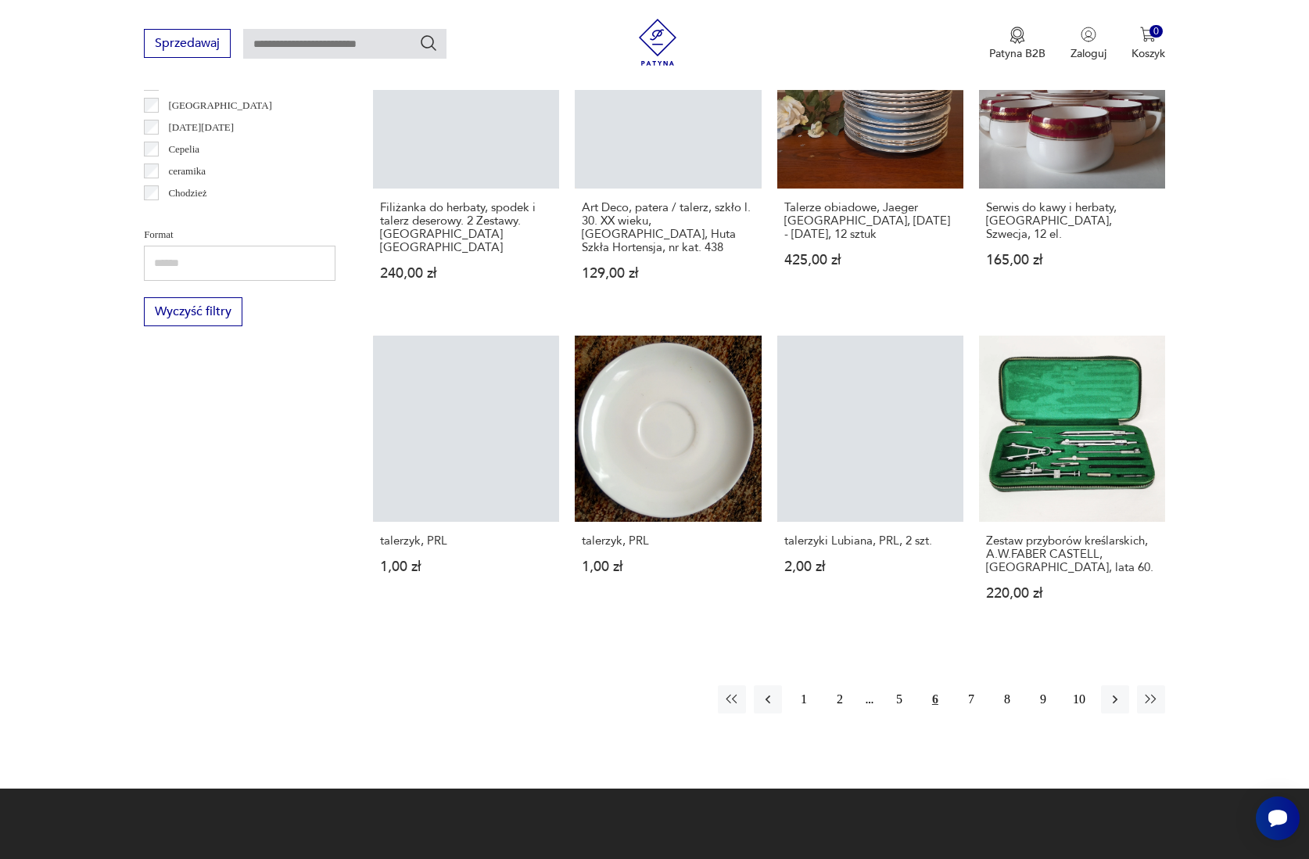
click at [152, 263] on input "text" at bounding box center [240, 263] width 192 height 35
type input "*"
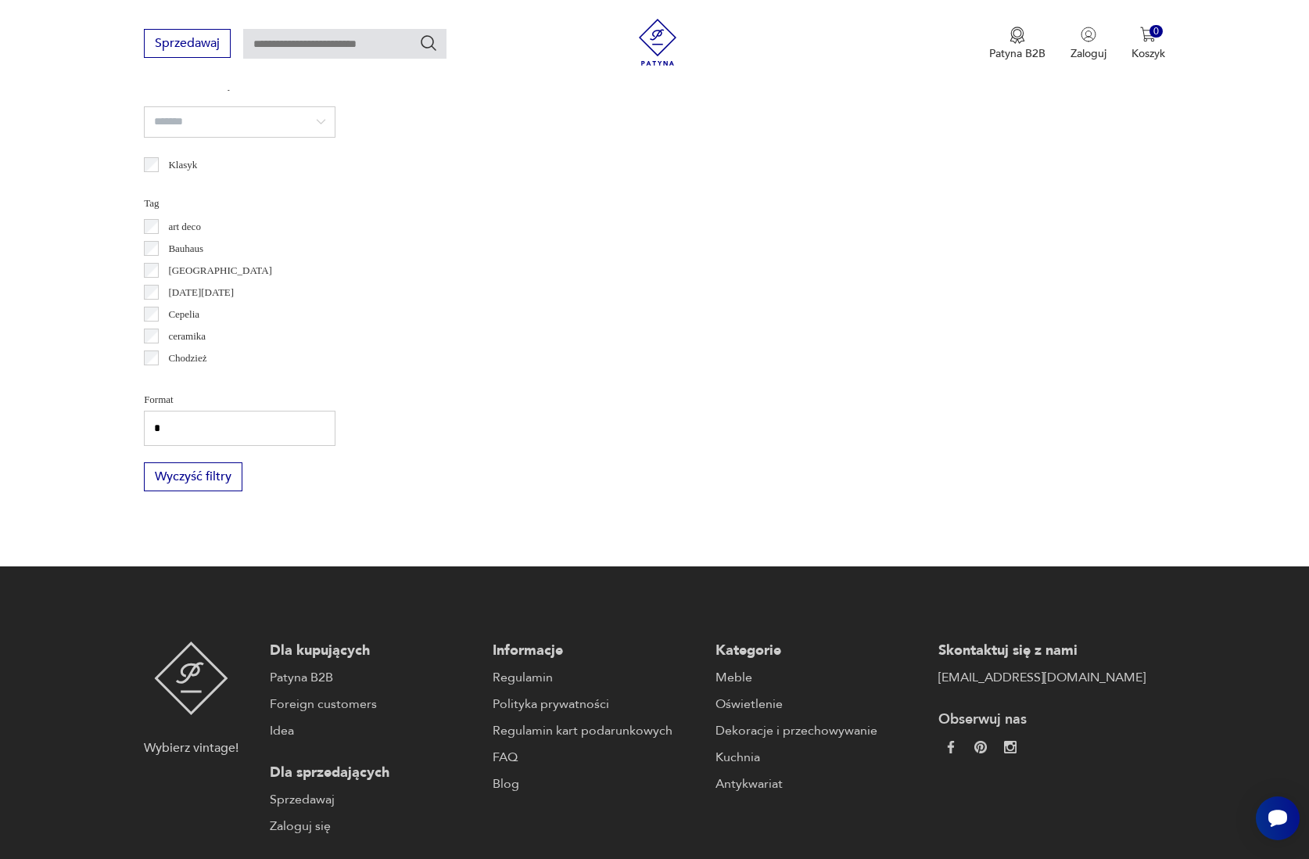
type input "**"
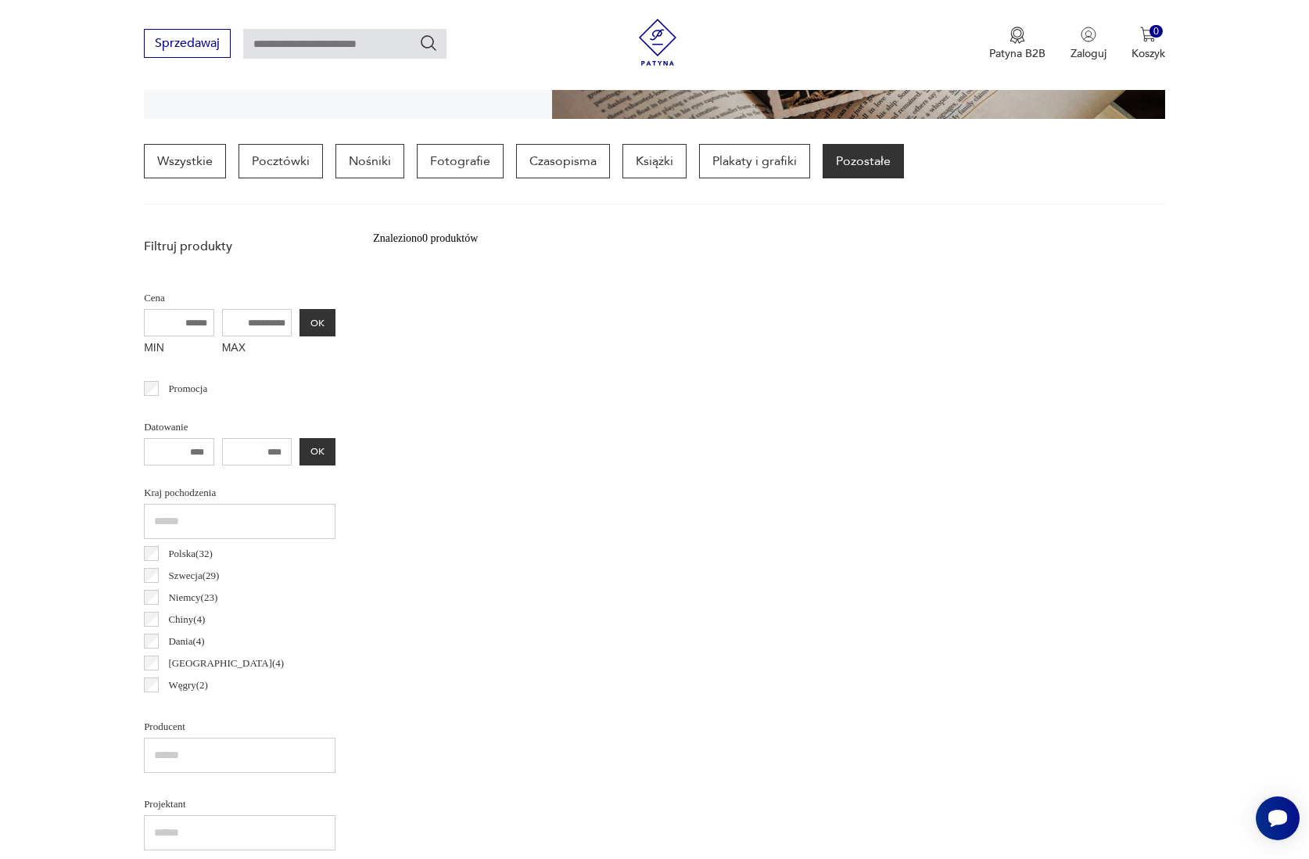
type input "*"
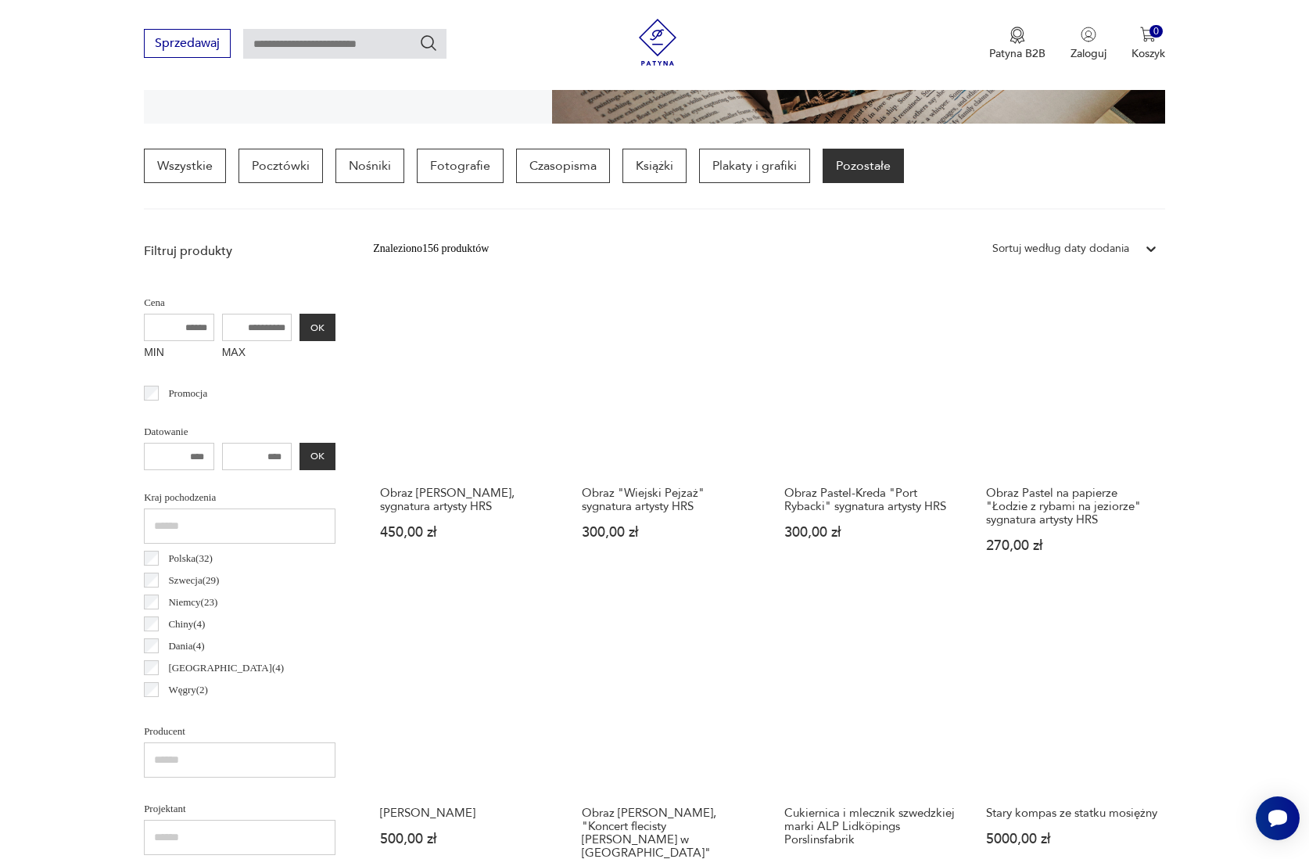
type input "*"
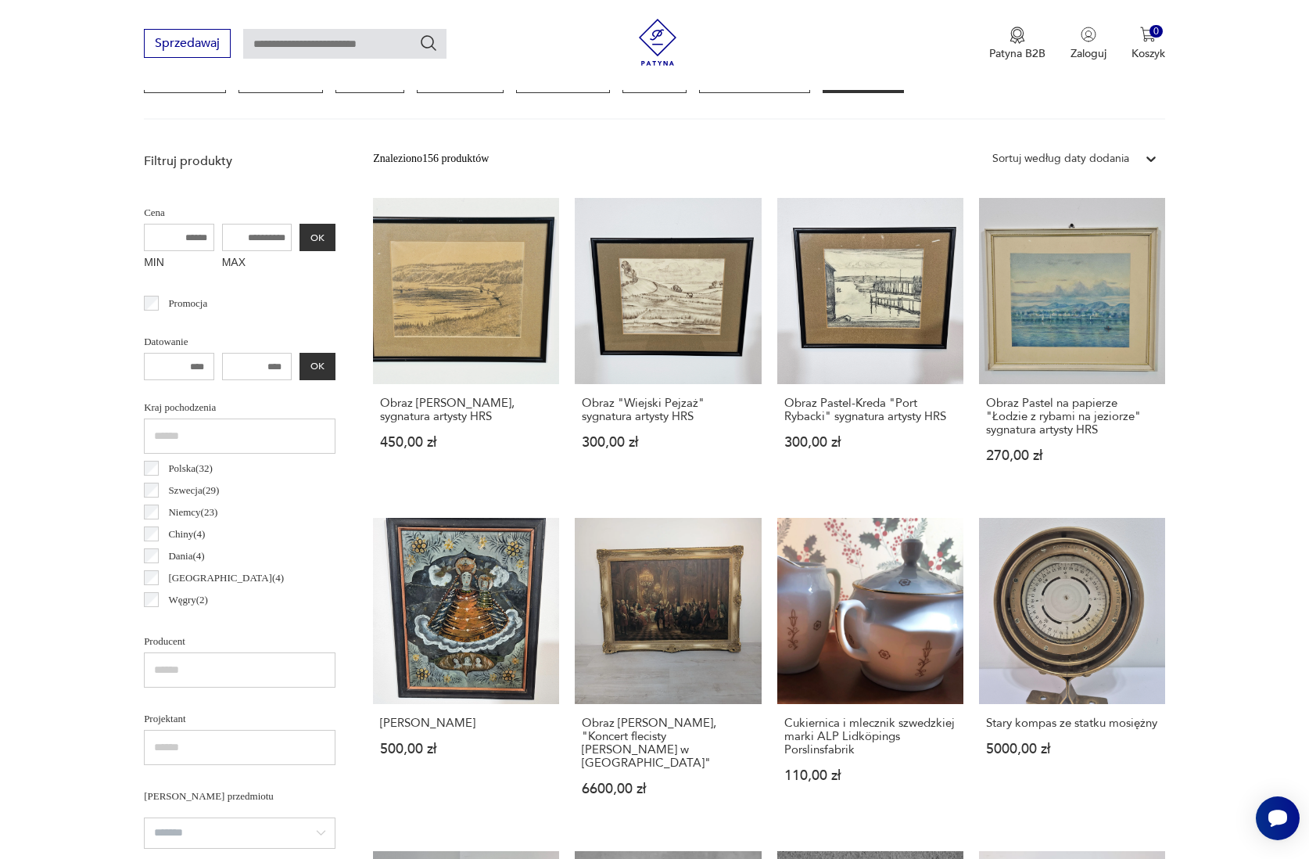
scroll to position [369, 0]
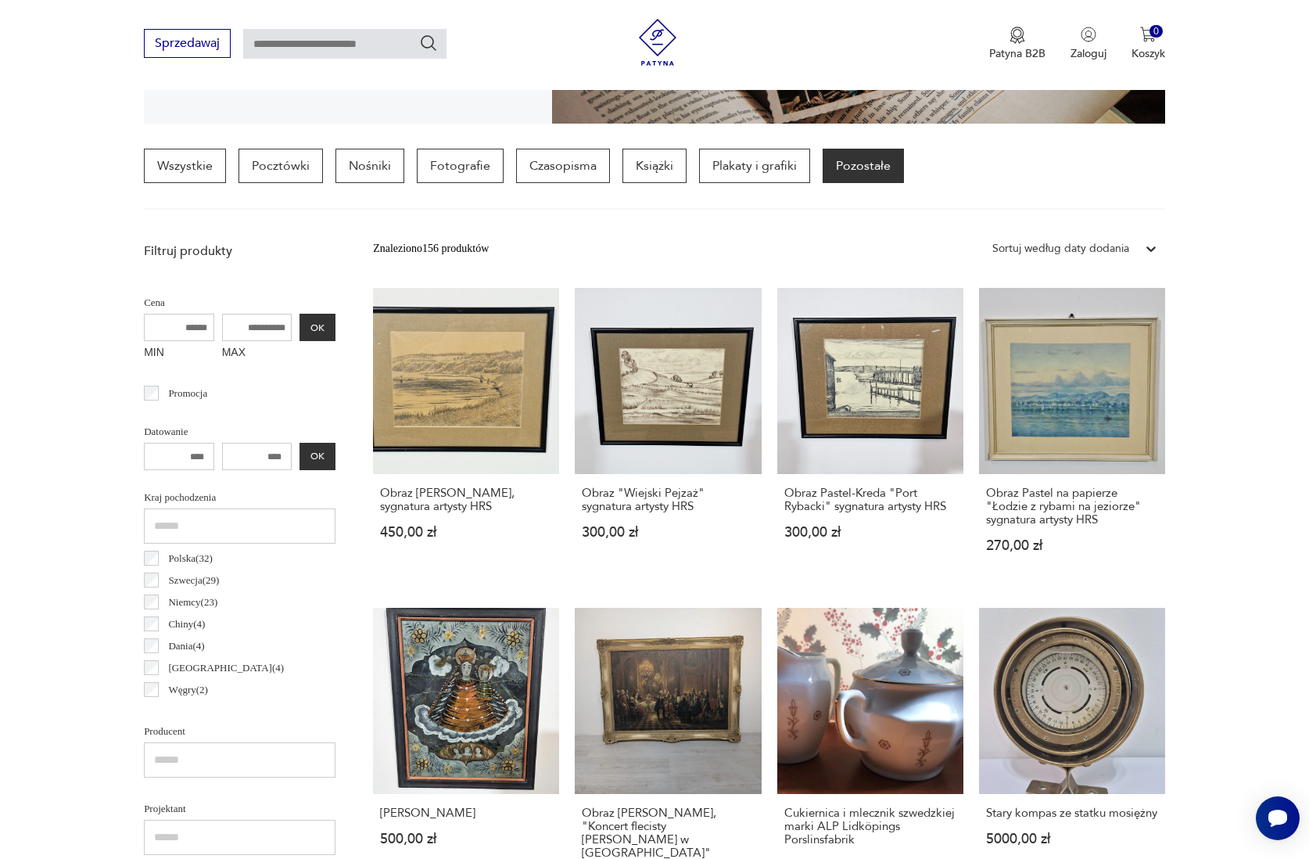
click at [258, 41] on input "text" at bounding box center [344, 44] width 203 height 30
type input "*****"
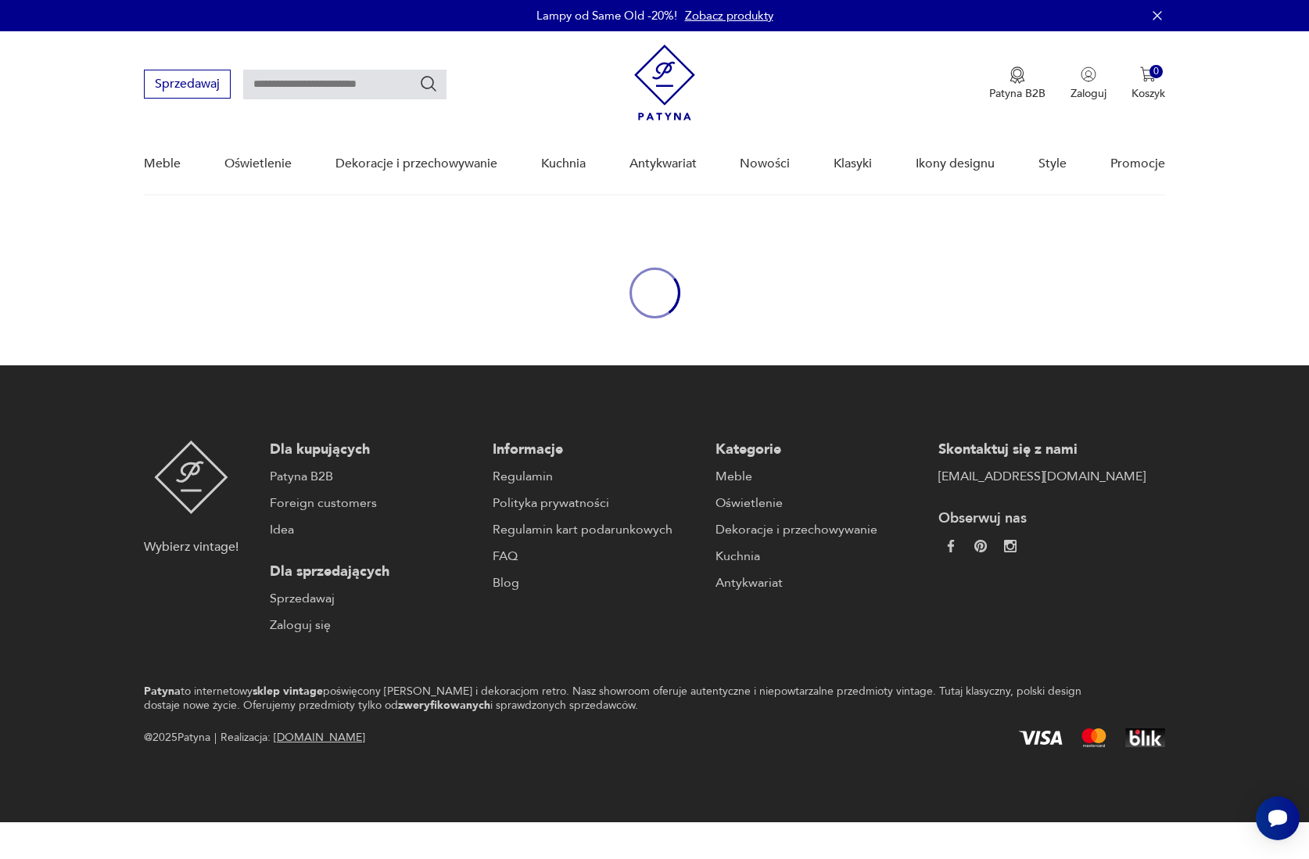
type input "*****"
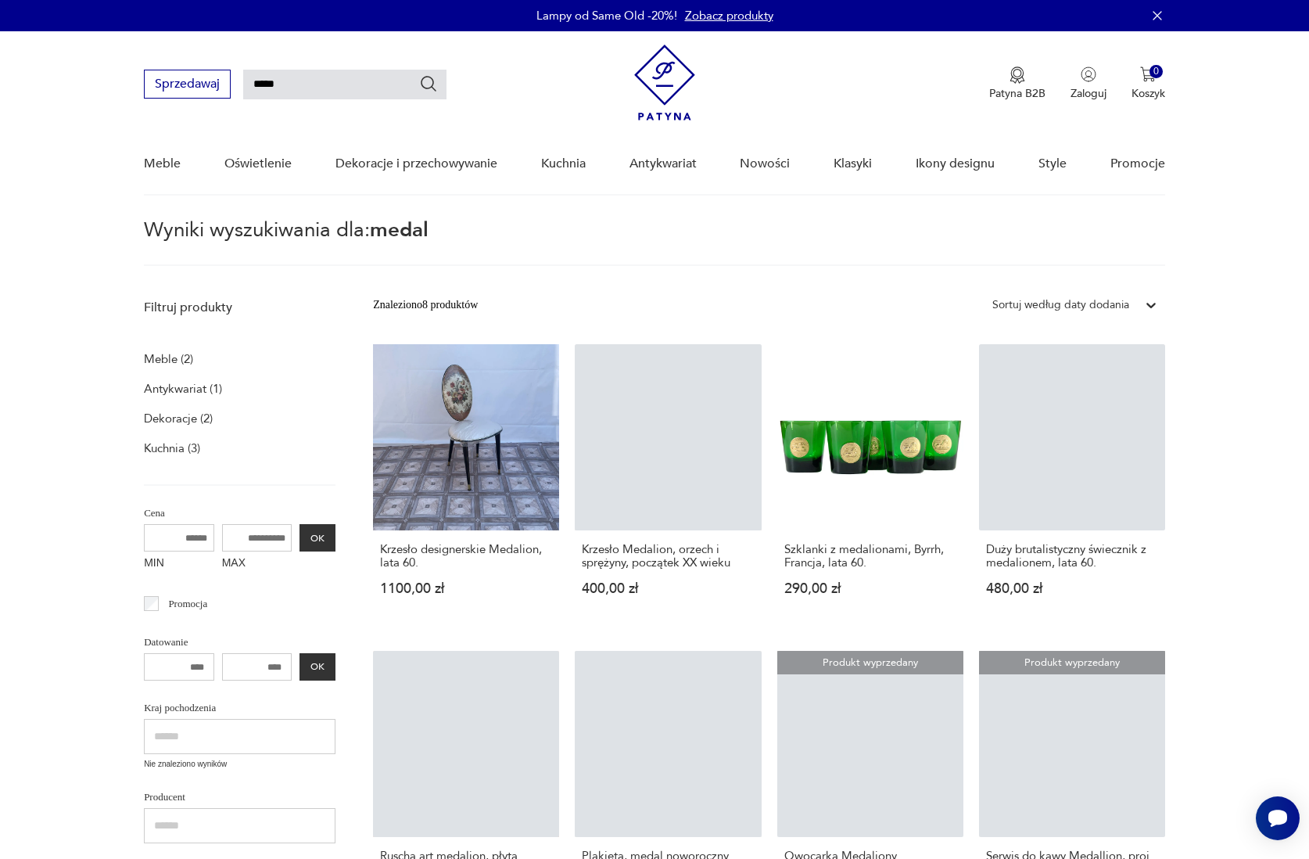
type input "*"
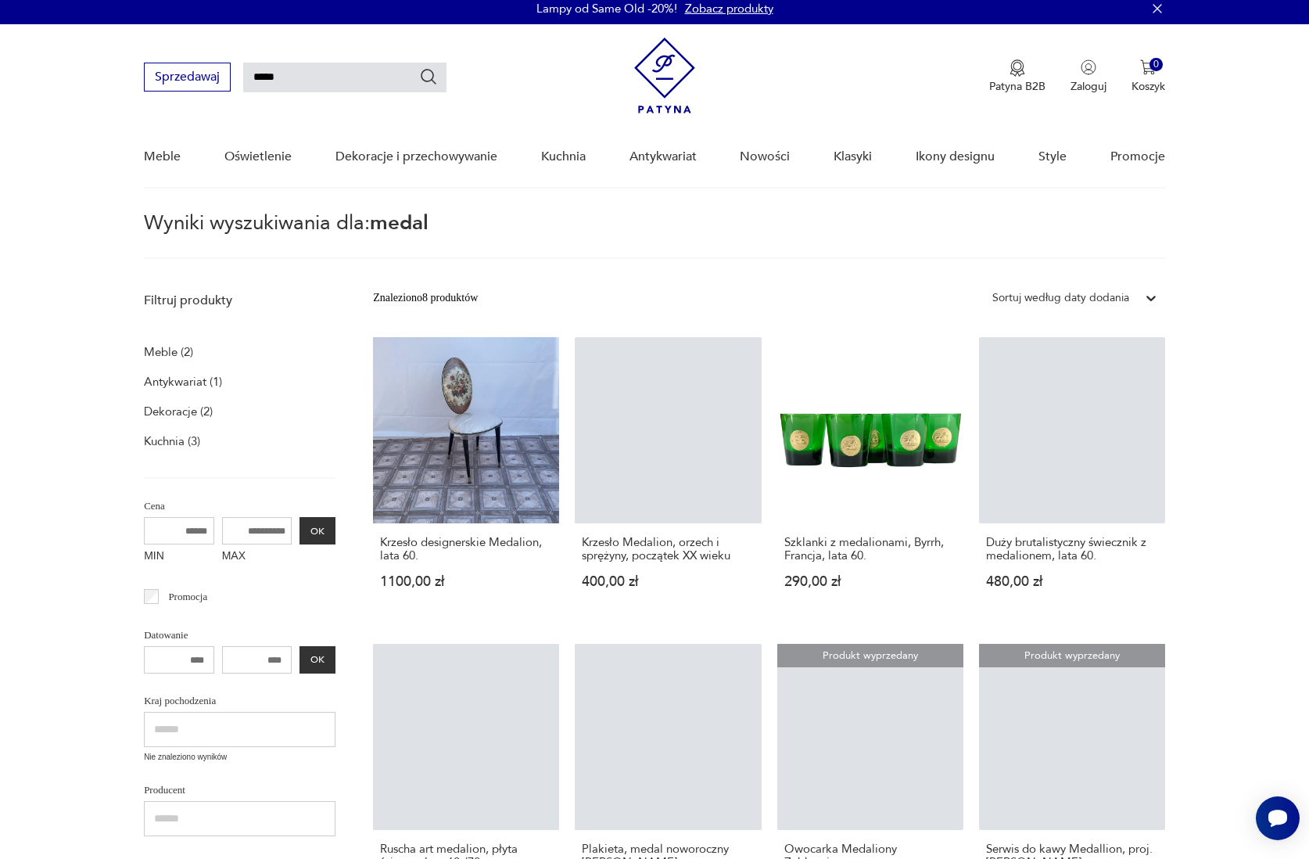
scroll to position [7, 0]
click at [286, 81] on input "*****" at bounding box center [344, 78] width 203 height 30
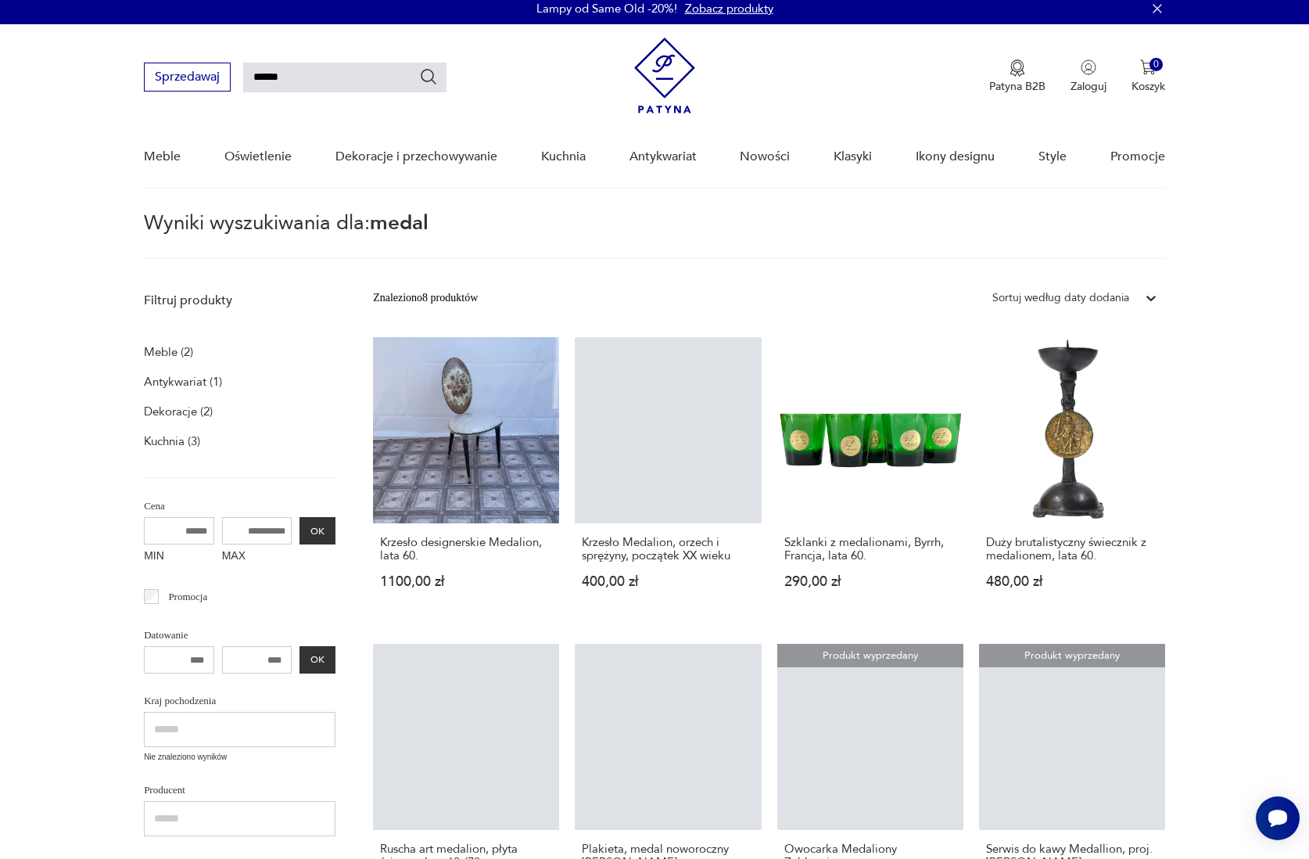
type input "******"
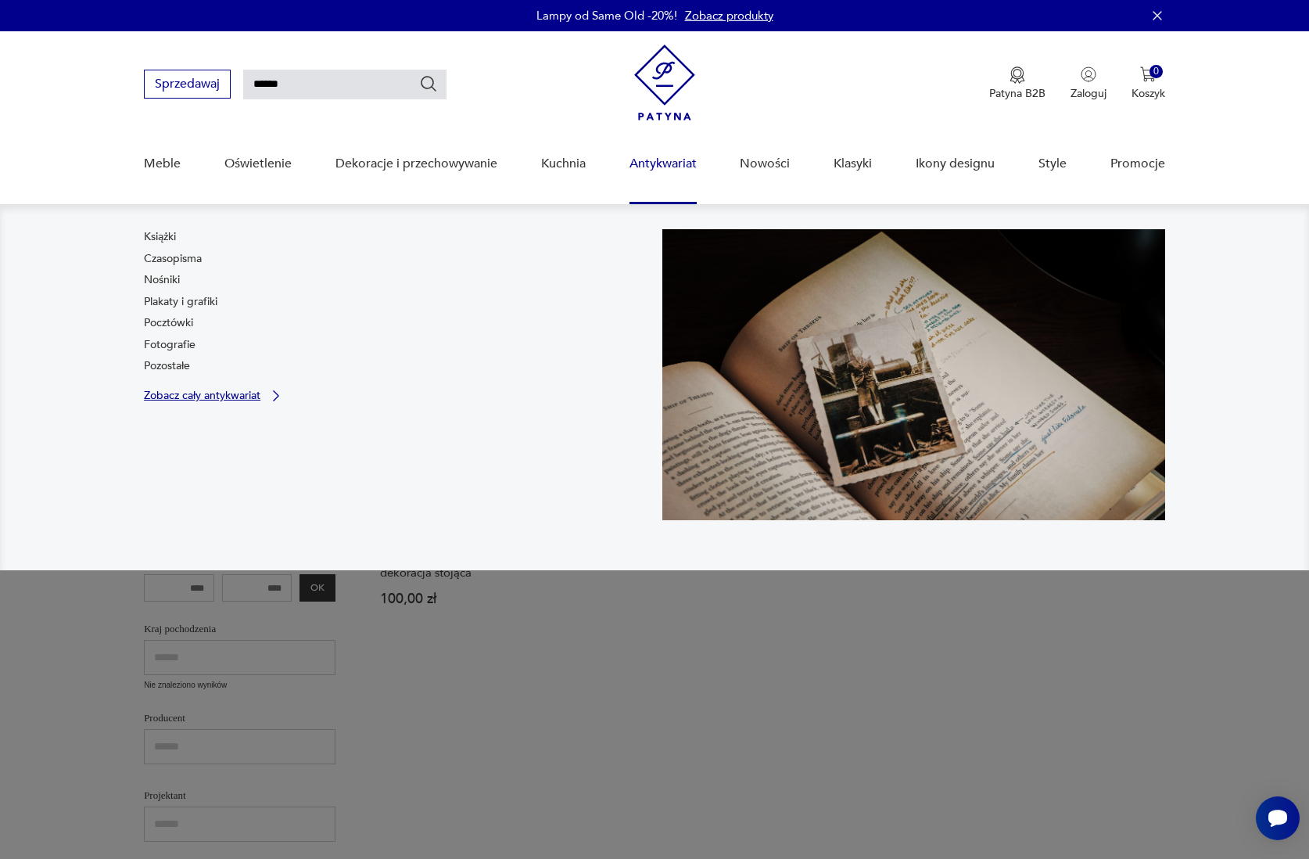
click at [271, 393] on icon at bounding box center [276, 396] width 16 height 16
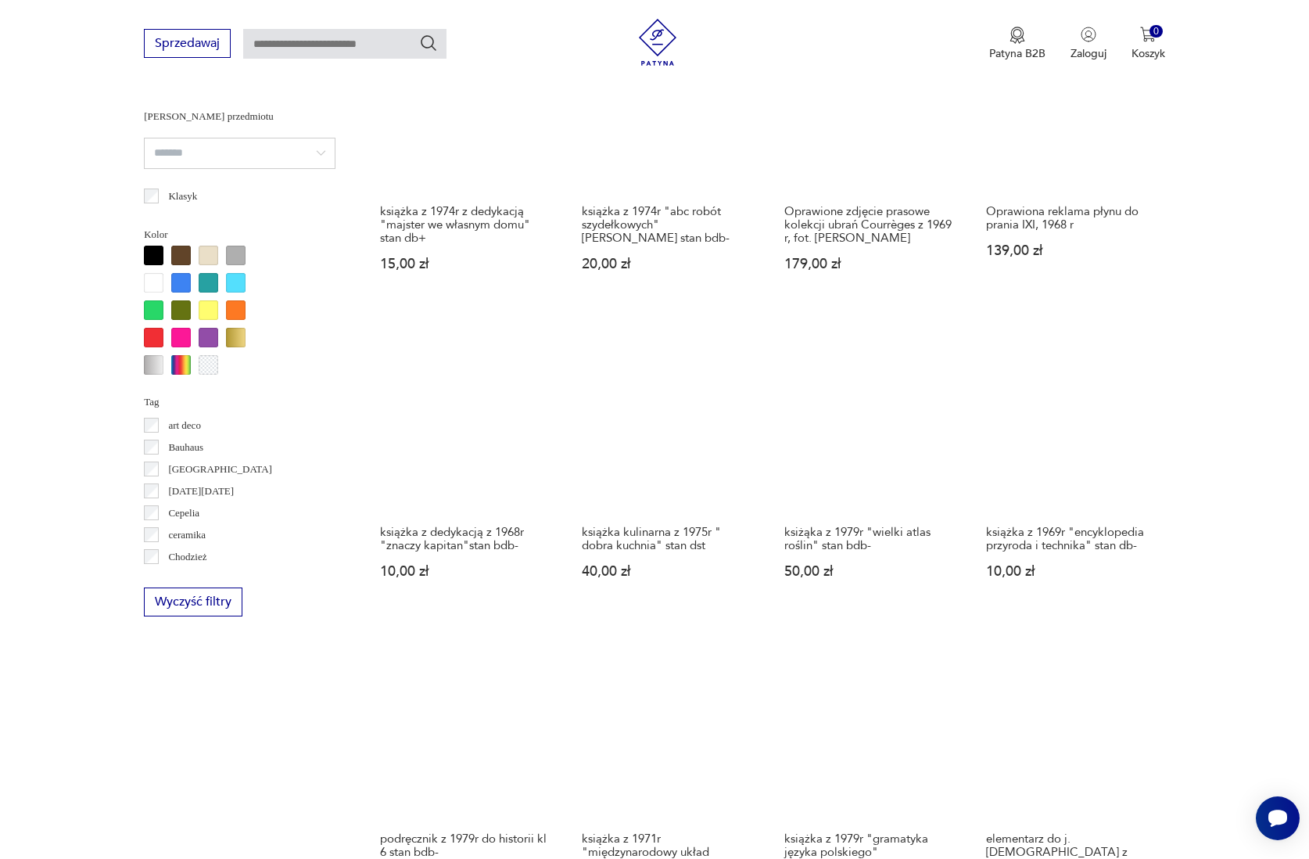
scroll to position [975, 0]
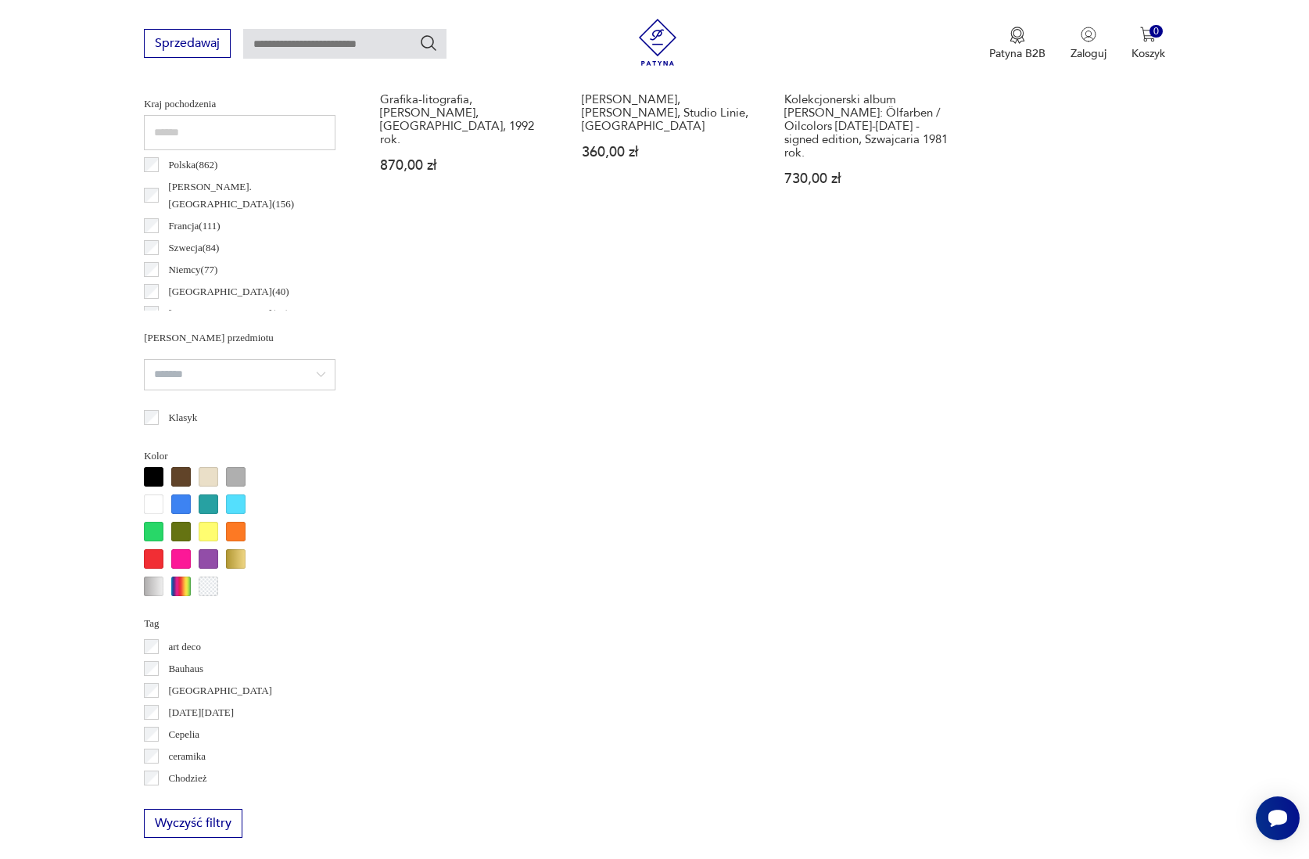
scroll to position [764, 0]
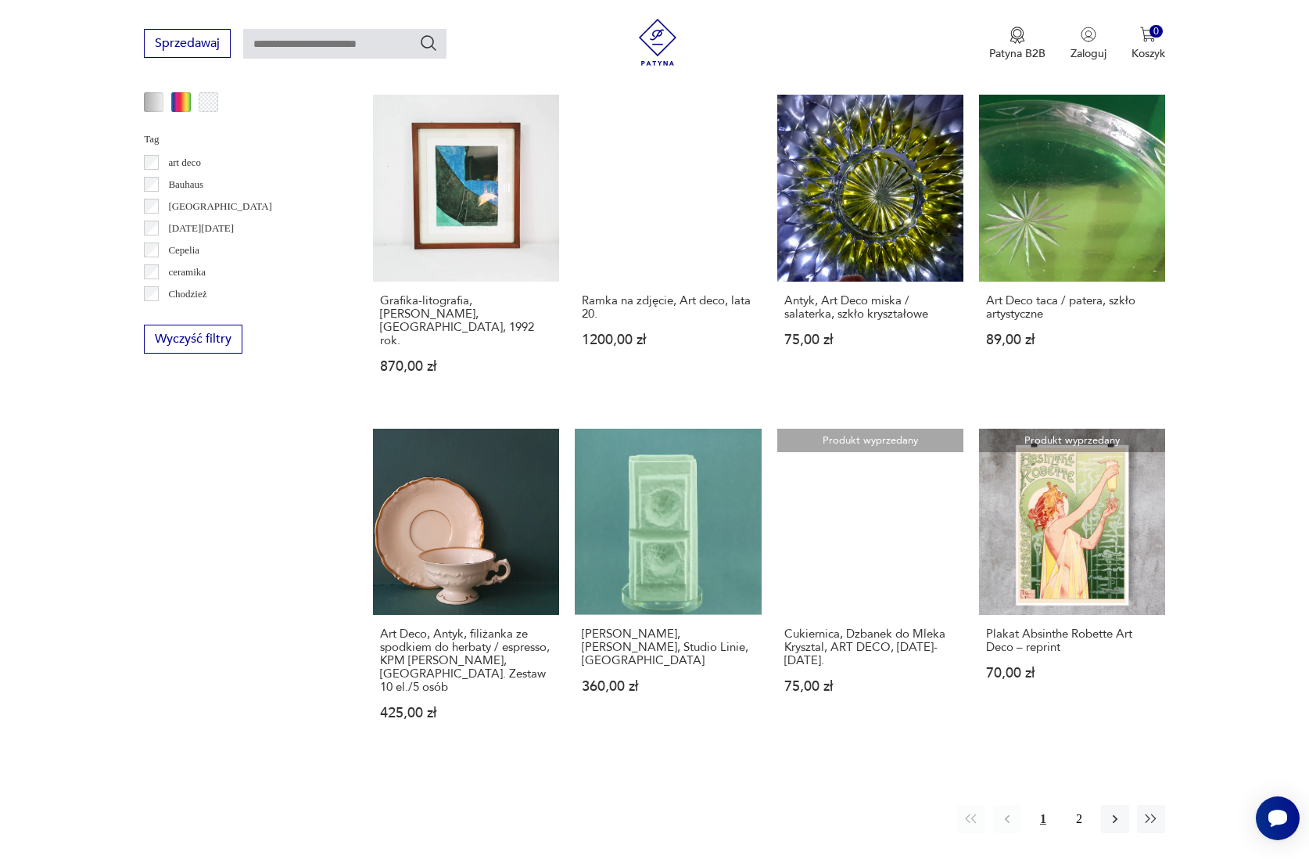
scroll to position [1248, 0]
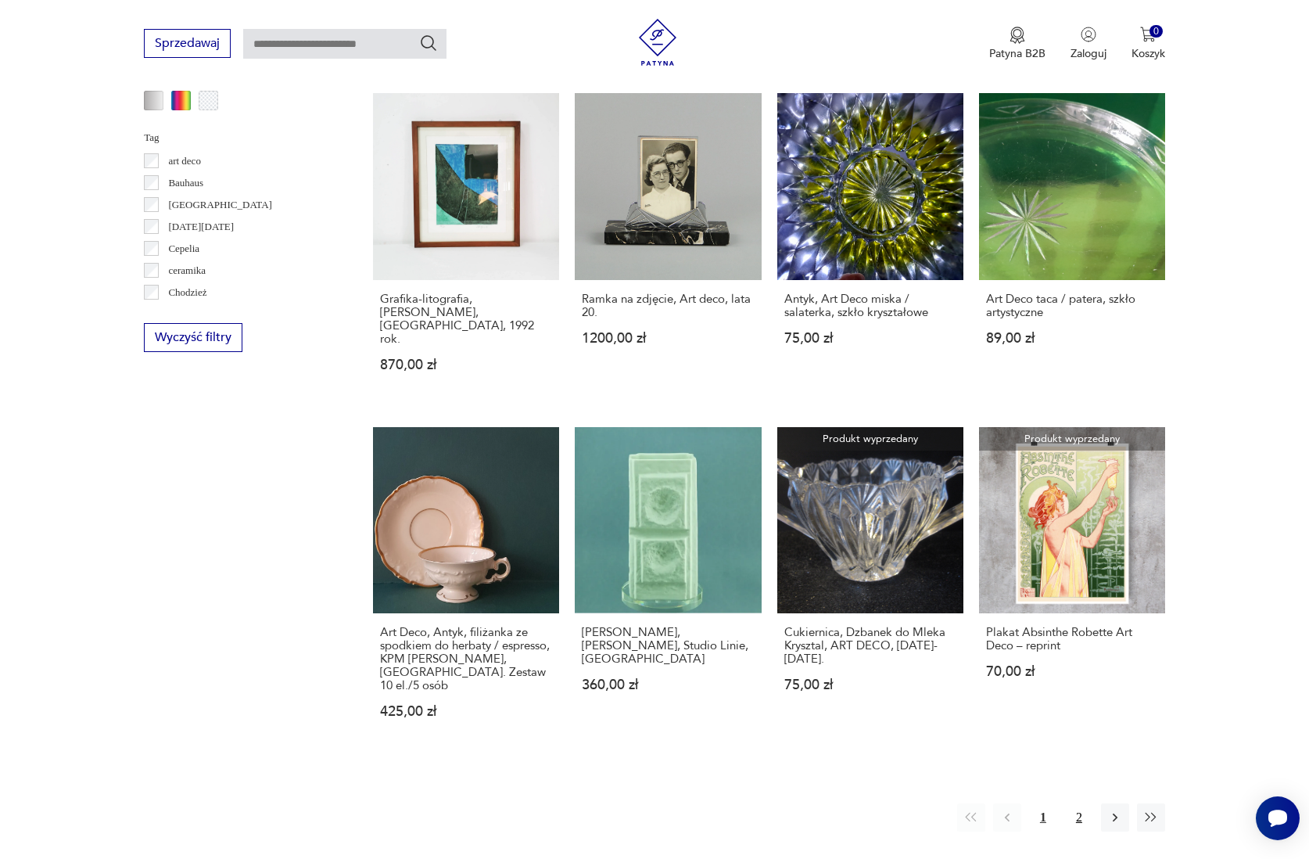
click at [1076, 803] on button "2" at bounding box center [1079, 817] width 28 height 28
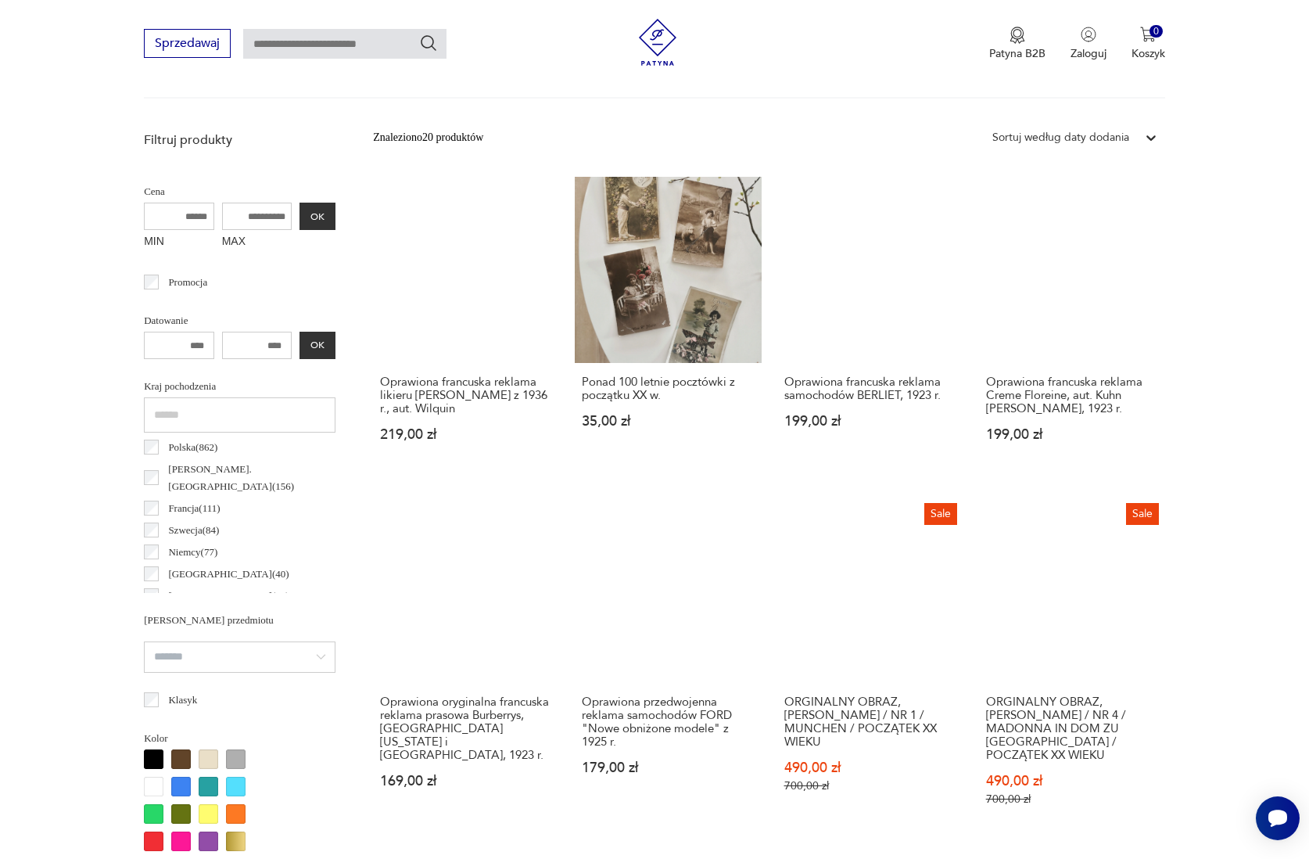
scroll to position [369, 0]
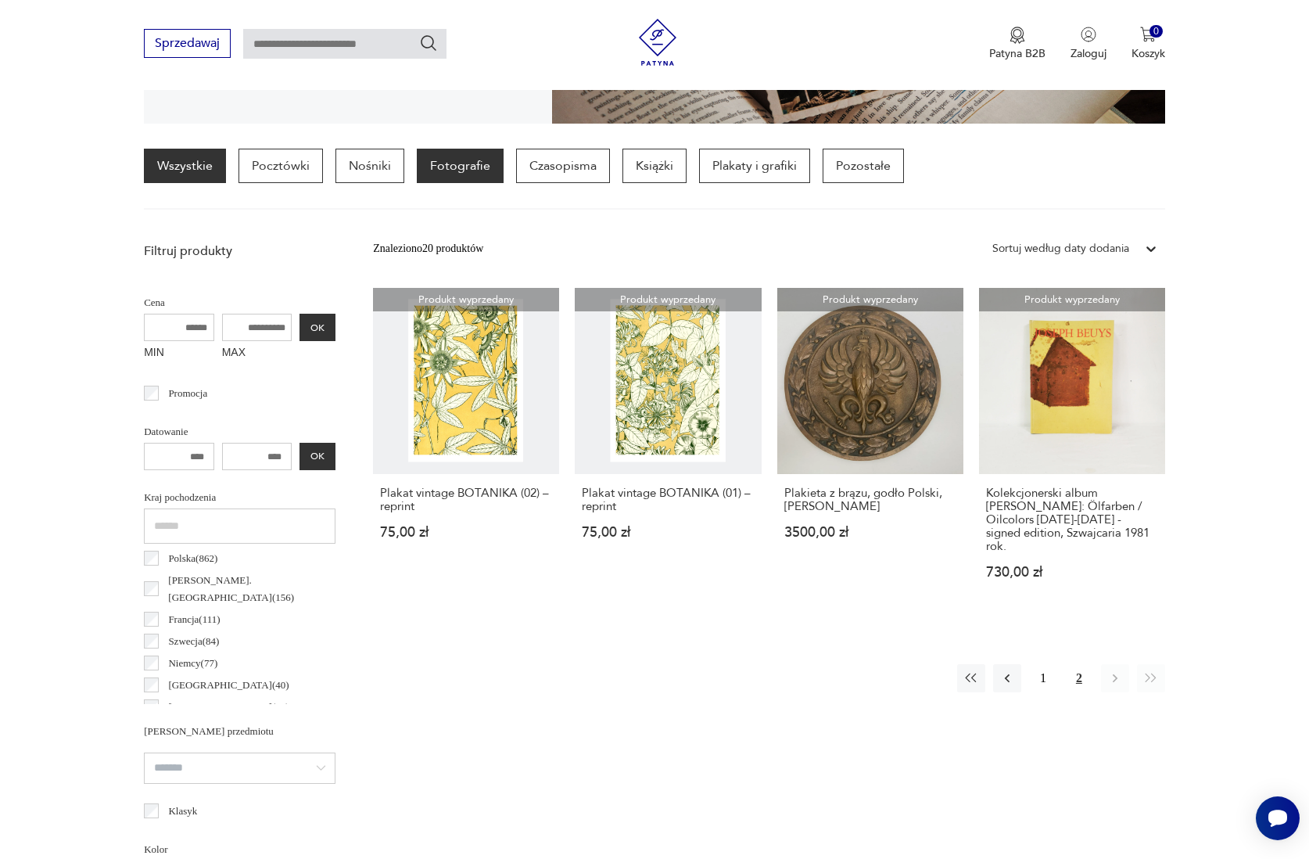
click at [473, 162] on p "Fotografie" at bounding box center [460, 166] width 87 height 34
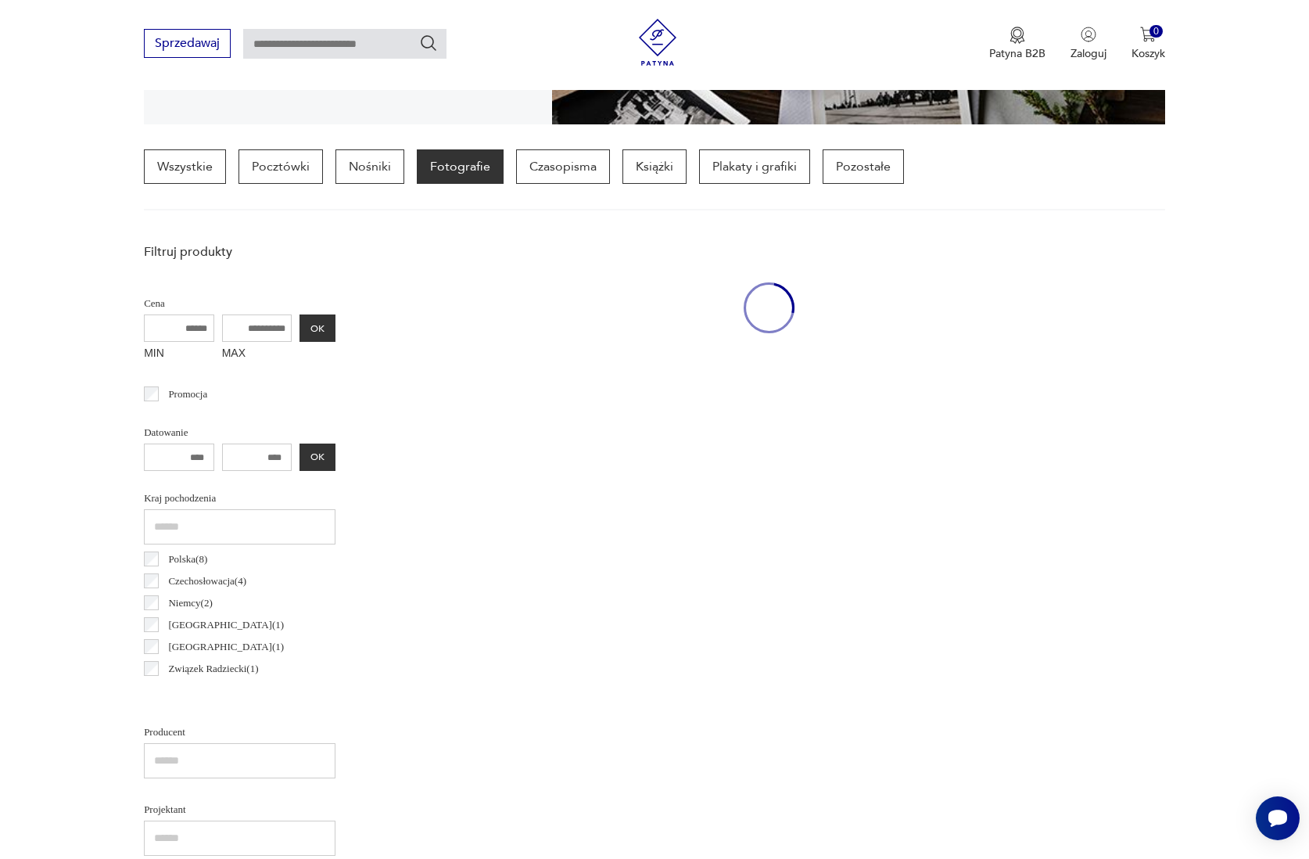
scroll to position [369, 0]
click at [466, 160] on p "Fotografie" at bounding box center [460, 166] width 87 height 34
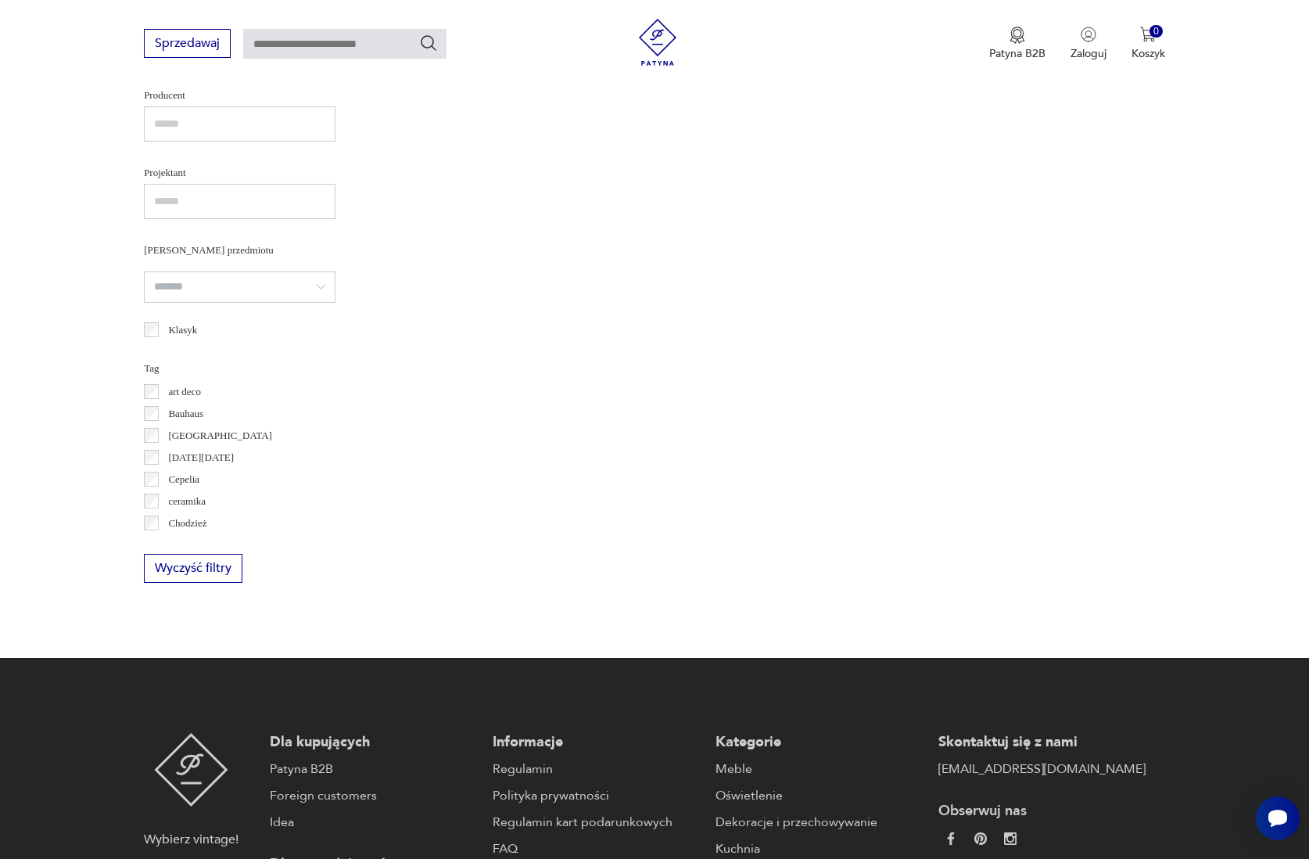
scroll to position [1015, 0]
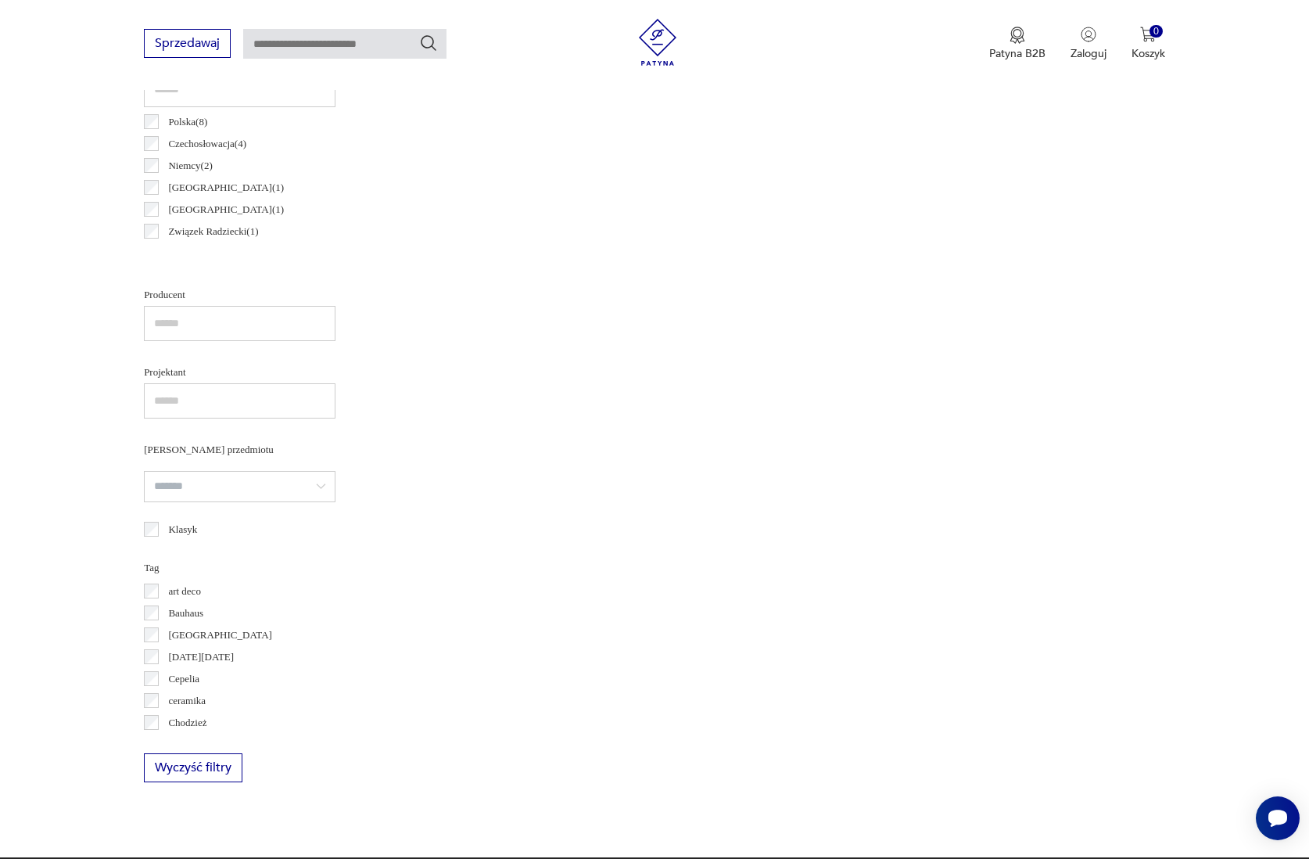
scroll to position [831, 0]
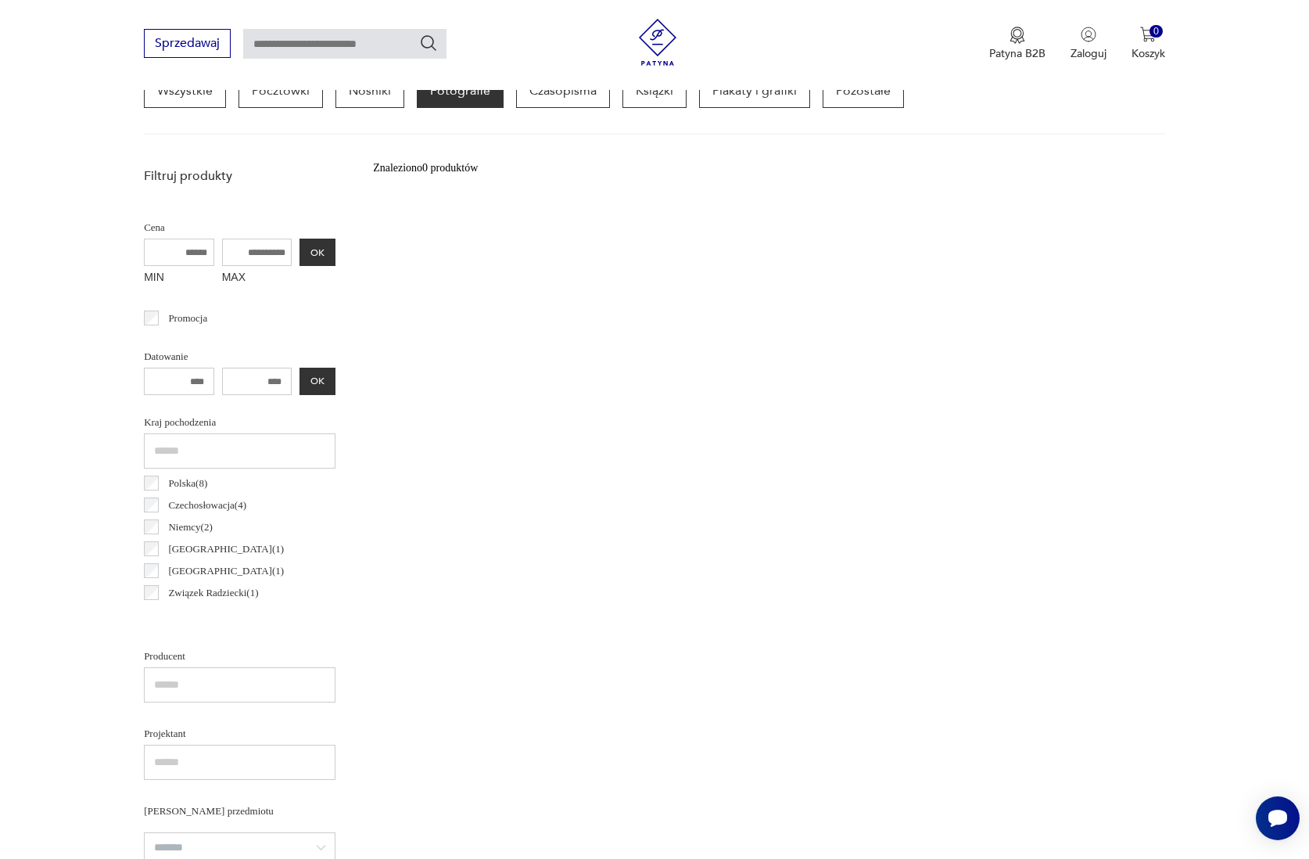
scroll to position [369, 0]
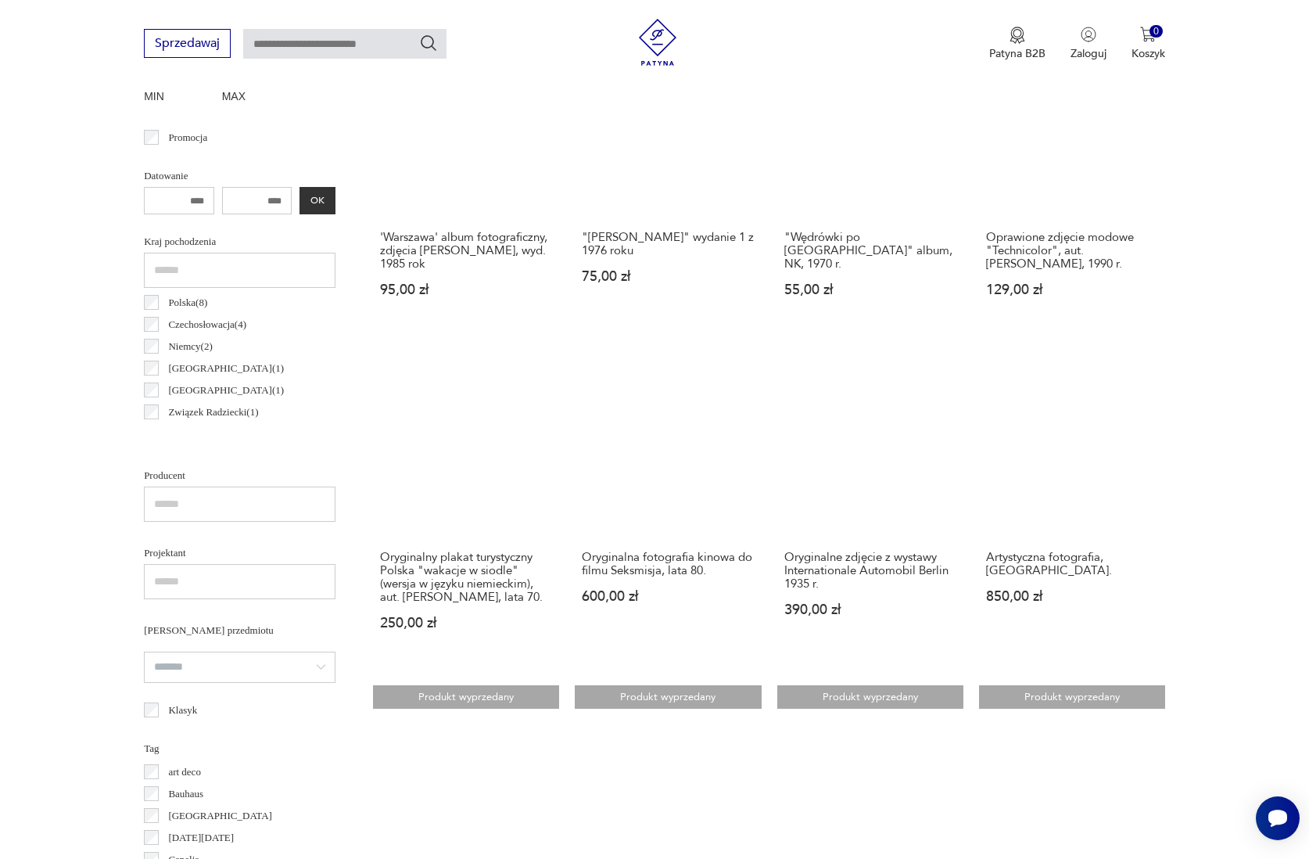
scroll to position [624, 0]
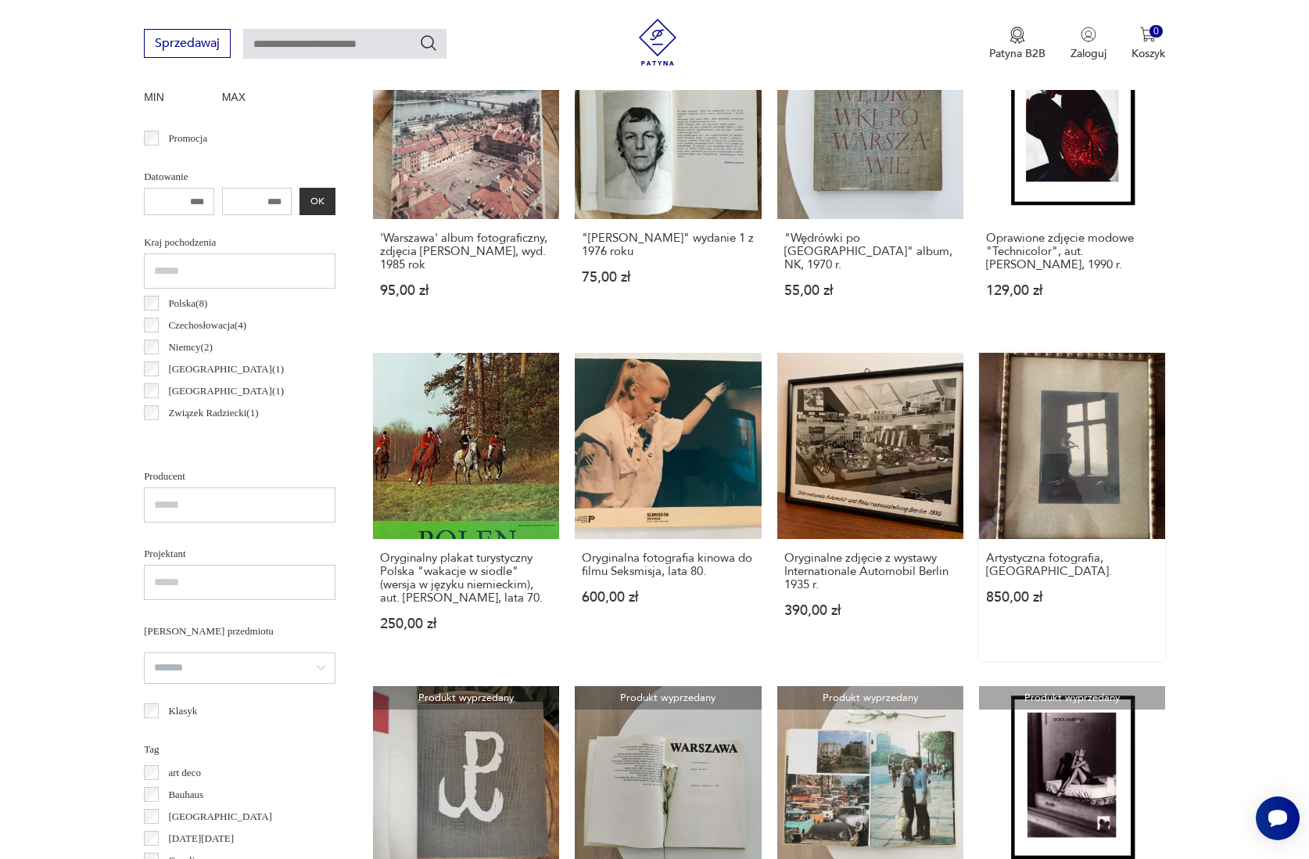
click at [1054, 516] on link "Artystyczna fotografia, [GEOGRAPHIC_DATA] 850,00 zł" at bounding box center [1072, 507] width 186 height 308
